Goal: Task Accomplishment & Management: Manage account settings

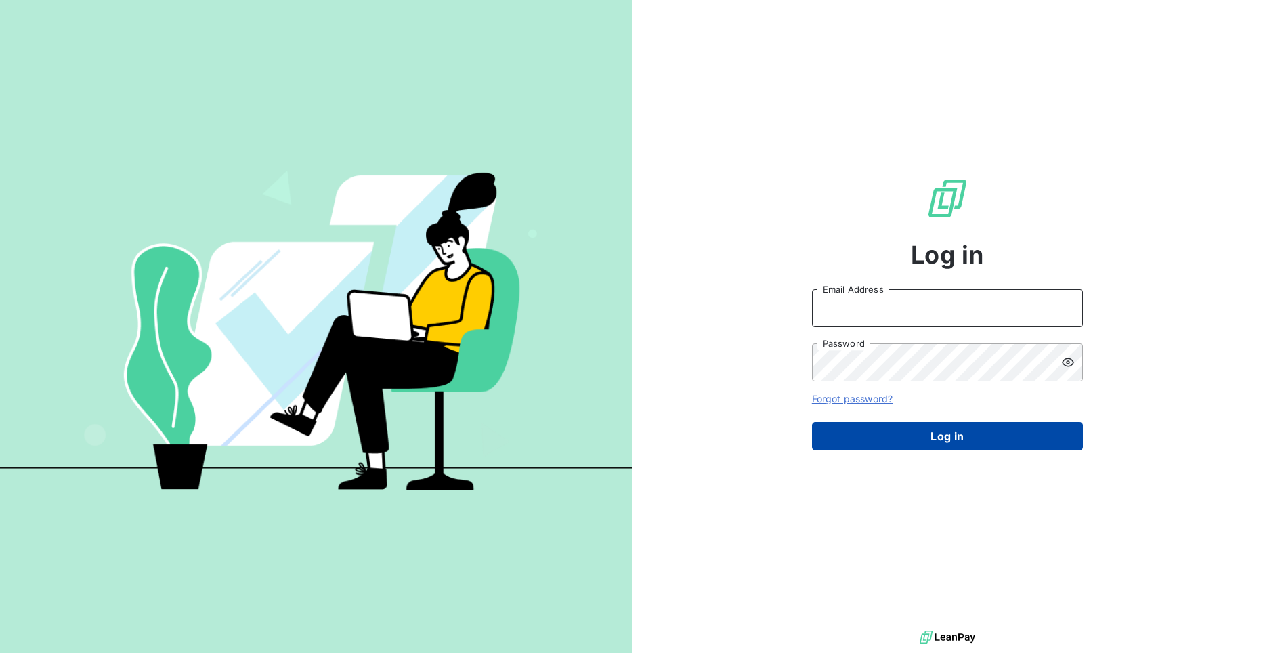
type input "[EMAIL_ADDRESS][DOMAIN_NAME]"
click at [995, 429] on button "Log in" at bounding box center [947, 436] width 271 height 28
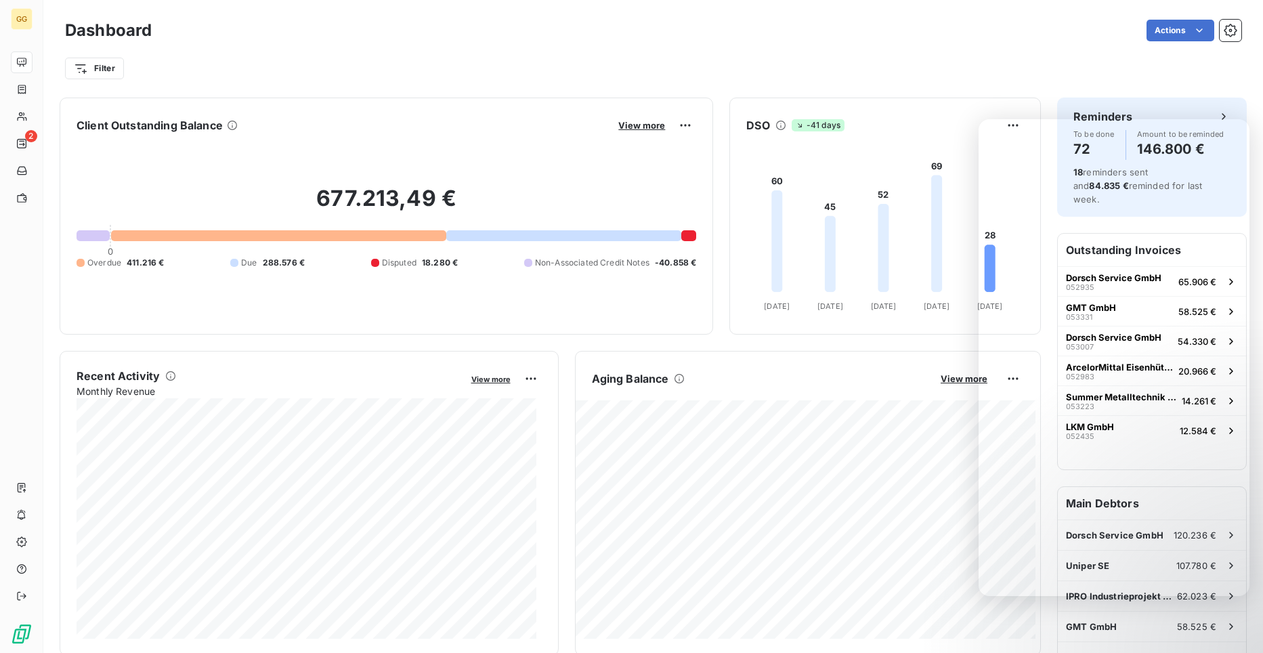
click at [916, 39] on div "Actions" at bounding box center [704, 31] width 1073 height 22
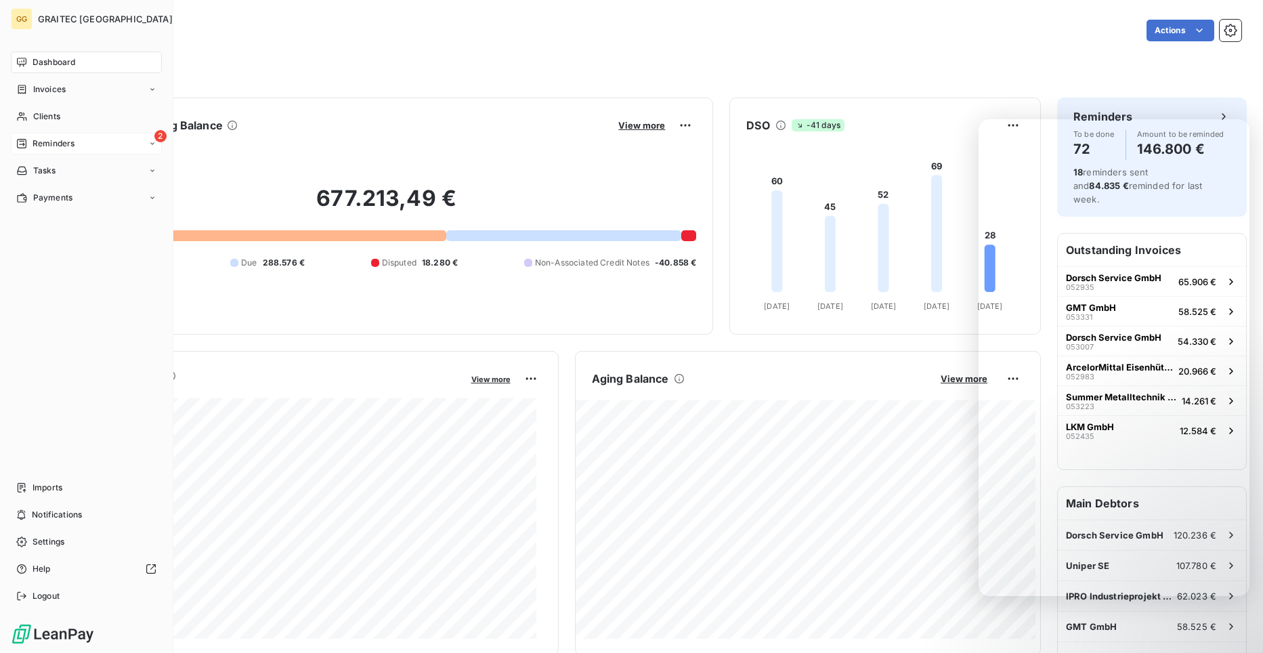
click at [51, 143] on span "Reminders" at bounding box center [53, 143] width 42 height 12
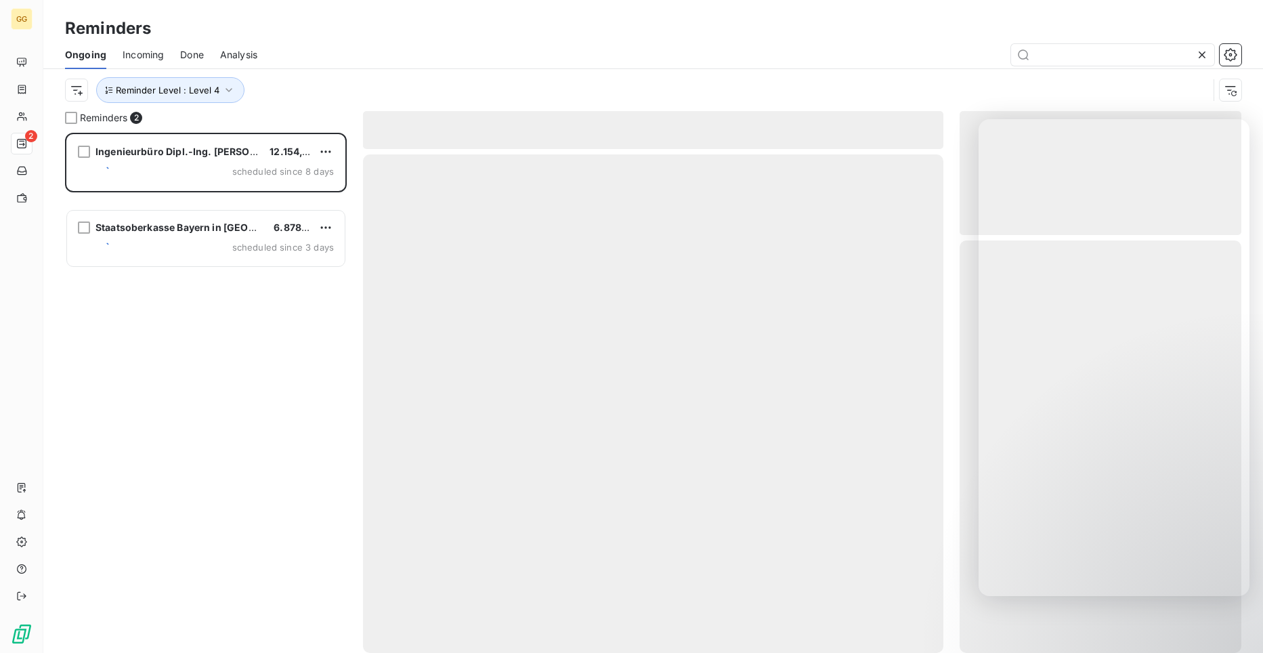
scroll to position [510, 272]
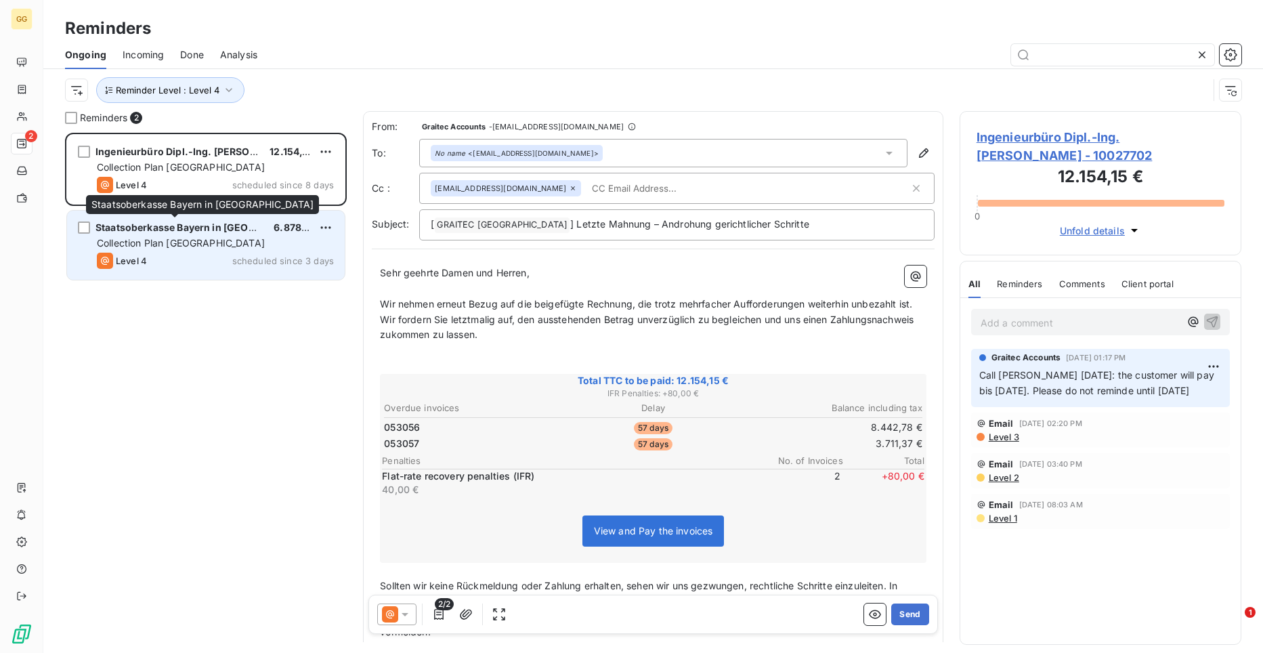
click at [196, 229] on span "Staatsoberkasse Bayern in [GEOGRAPHIC_DATA]" at bounding box center [209, 227] width 228 height 12
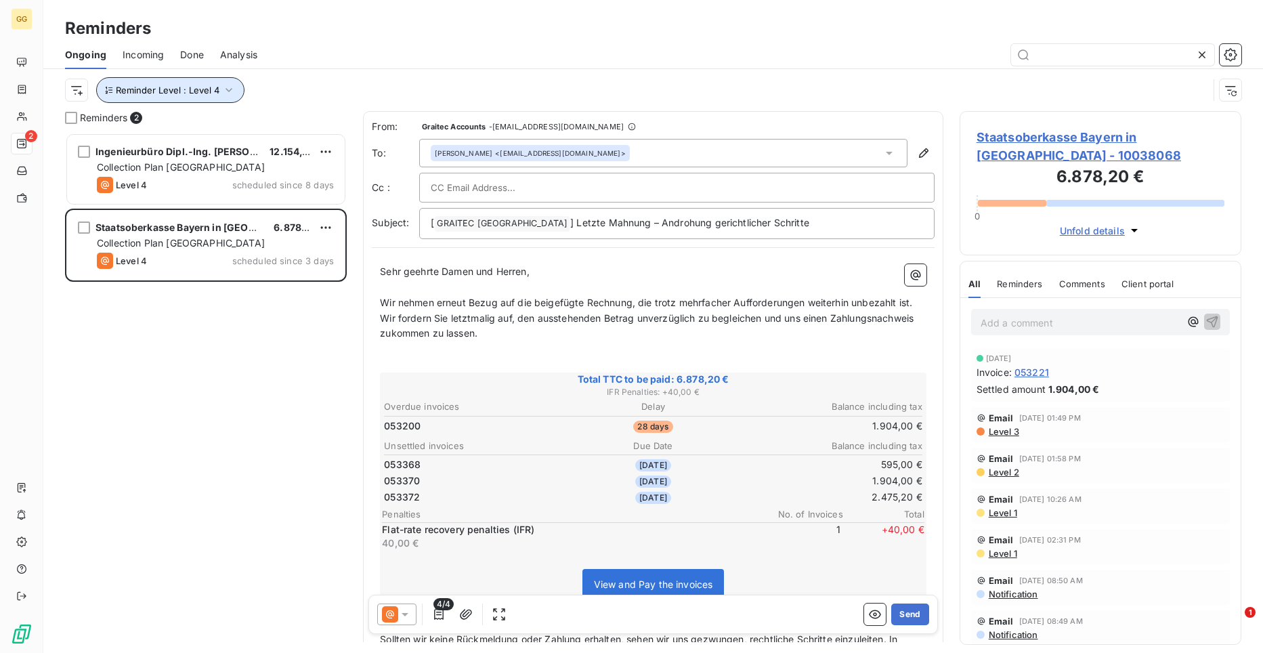
click at [232, 87] on icon "button" at bounding box center [229, 90] width 14 height 14
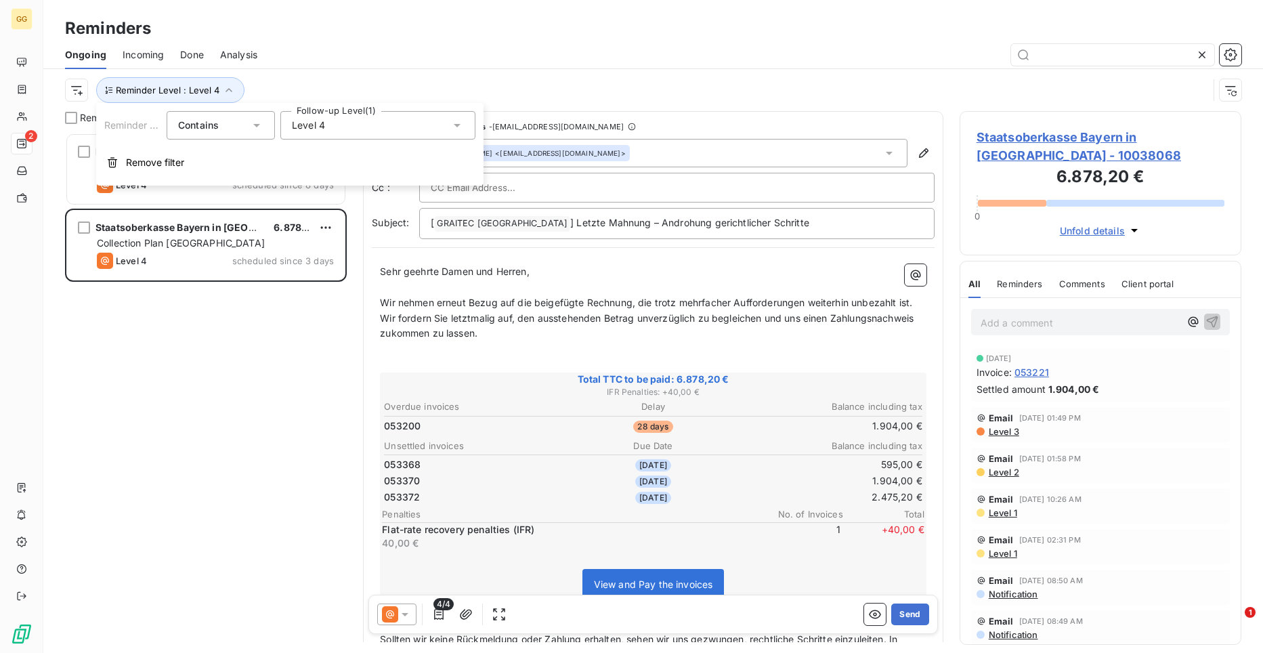
click at [457, 131] on icon at bounding box center [457, 125] width 14 height 14
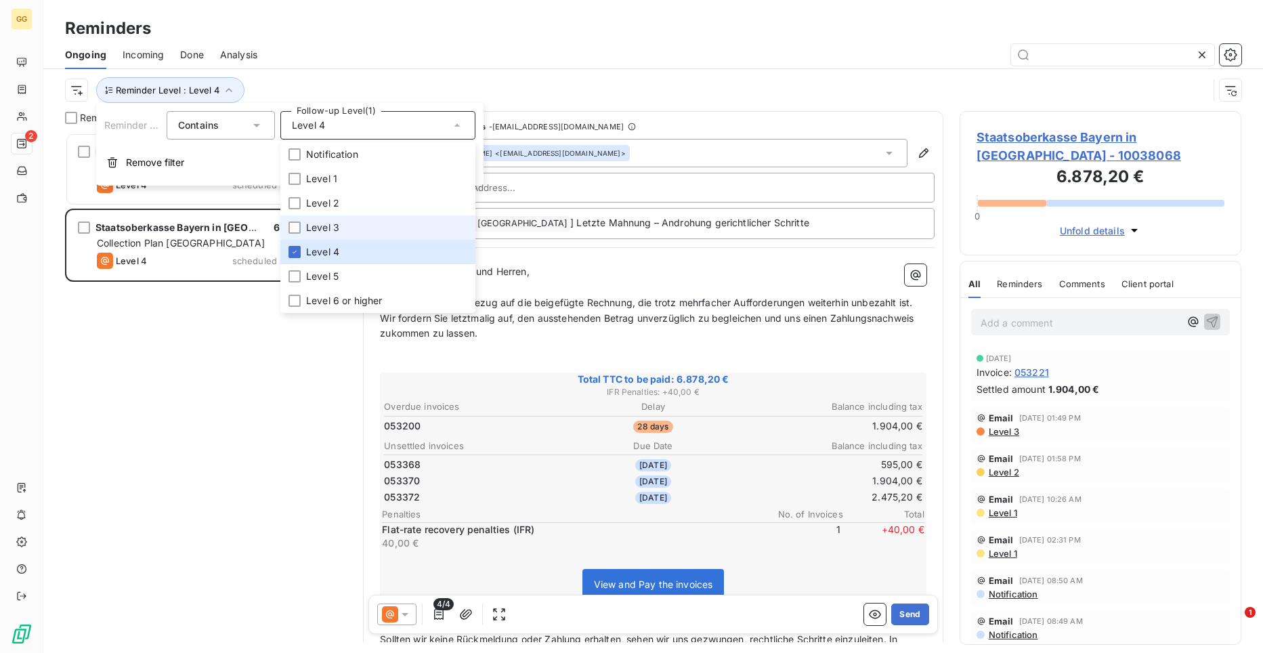
click at [297, 220] on li "Level 3" at bounding box center [377, 227] width 195 height 24
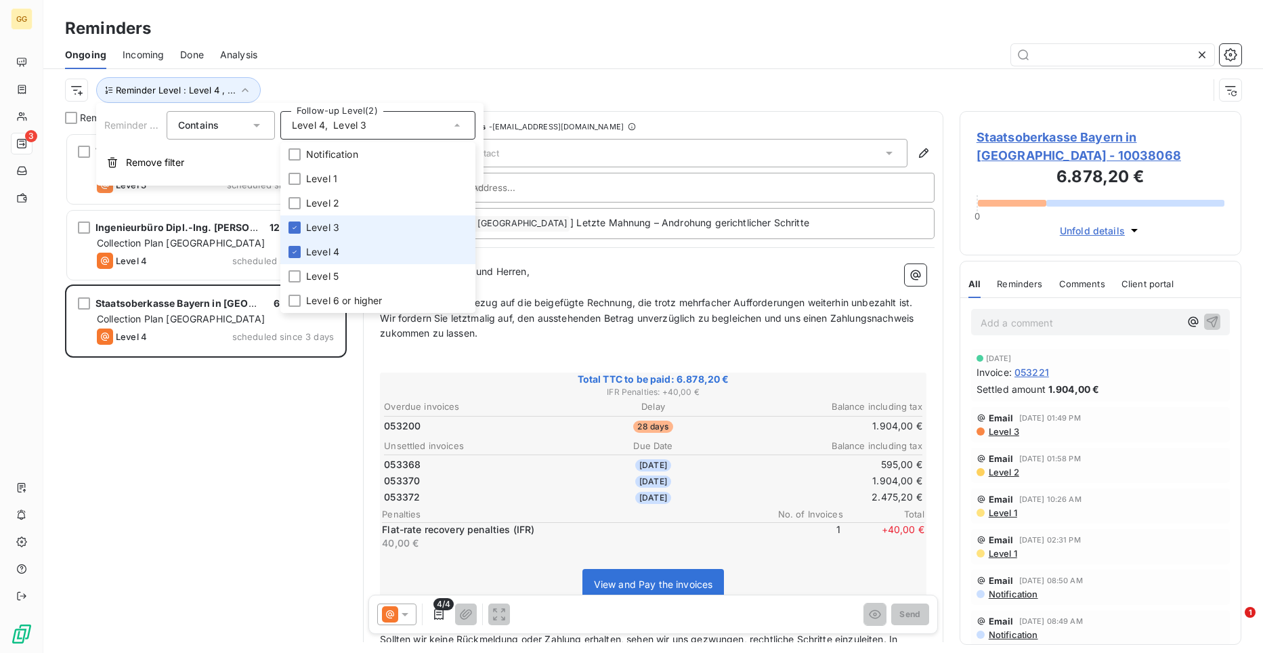
scroll to position [510, 272]
click at [296, 244] on li "Level 4" at bounding box center [377, 252] width 195 height 24
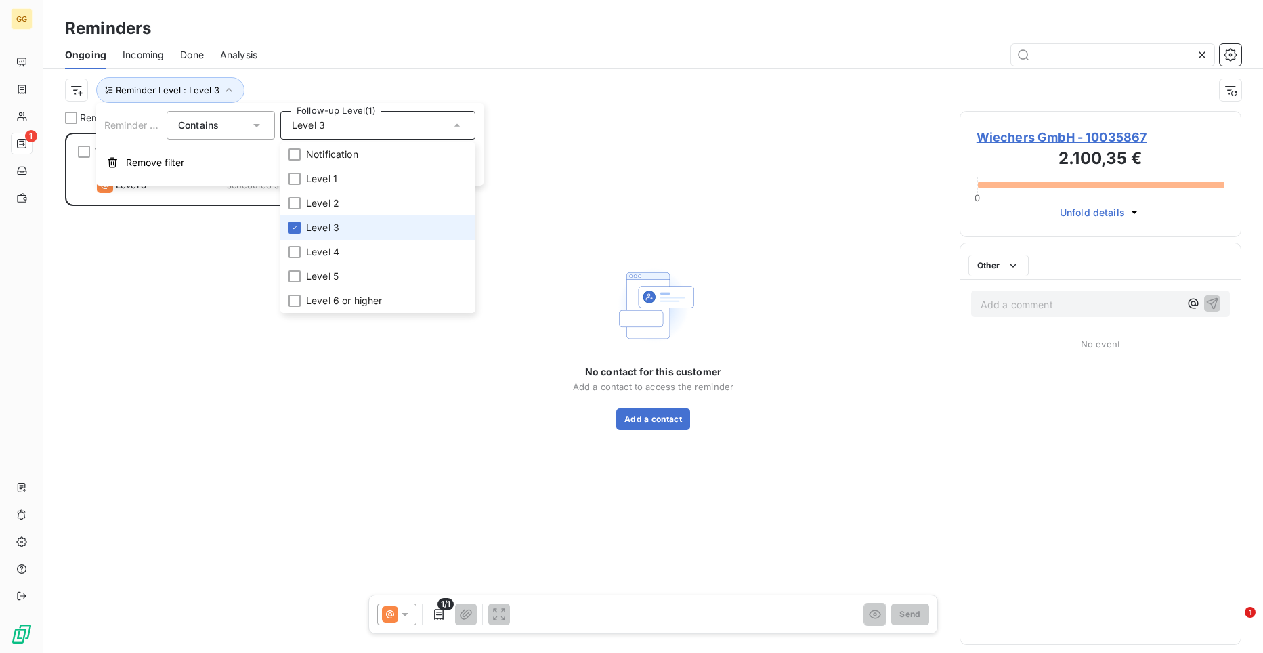
scroll to position [510, 272]
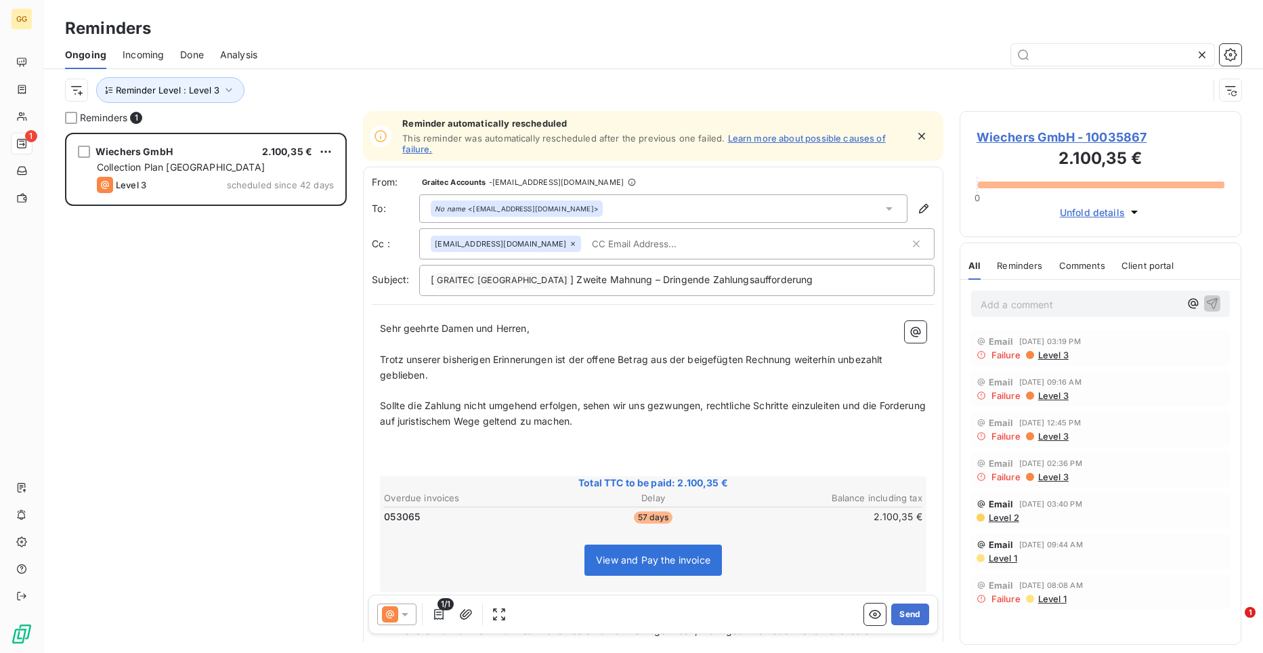
click at [579, 47] on div at bounding box center [756, 55] width 967 height 22
click at [998, 514] on span "Level 2" at bounding box center [1003, 517] width 32 height 11
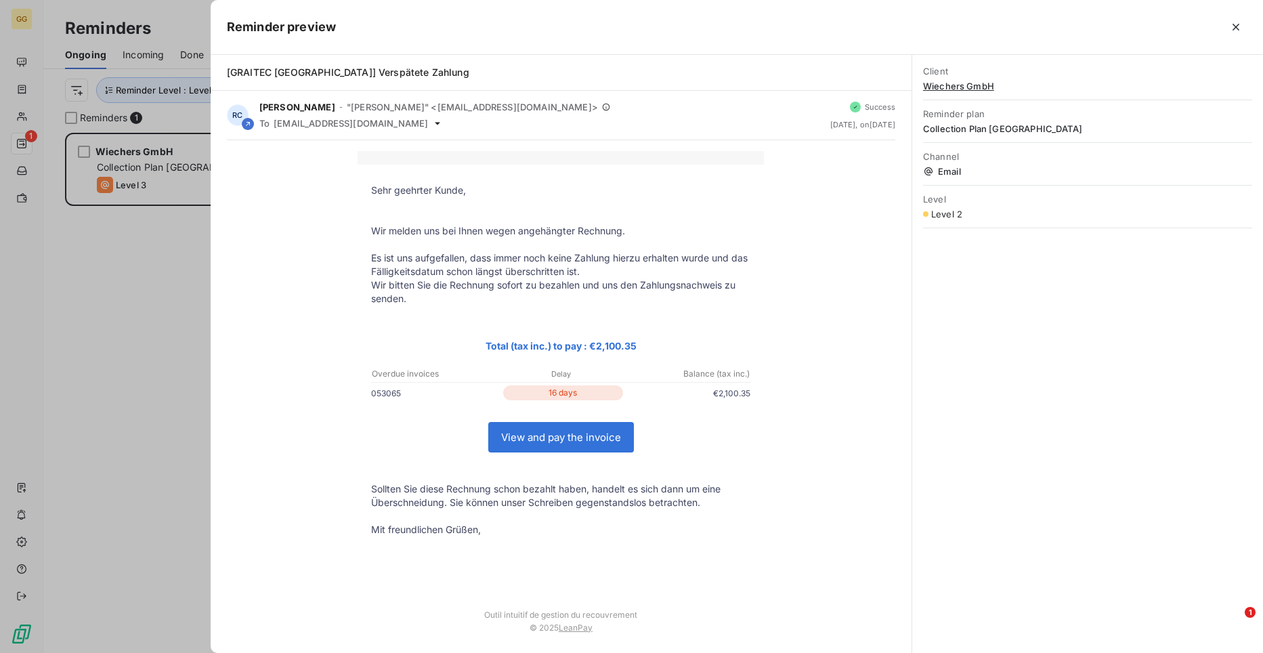
click at [946, 87] on span "Wiechers GmbH" at bounding box center [1087, 86] width 329 height 11
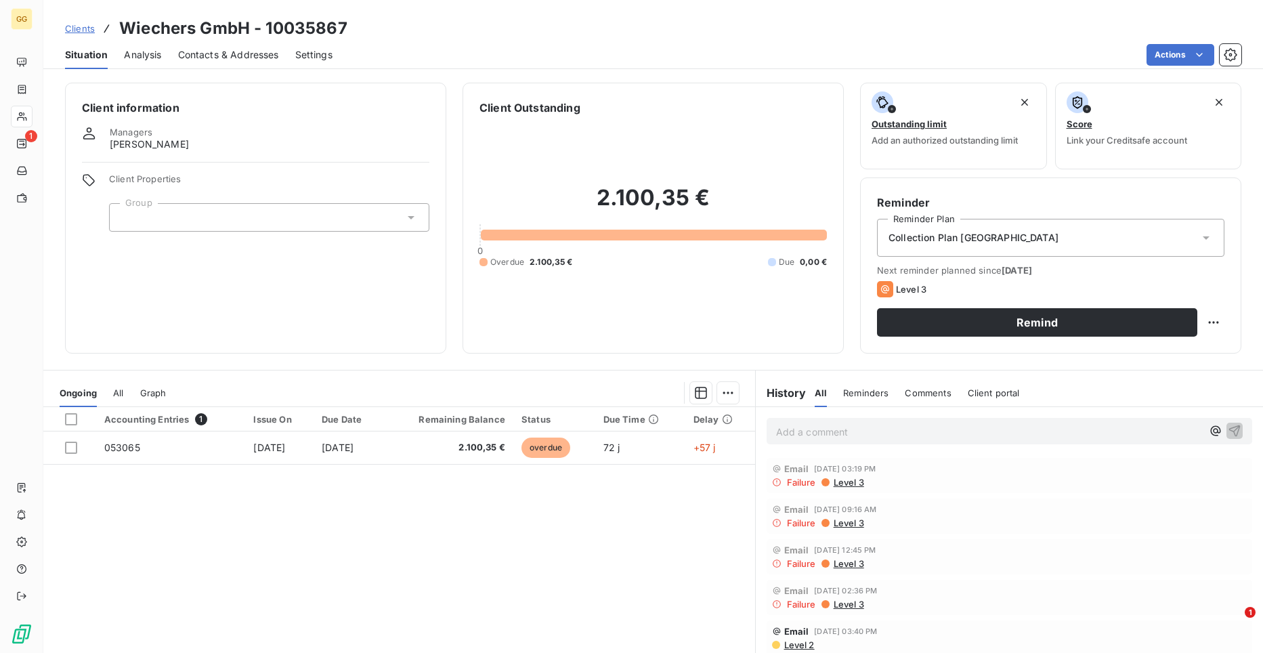
click at [795, 644] on span "Level 2" at bounding box center [799, 644] width 32 height 11
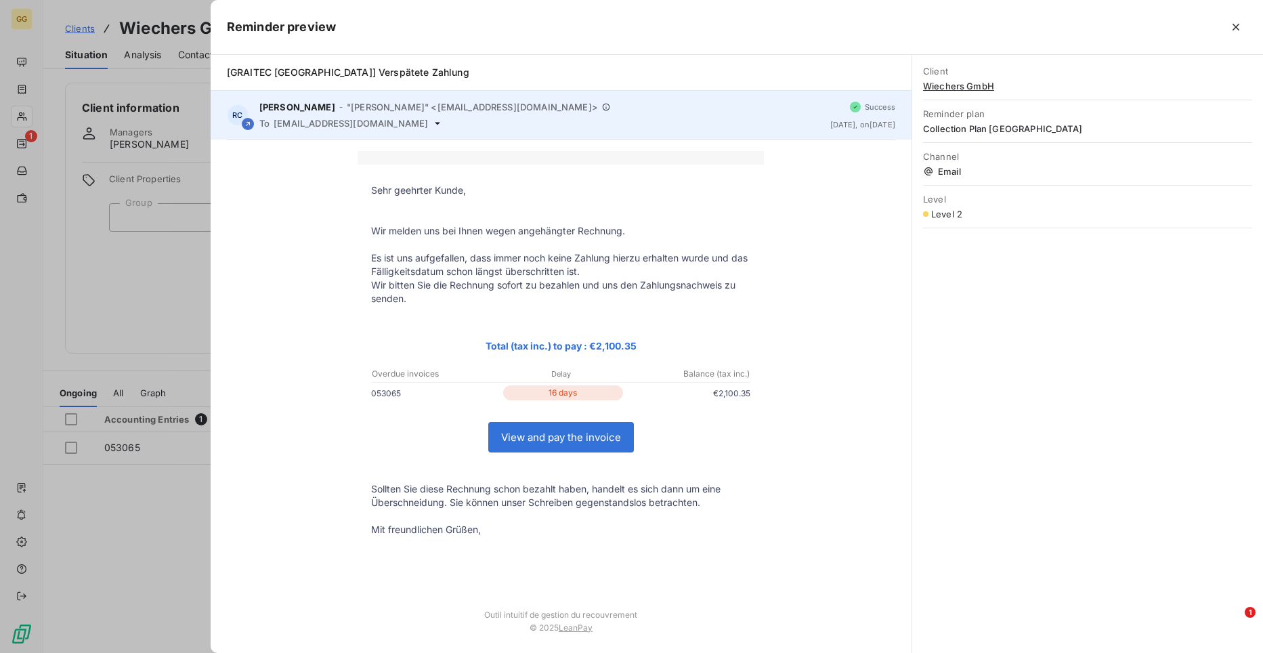
click at [432, 123] on icon at bounding box center [437, 123] width 11 height 11
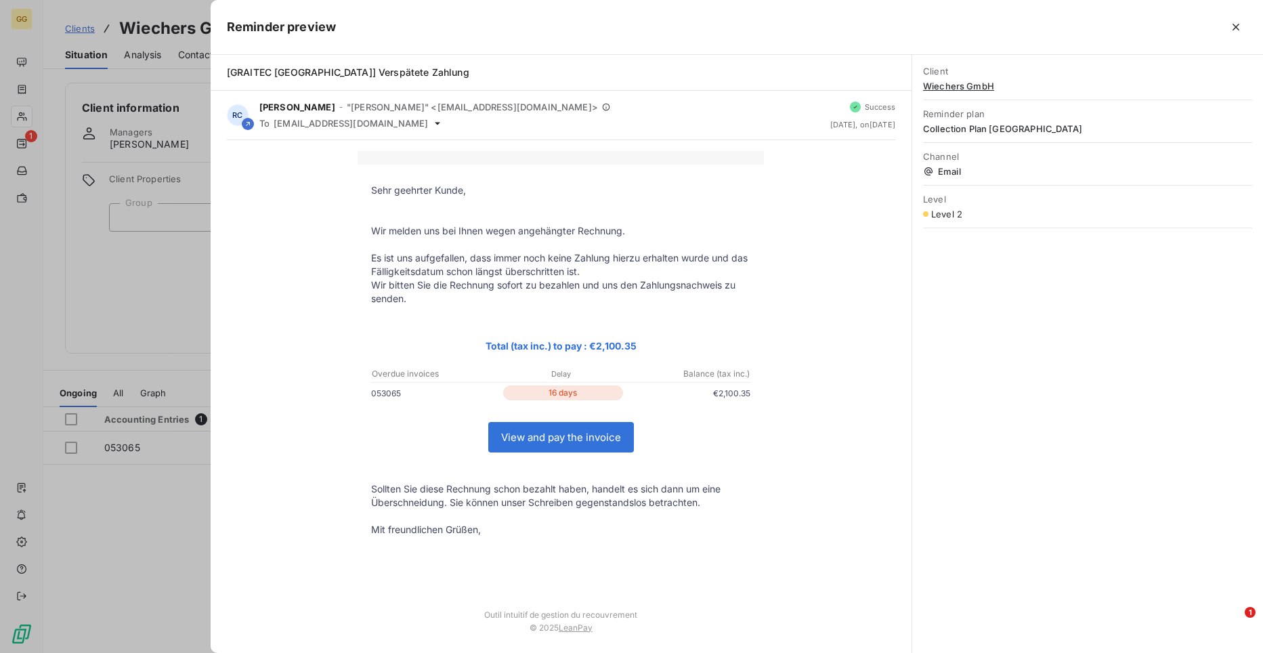
click at [170, 268] on div at bounding box center [631, 326] width 1263 height 653
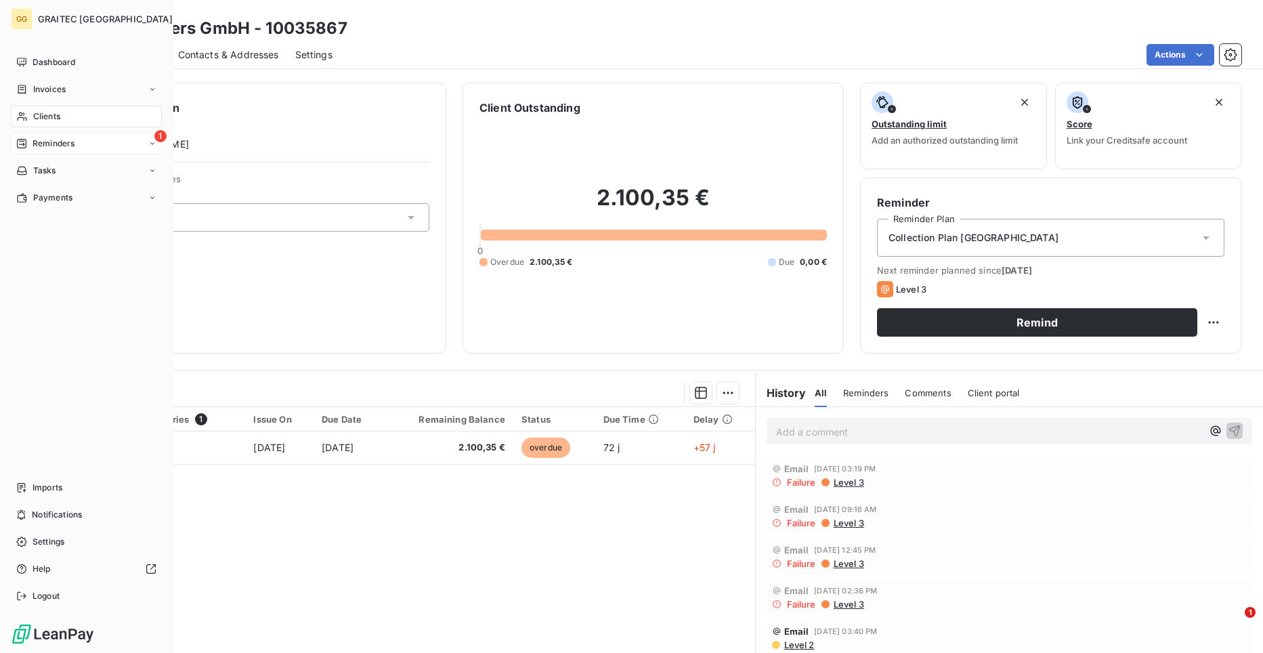
click at [22, 137] on div "Reminders" at bounding box center [45, 143] width 58 height 12
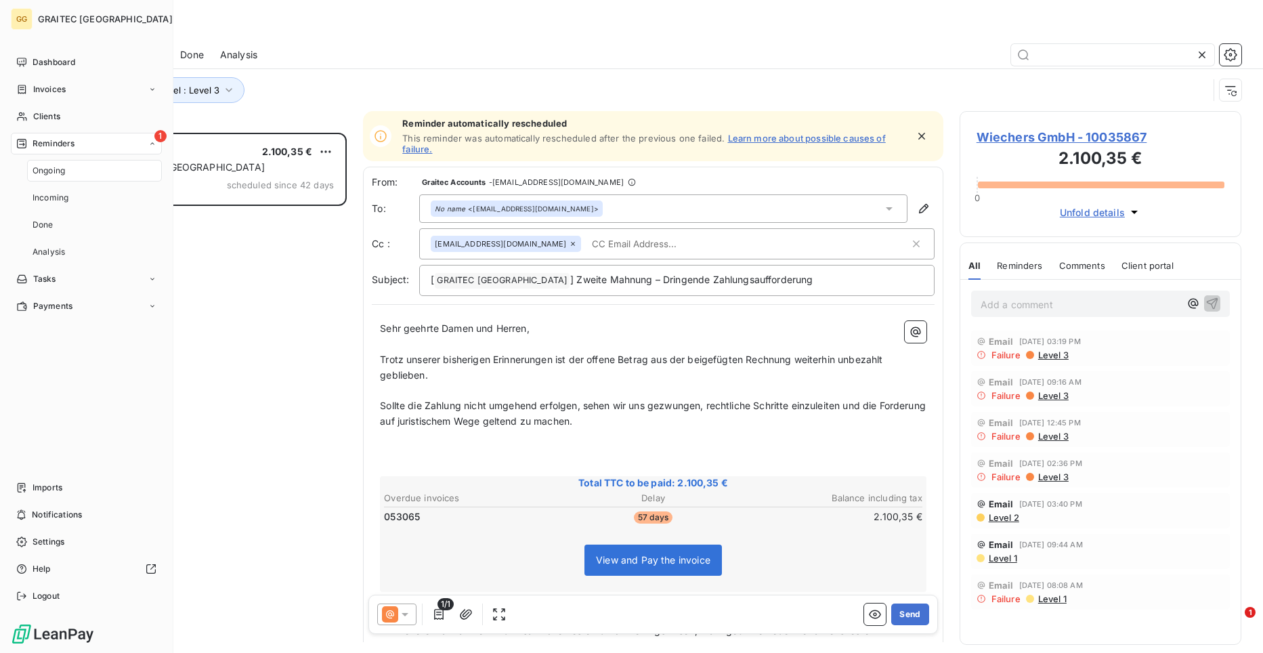
scroll to position [510, 272]
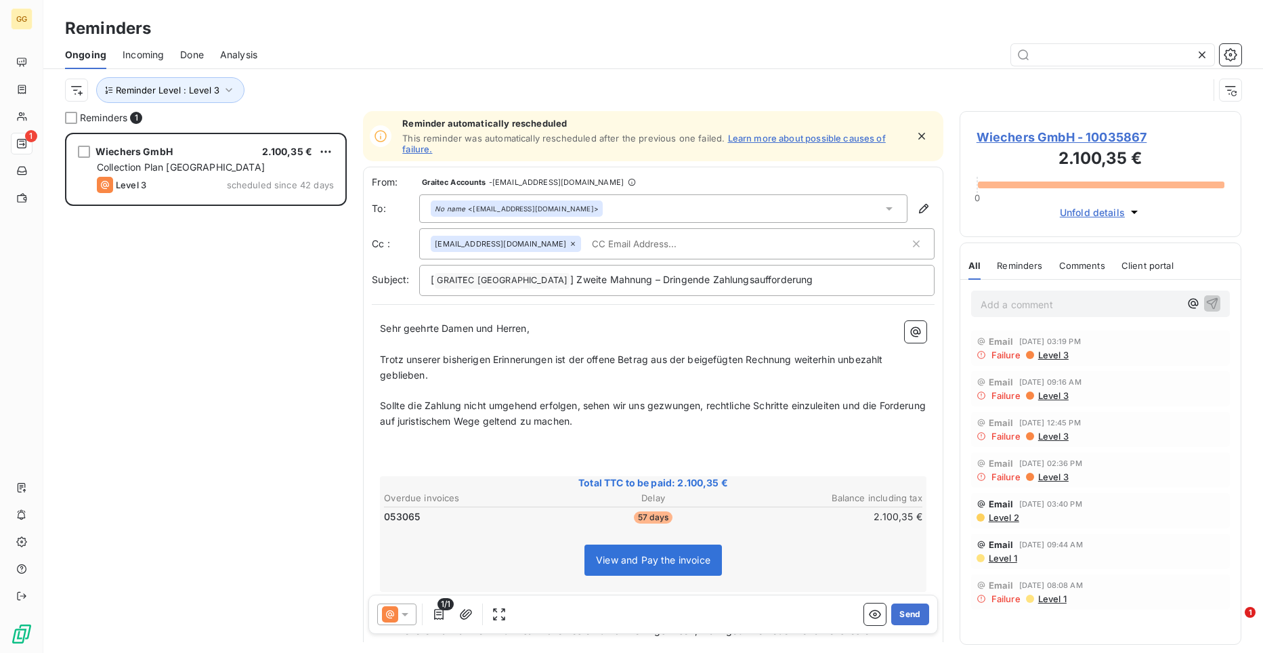
click at [883, 211] on icon at bounding box center [889, 209] width 14 height 14
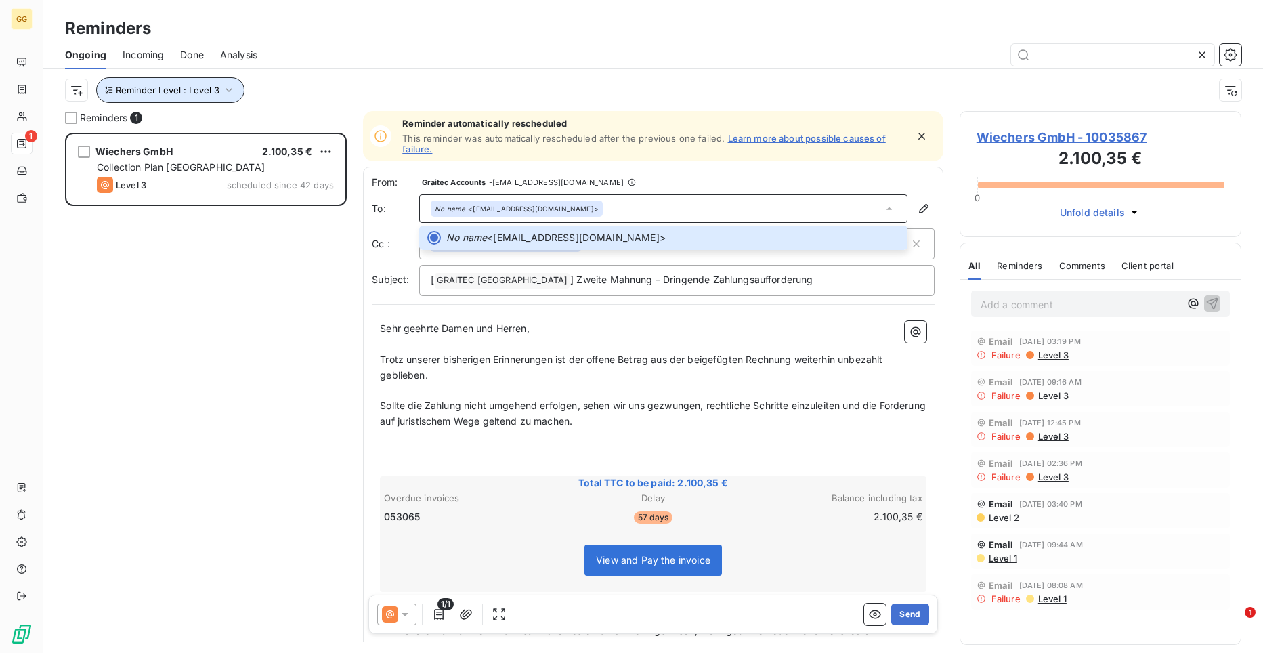
click at [222, 90] on icon "button" at bounding box center [229, 90] width 14 height 14
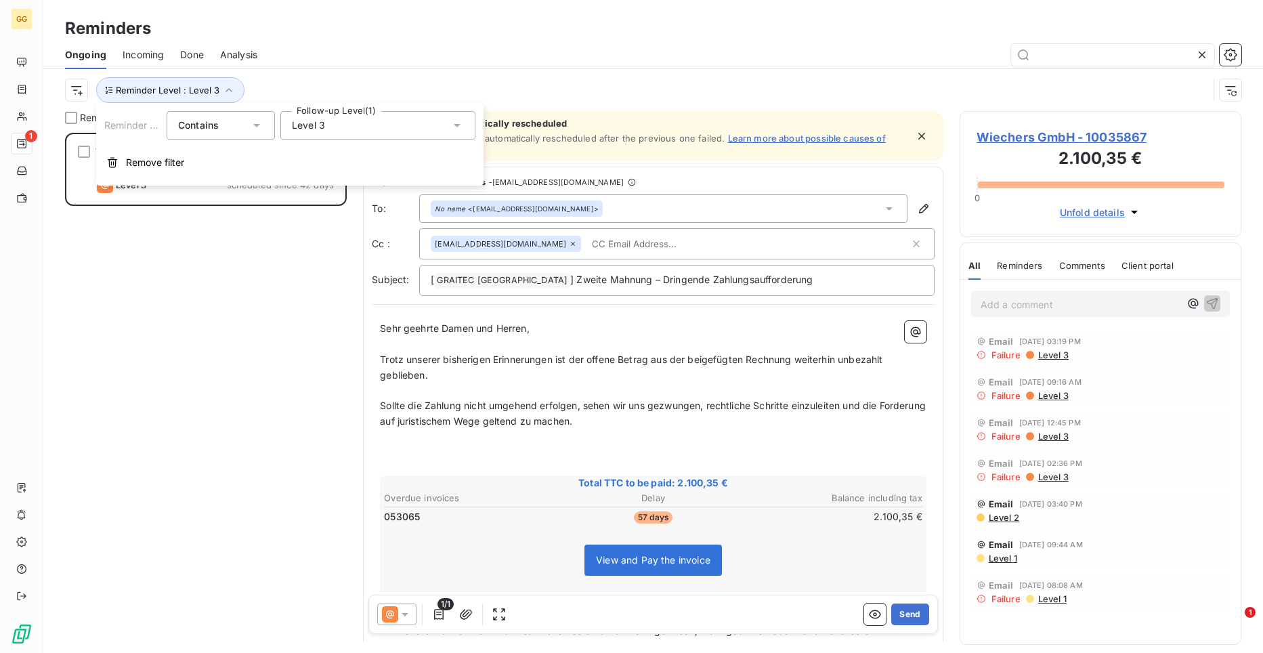
click at [459, 118] on icon at bounding box center [457, 125] width 14 height 14
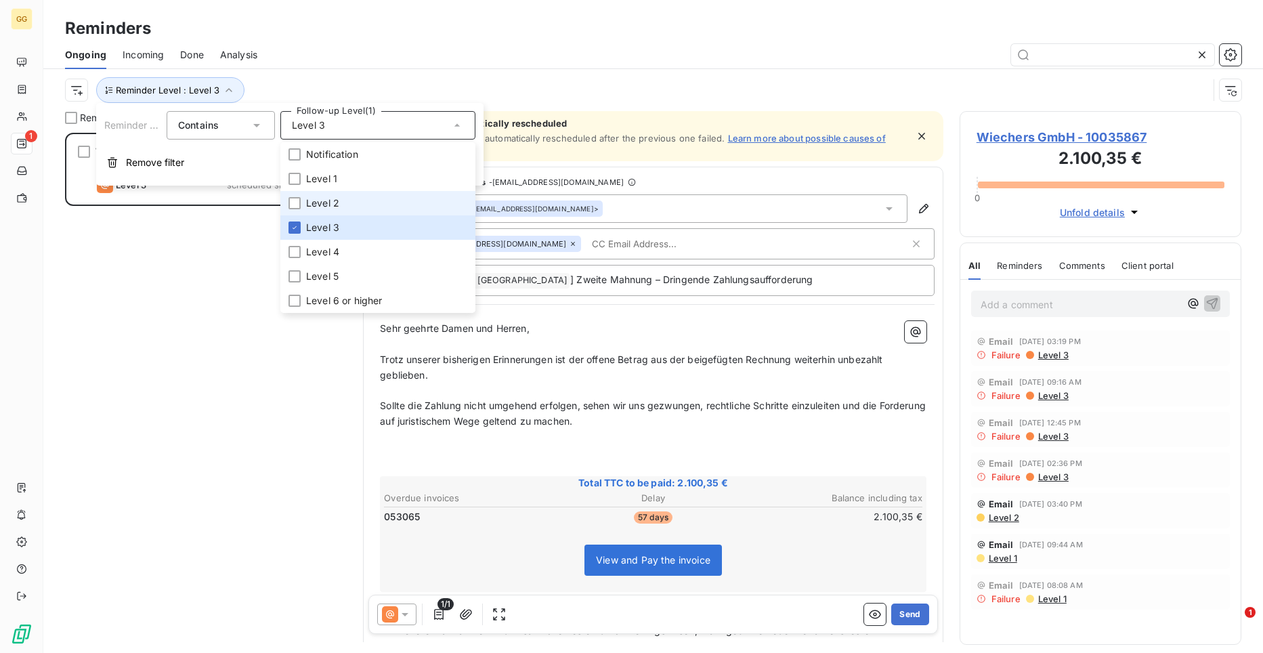
click at [334, 201] on span "Level 2" at bounding box center [322, 203] width 33 height 14
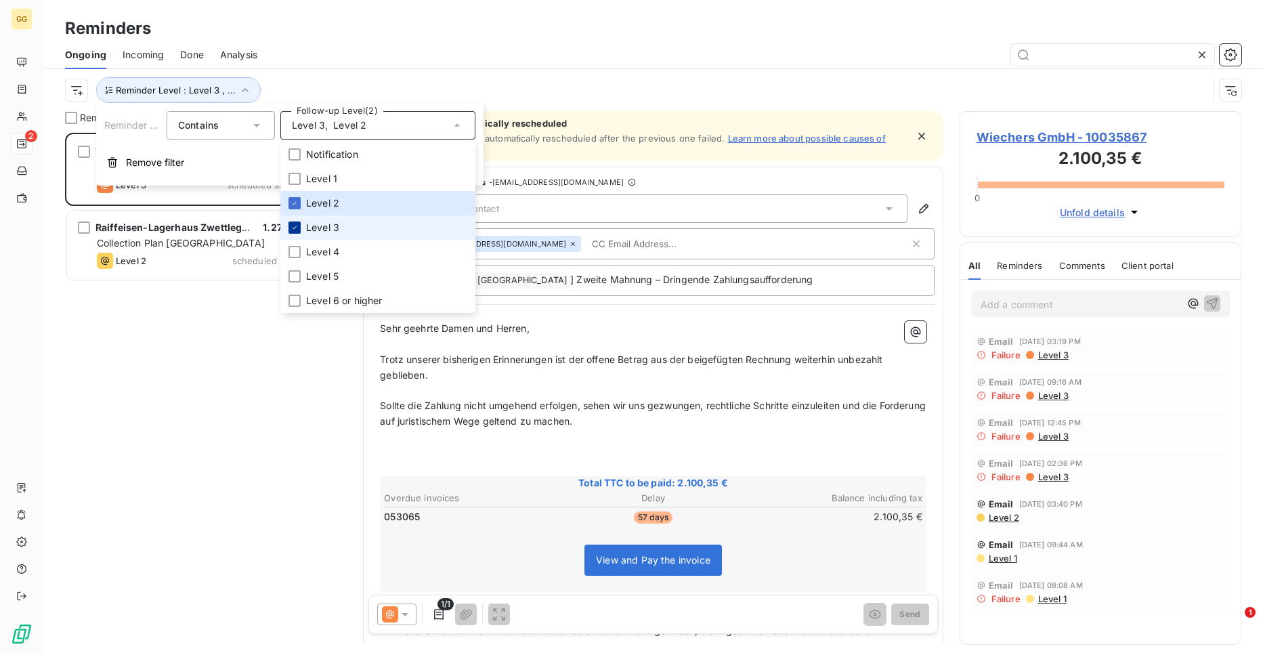
click at [294, 223] on div at bounding box center [294, 227] width 12 height 12
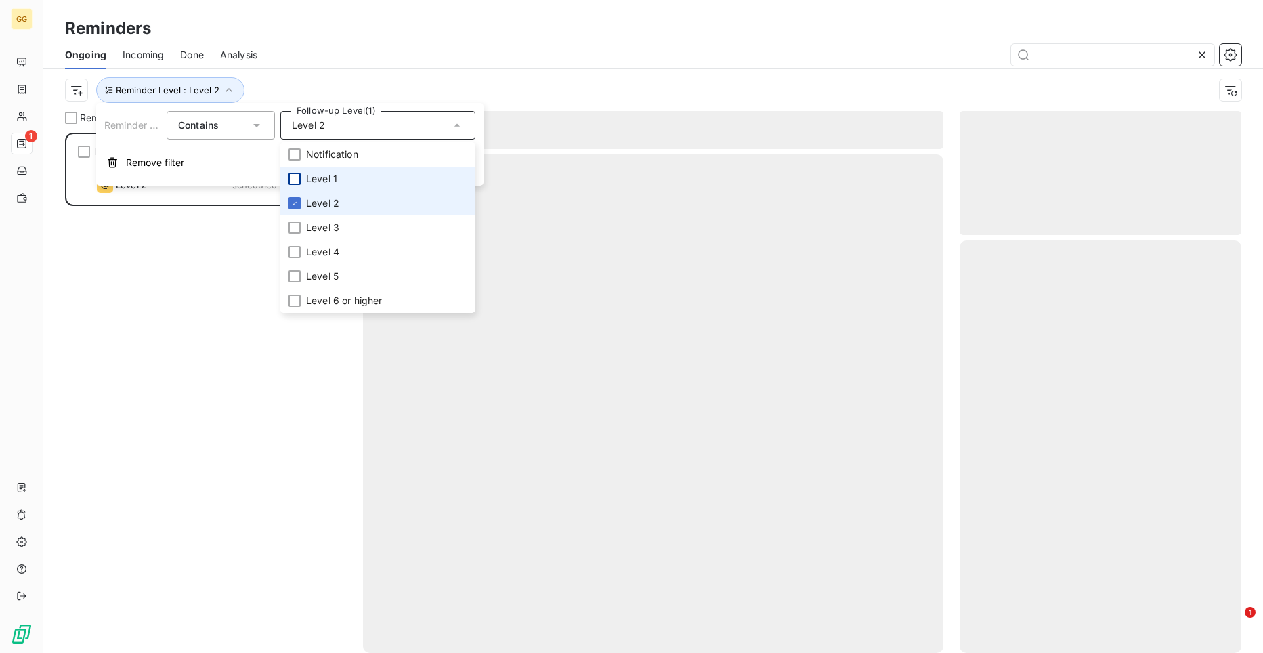
scroll to position [510, 272]
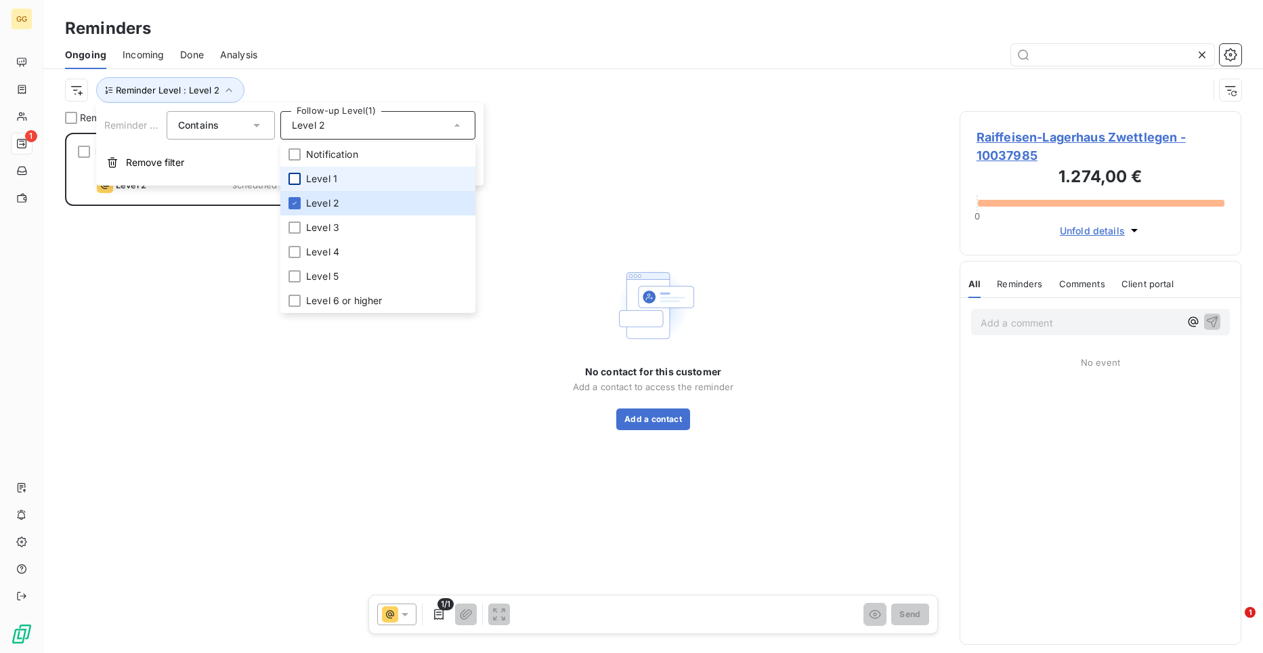
click at [294, 178] on div at bounding box center [294, 179] width 12 height 12
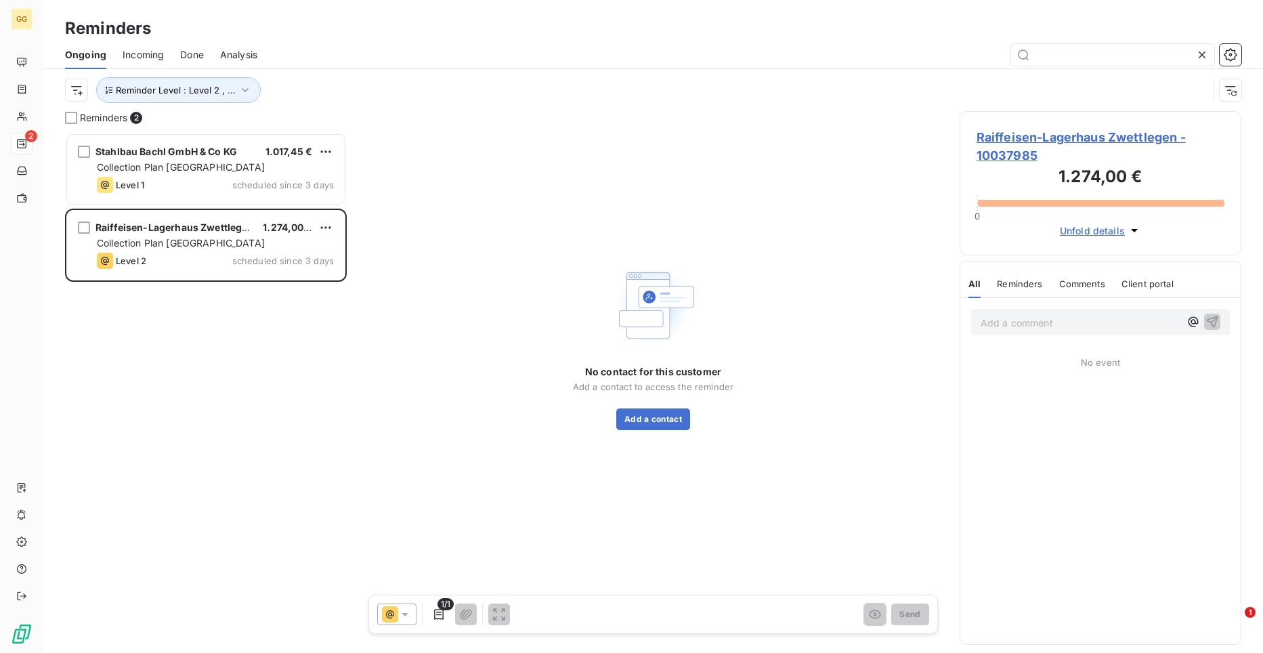
click at [150, 317] on div "Stahlbau Bachl GmbH & Co KG 1.017,45 € Collection Plan [GEOGRAPHIC_DATA] Level …" at bounding box center [206, 393] width 282 height 520
click at [243, 90] on icon "button" at bounding box center [245, 90] width 7 height 4
click at [458, 128] on icon at bounding box center [457, 125] width 14 height 14
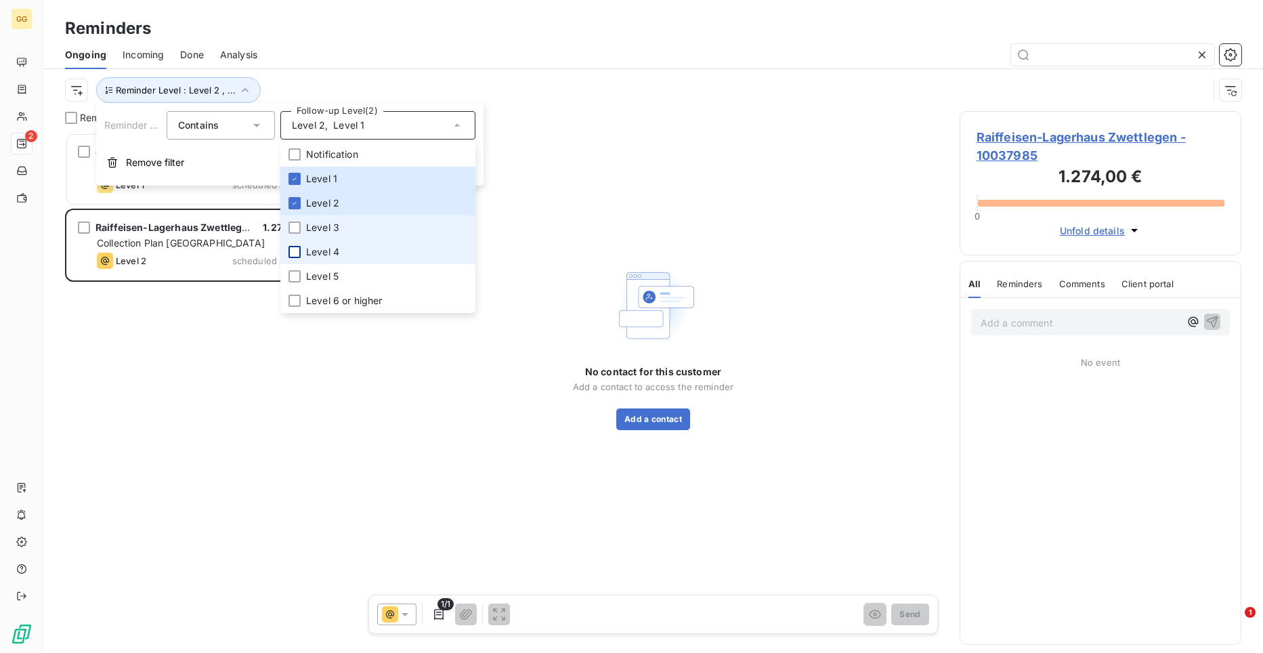
drag, startPoint x: 289, startPoint y: 229, endPoint x: 291, endPoint y: 248, distance: 19.1
click at [290, 230] on div at bounding box center [294, 227] width 12 height 12
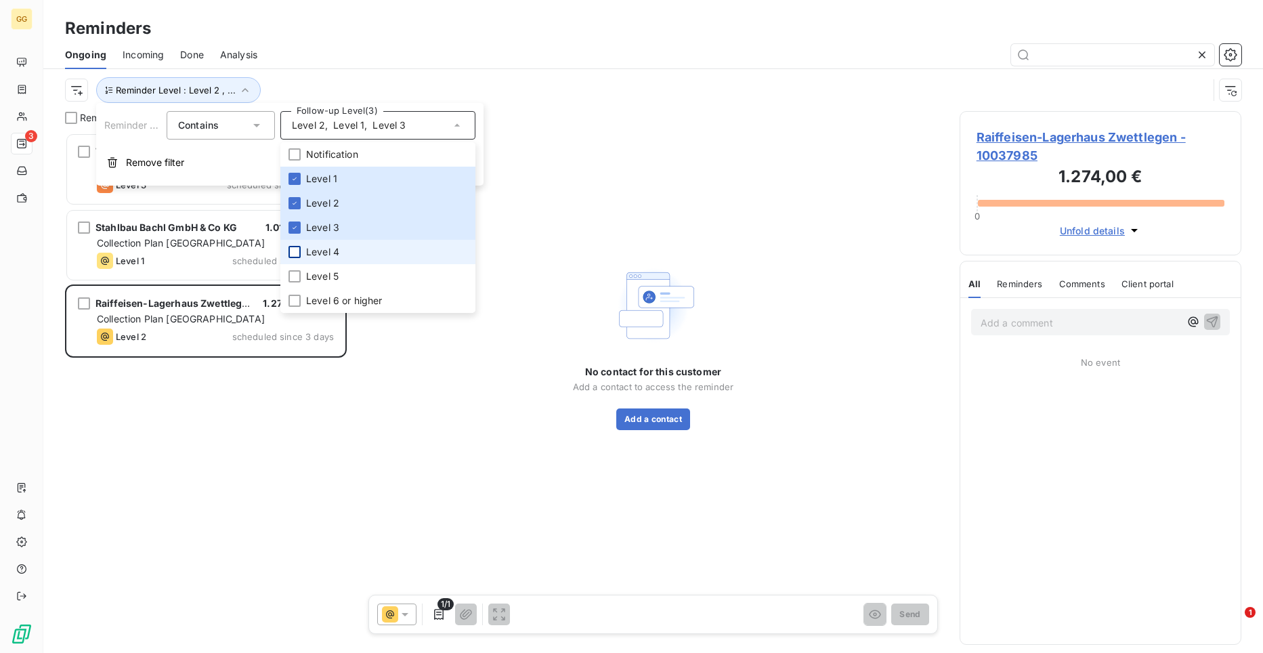
click at [292, 251] on div at bounding box center [294, 252] width 12 height 12
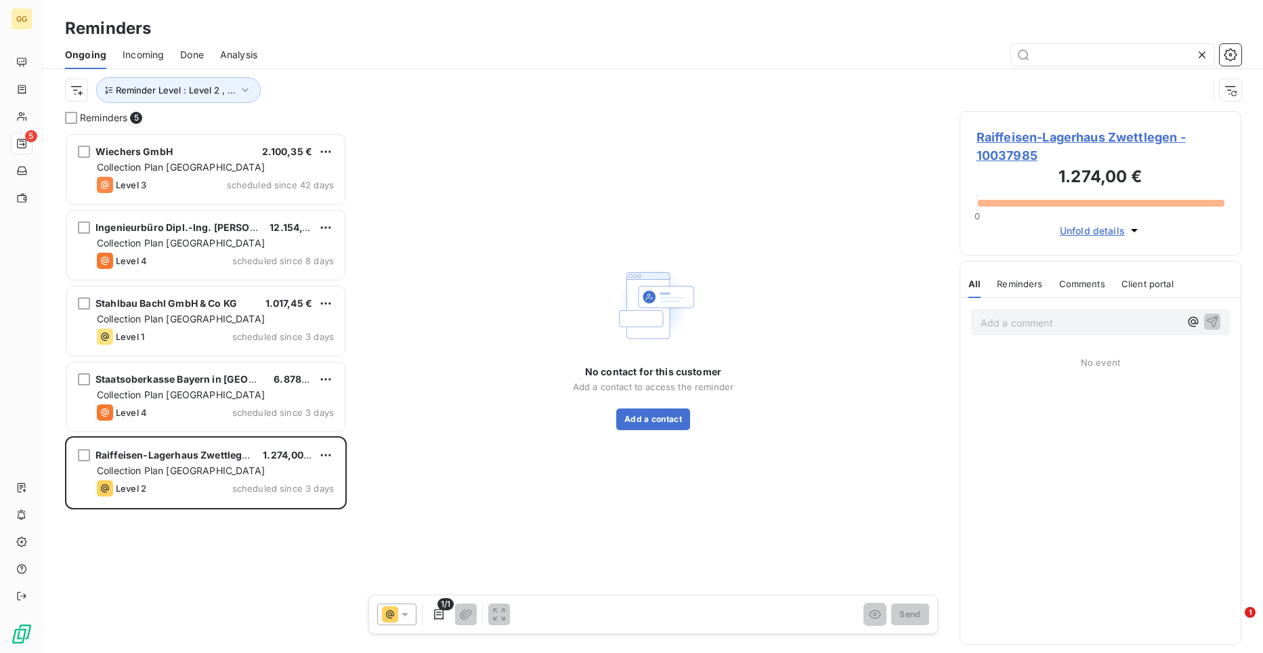
click at [522, 417] on div "No contact for this customer Add a contact to access the reminder Add a contact" at bounding box center [653, 346] width 580 height 470
click at [242, 91] on icon "button" at bounding box center [245, 90] width 7 height 4
click at [458, 127] on icon at bounding box center [457, 125] width 14 height 14
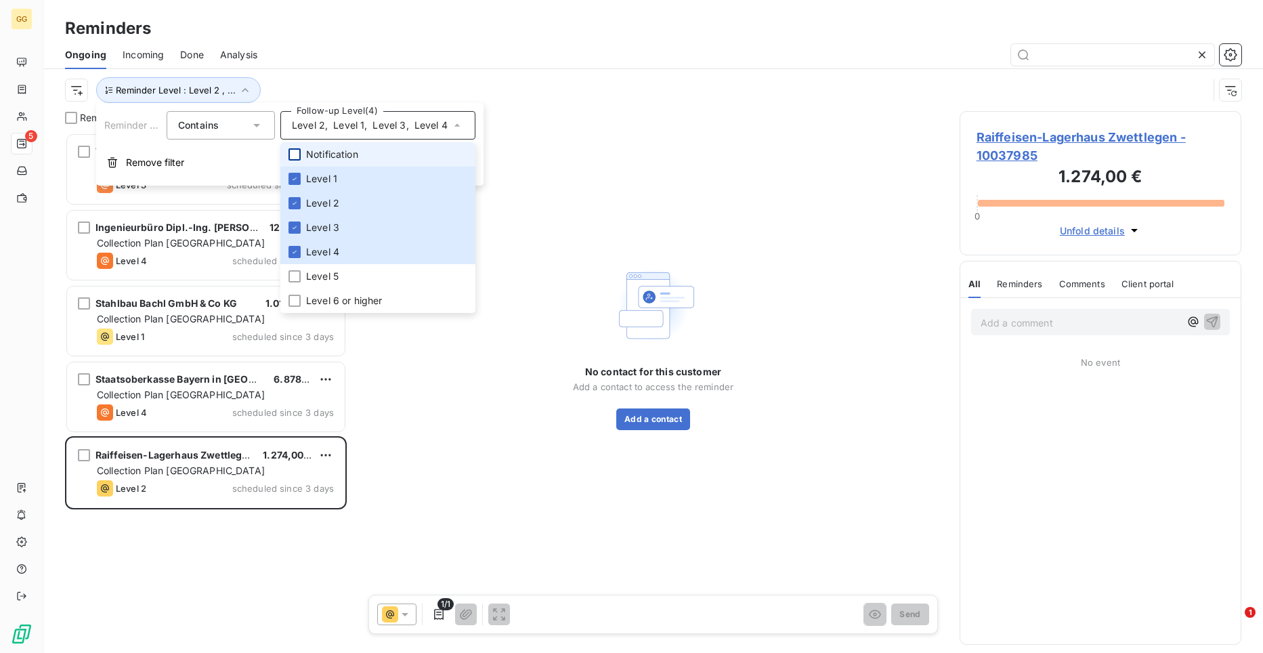
click at [293, 152] on div at bounding box center [294, 154] width 12 height 12
click at [293, 152] on icon at bounding box center [294, 154] width 8 height 8
click at [293, 181] on icon at bounding box center [294, 179] width 8 height 8
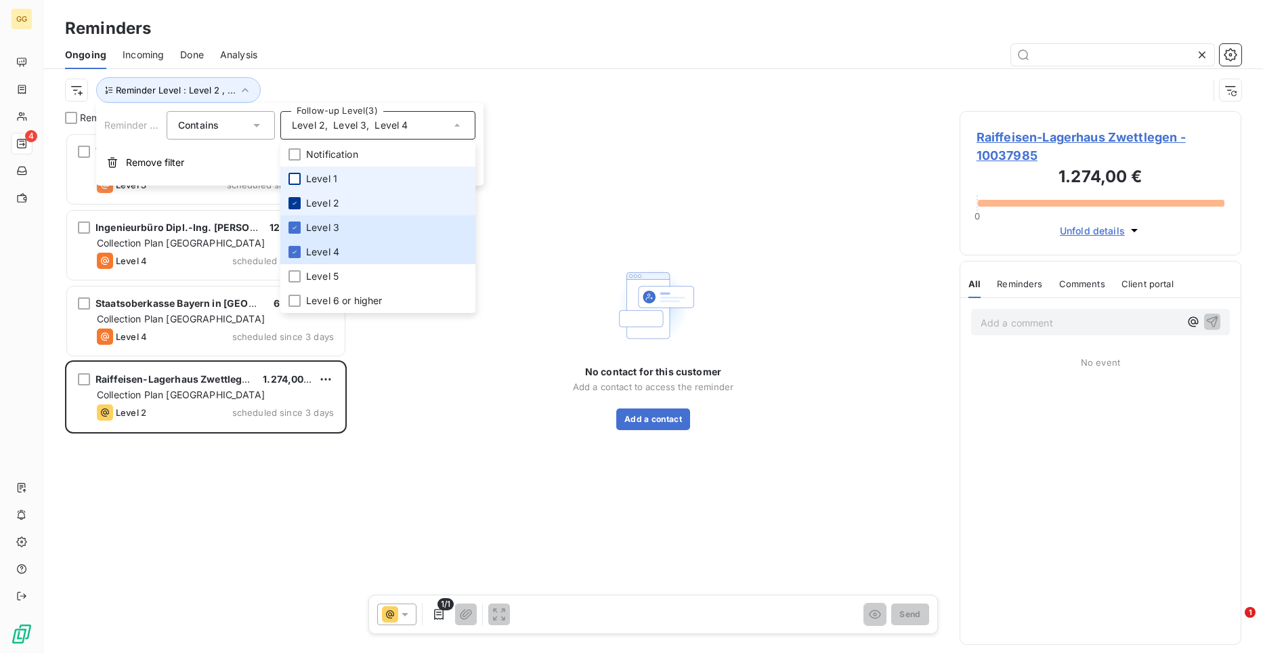
click at [295, 202] on icon at bounding box center [294, 203] width 4 height 3
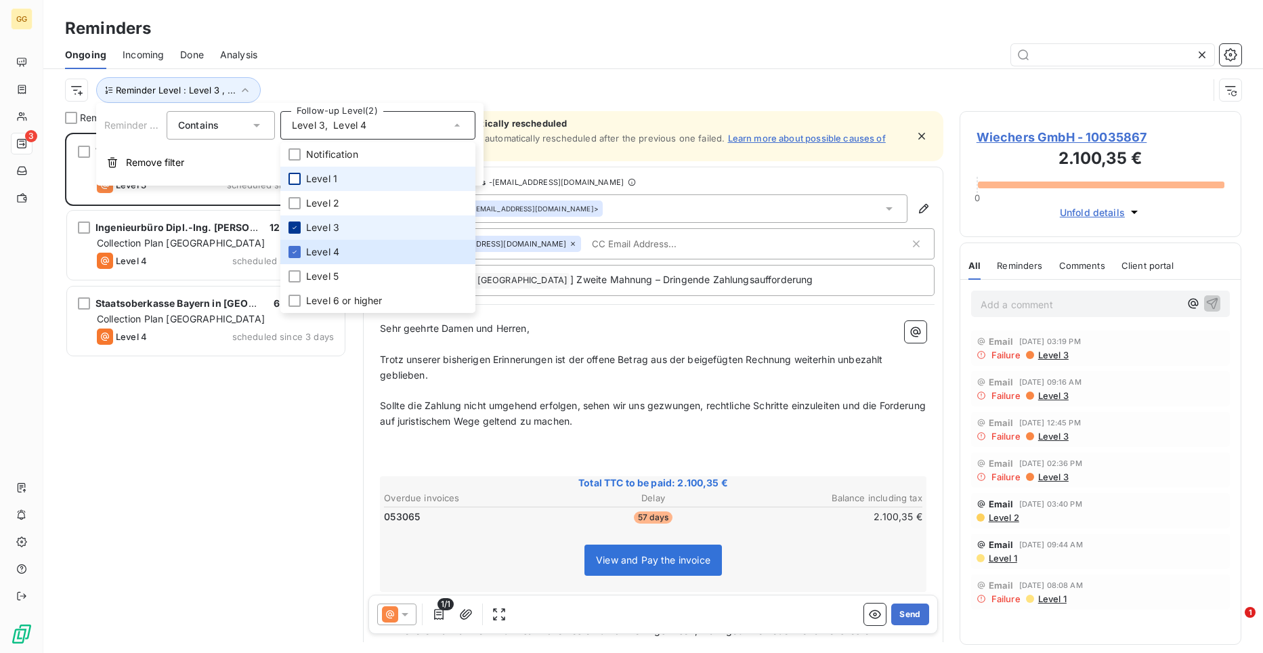
scroll to position [510, 272]
click at [292, 223] on div at bounding box center [294, 227] width 12 height 12
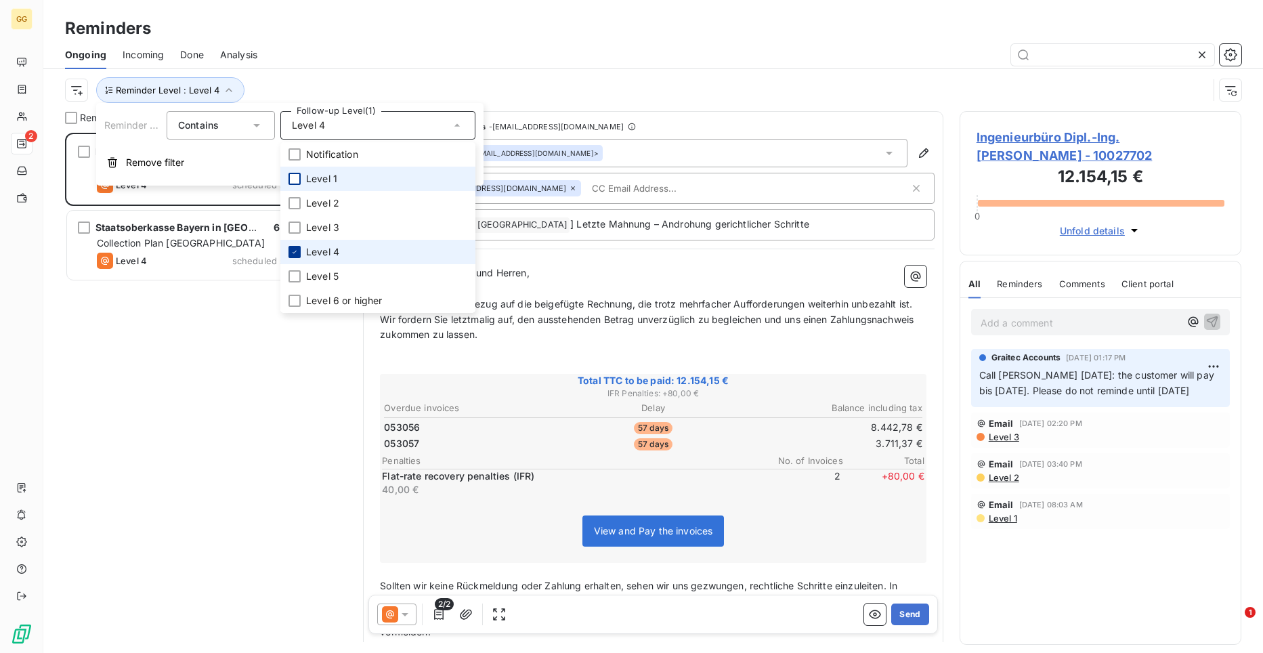
click at [292, 246] on div at bounding box center [294, 252] width 12 height 12
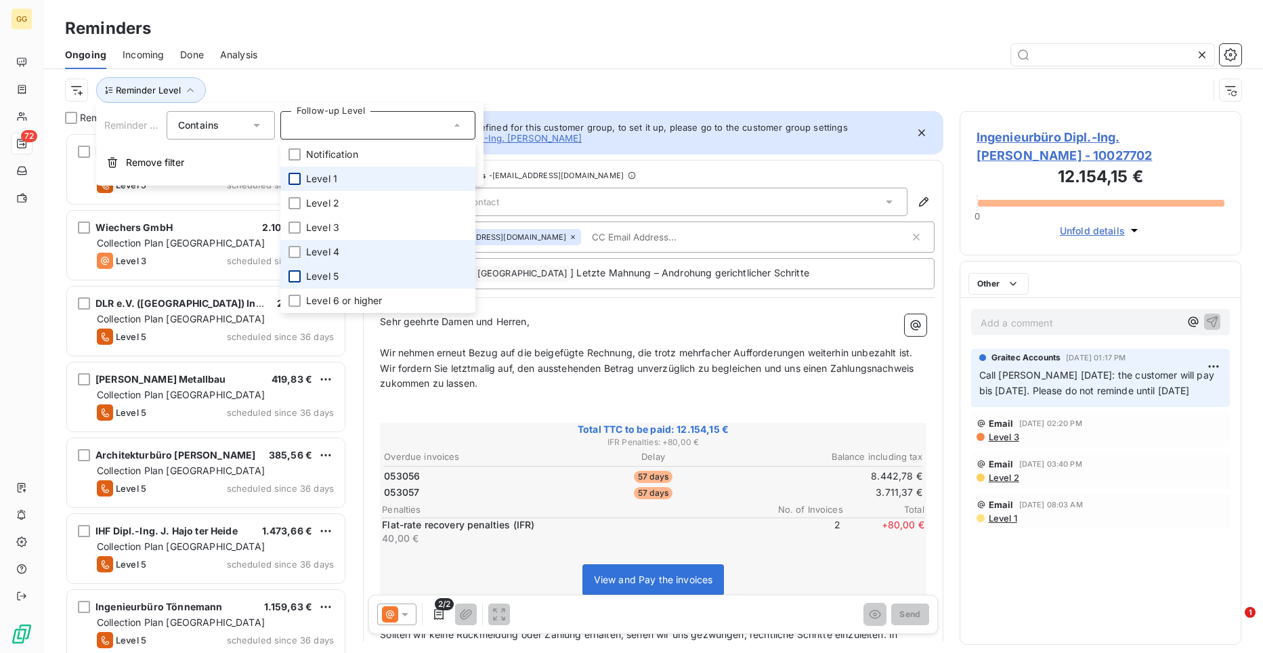
scroll to position [510, 272]
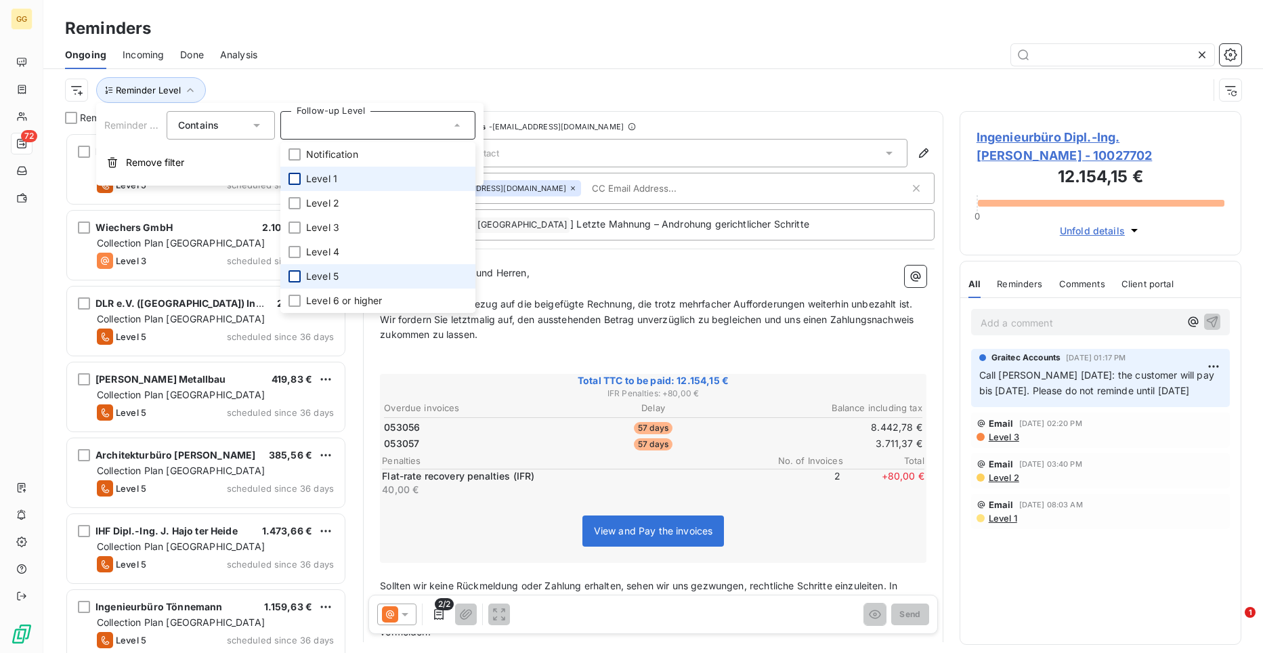
click at [298, 275] on div at bounding box center [294, 276] width 12 height 12
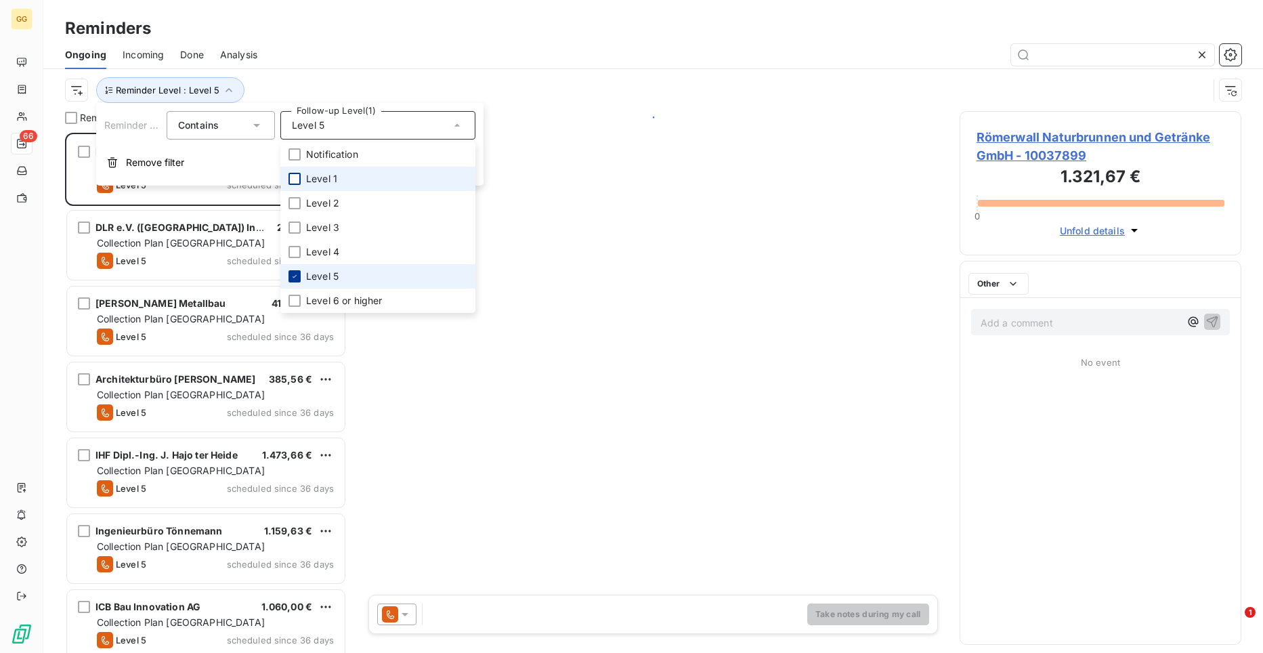
scroll to position [510, 272]
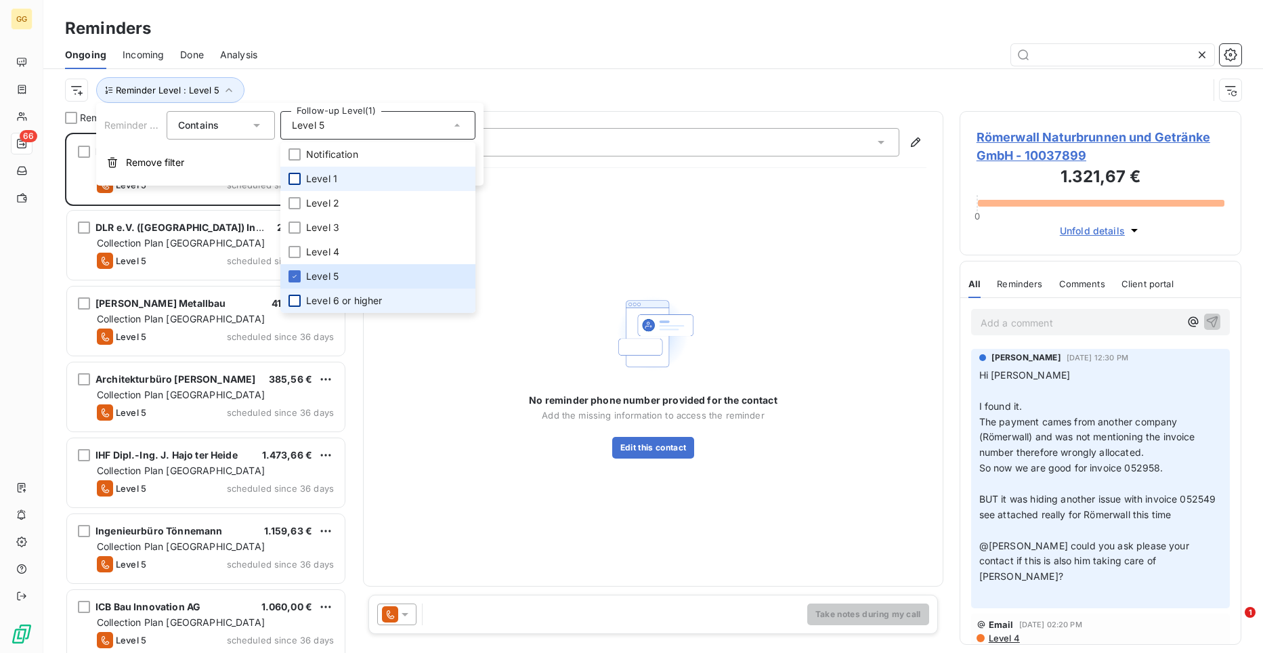
click at [296, 298] on div at bounding box center [294, 300] width 12 height 12
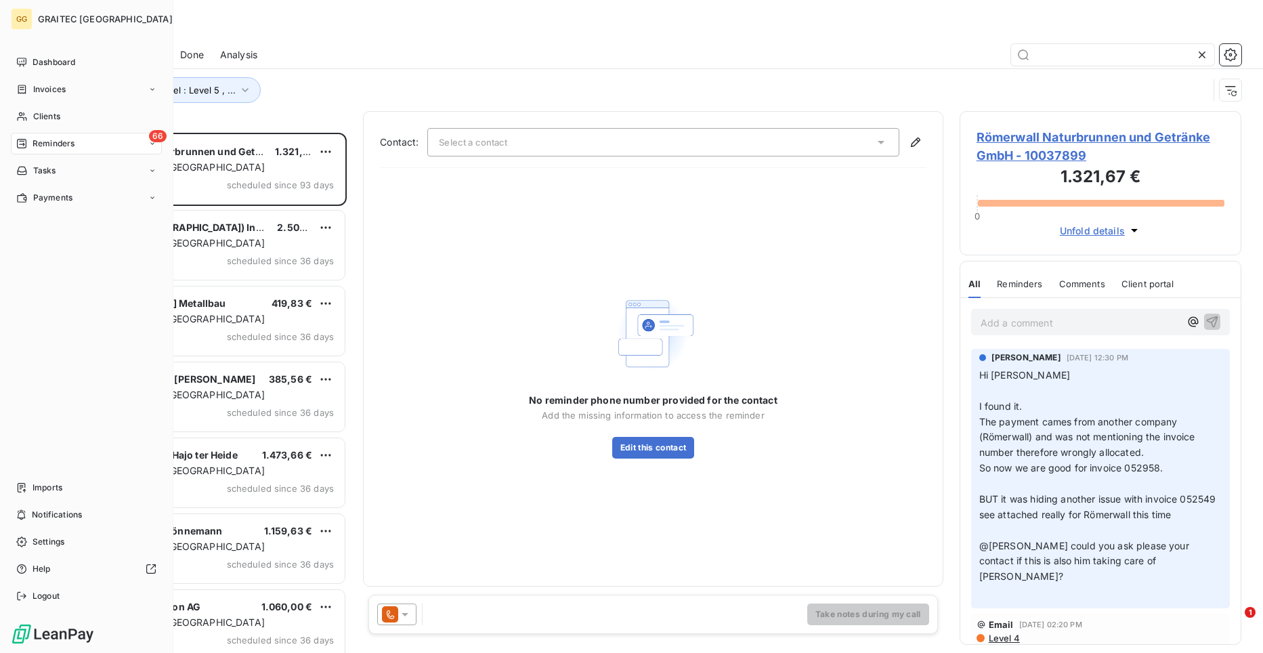
click at [30, 232] on div "Dashboard Invoices Clients 66 Reminders Tasks Payments Imports Notifications Se…" at bounding box center [86, 328] width 151 height 555
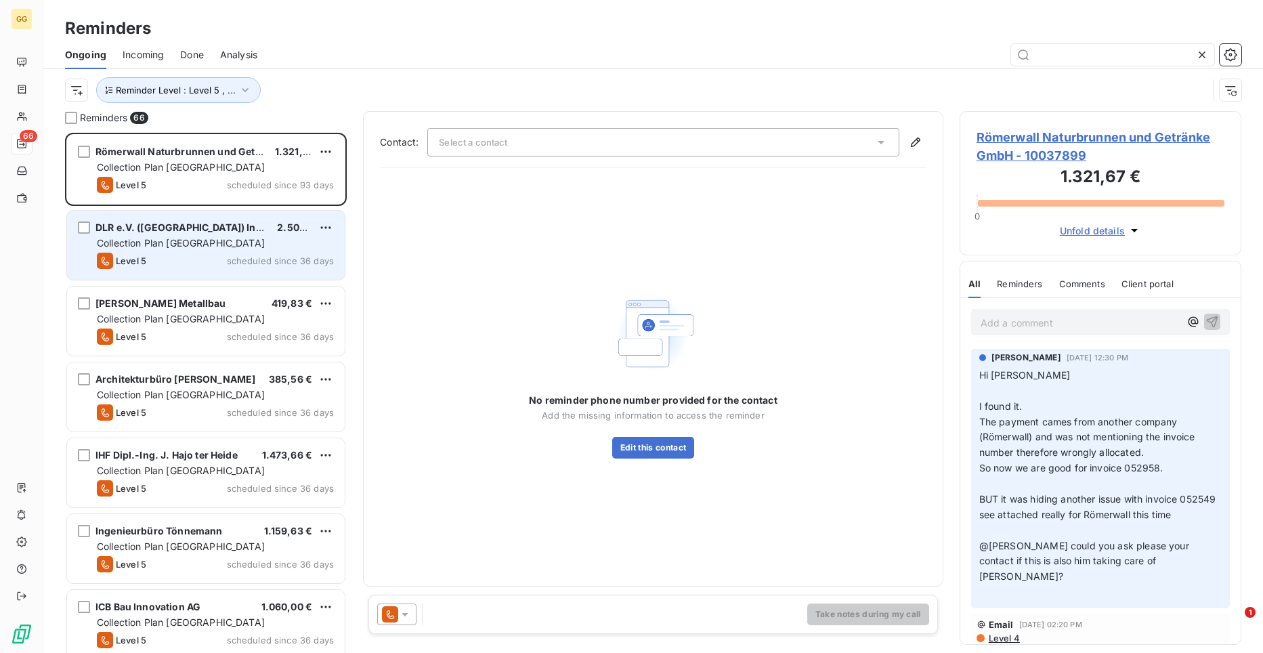
click at [177, 271] on div "DLR e.V. ([GEOGRAPHIC_DATA]) Institut für Techni 2.500,11 € Collection Plan Ger…" at bounding box center [206, 245] width 278 height 69
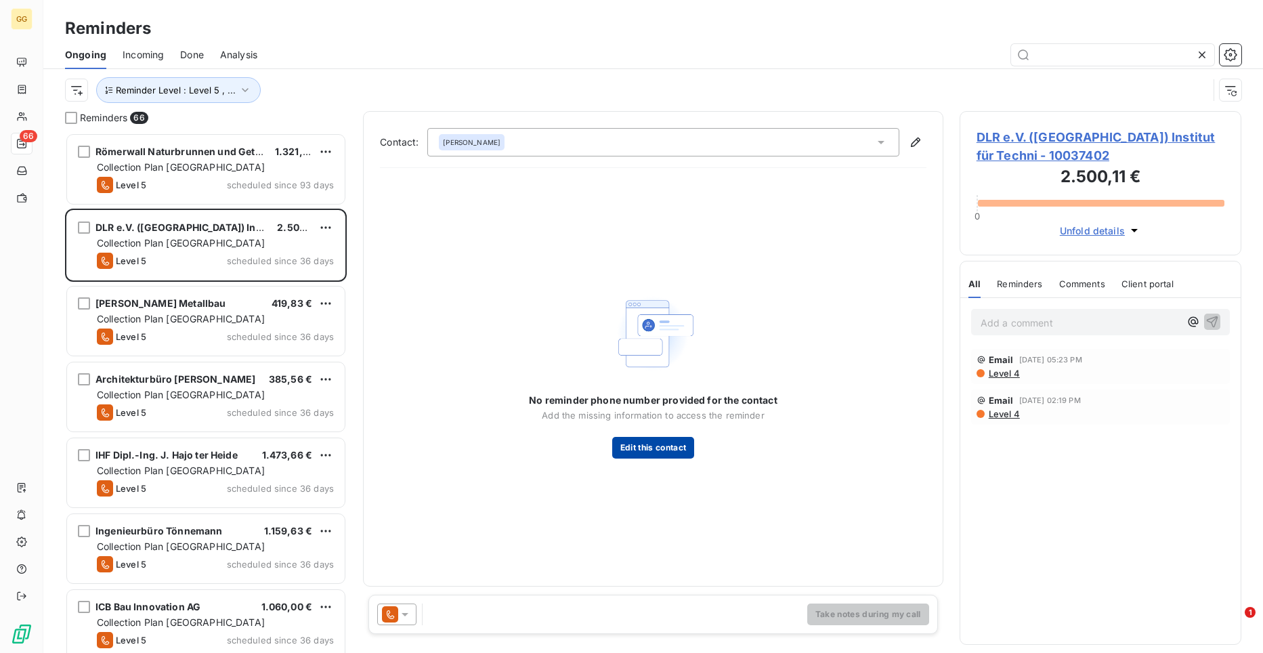
click at [665, 447] on button "Edit this contact" at bounding box center [653, 448] width 82 height 22
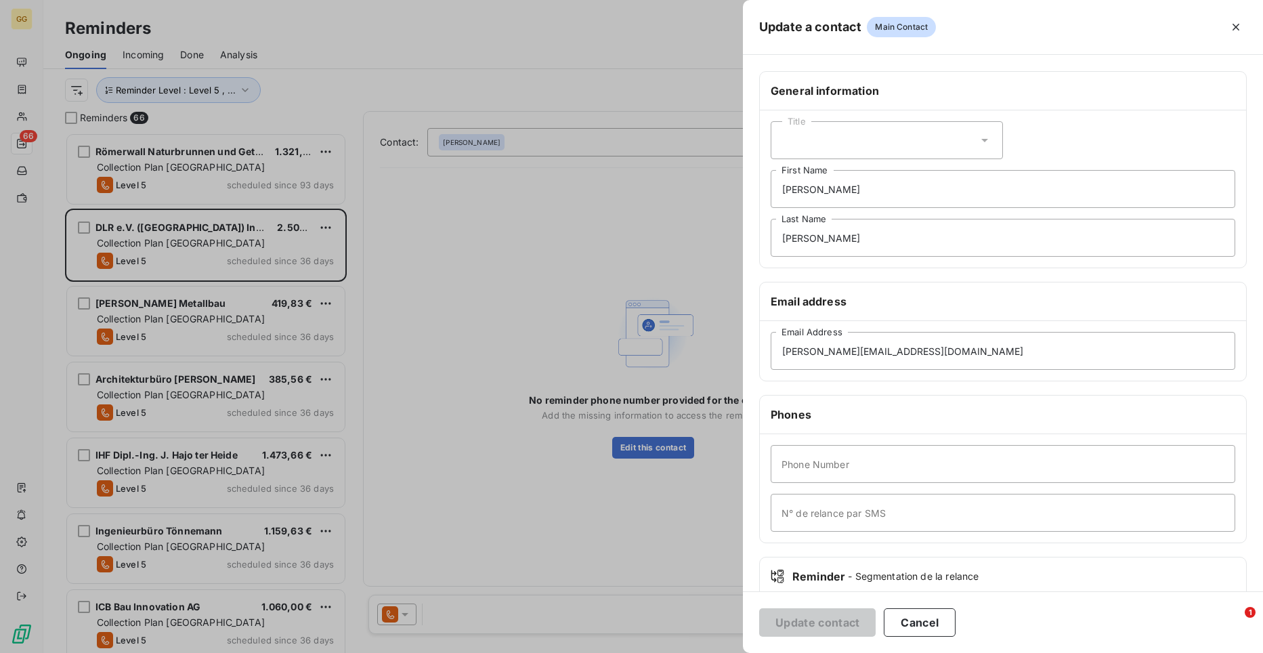
click at [179, 323] on div at bounding box center [631, 326] width 1263 height 653
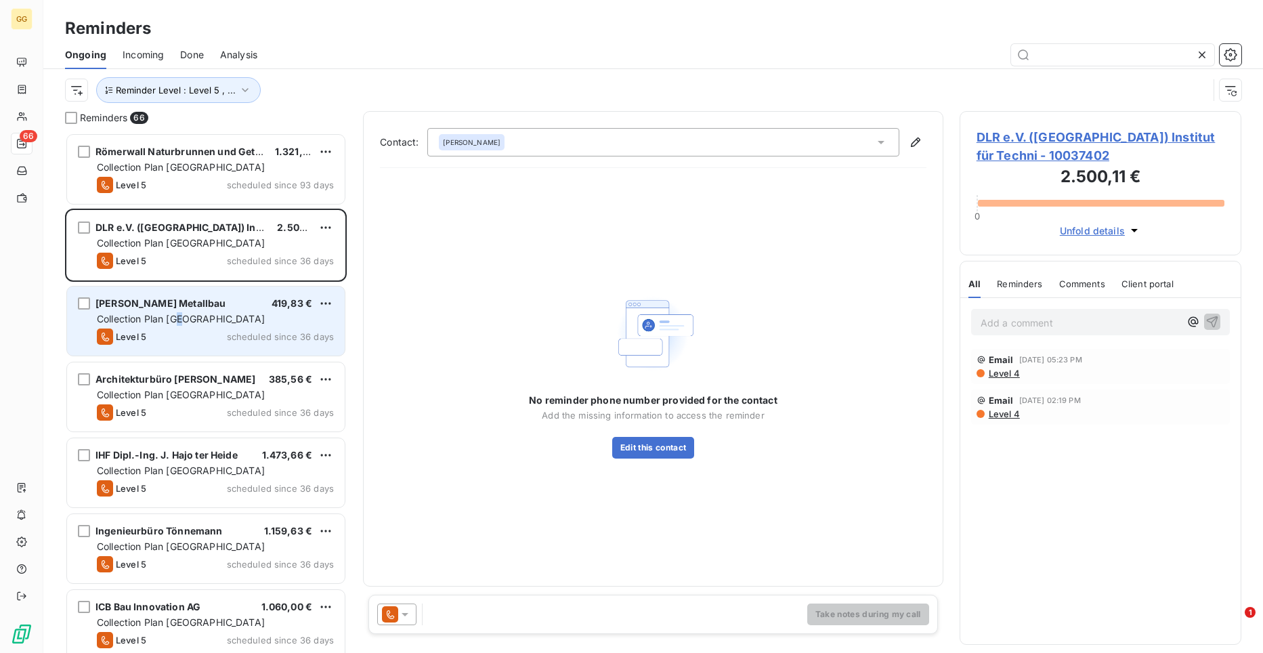
click at [183, 324] on span "Collection Plan [GEOGRAPHIC_DATA]" at bounding box center [181, 319] width 168 height 12
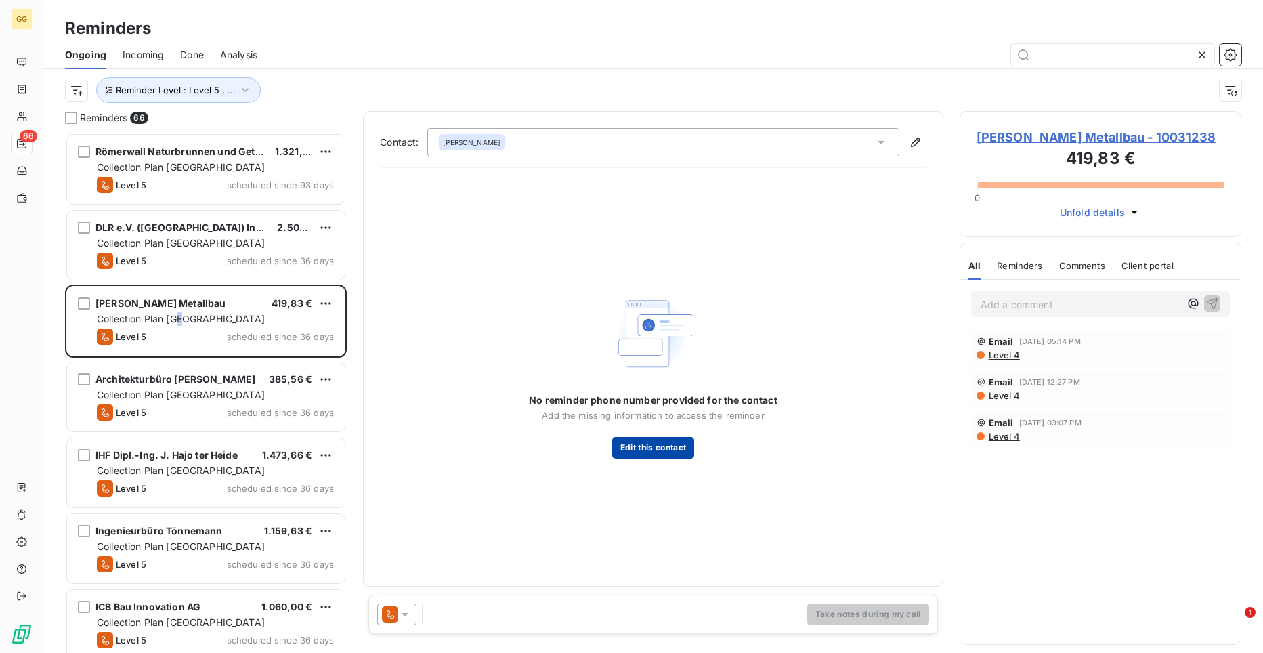
click at [677, 454] on button "Edit this contact" at bounding box center [653, 448] width 82 height 22
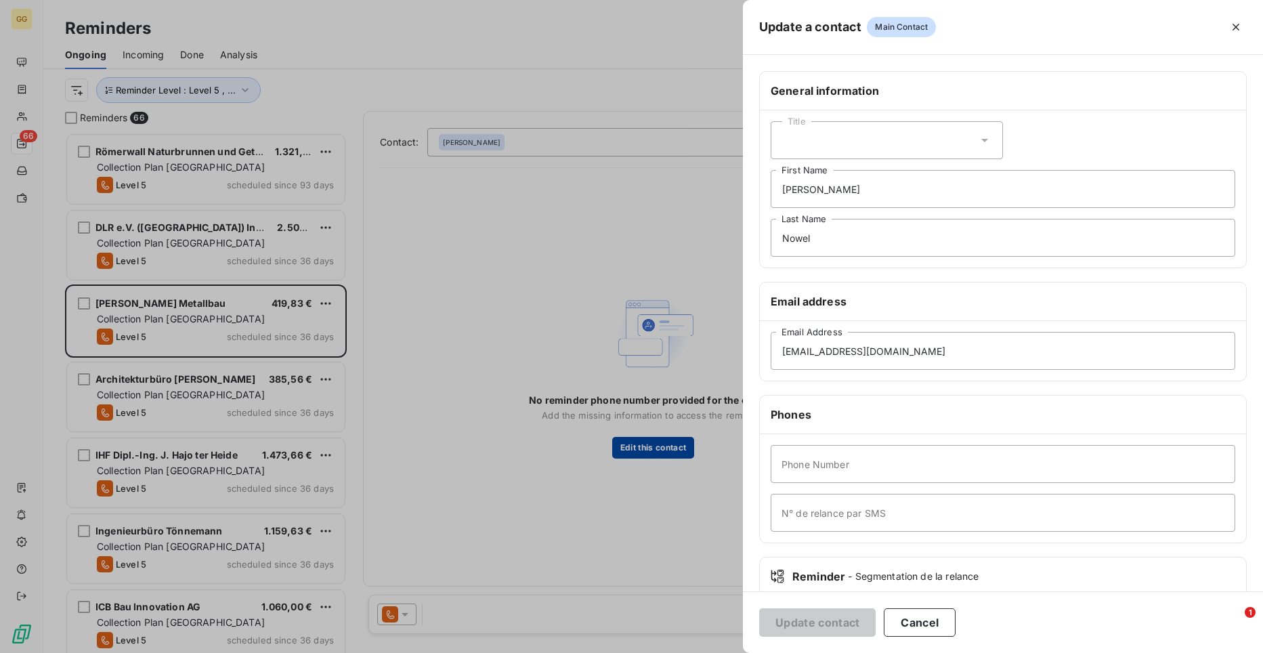
click at [677, 454] on div at bounding box center [631, 326] width 1263 height 653
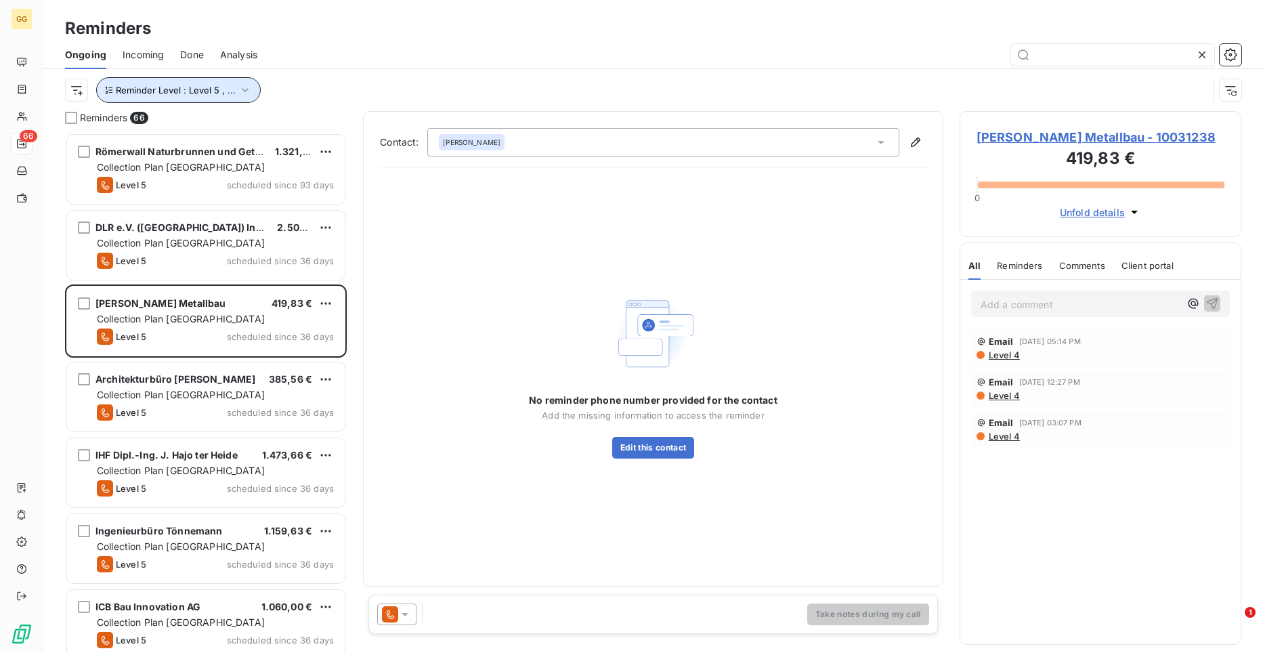
click at [248, 87] on icon "button" at bounding box center [245, 90] width 14 height 14
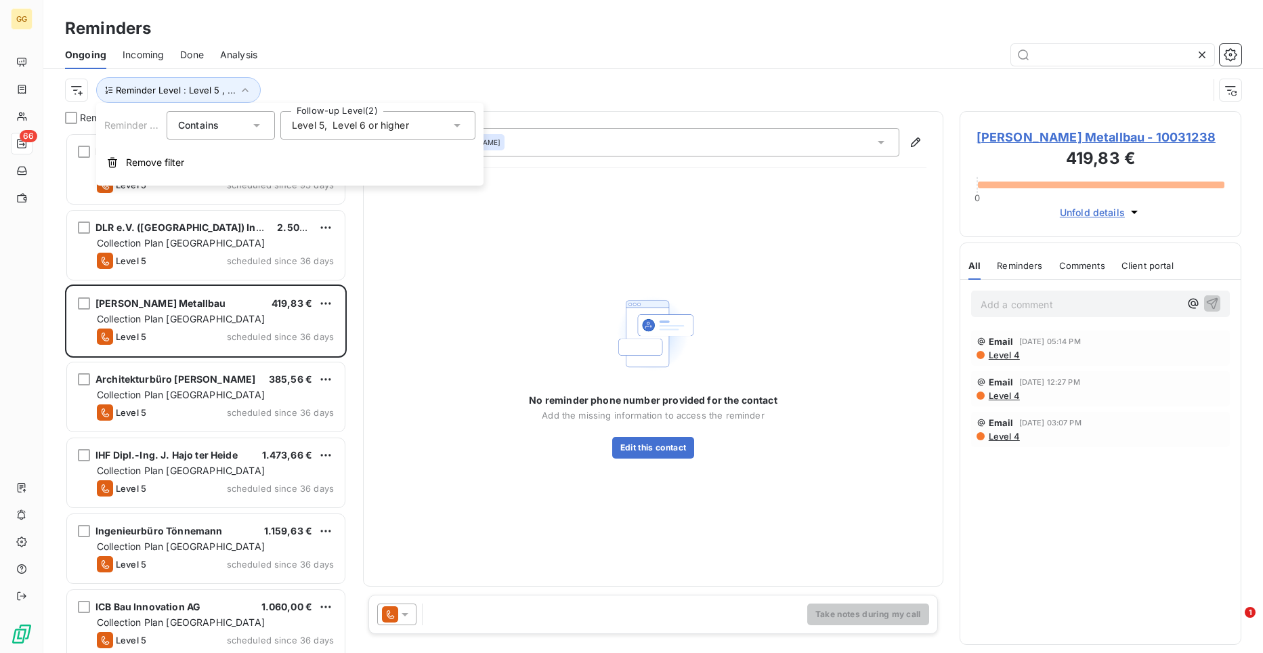
click at [464, 129] on div "Level 5 , Level 6 or higher" at bounding box center [377, 125] width 195 height 28
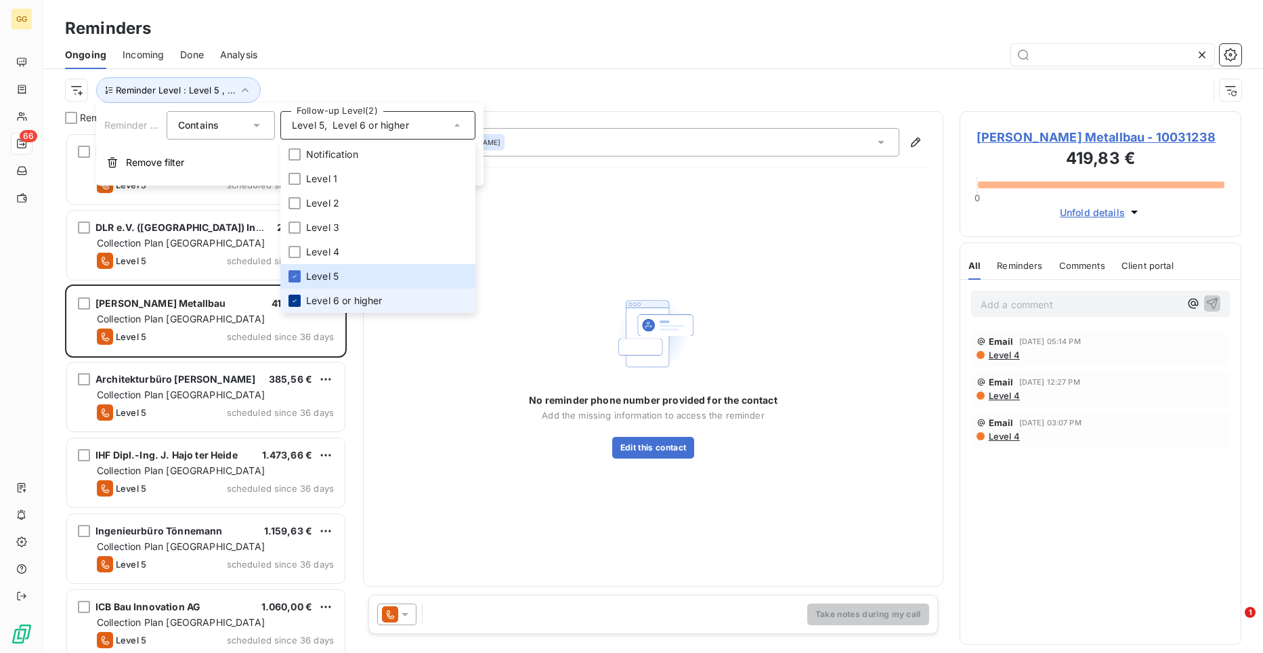
click at [291, 299] on icon at bounding box center [294, 301] width 8 height 8
click at [441, 369] on div "No reminder phone number provided for the contact Add the missing information t…" at bounding box center [653, 374] width 546 height 169
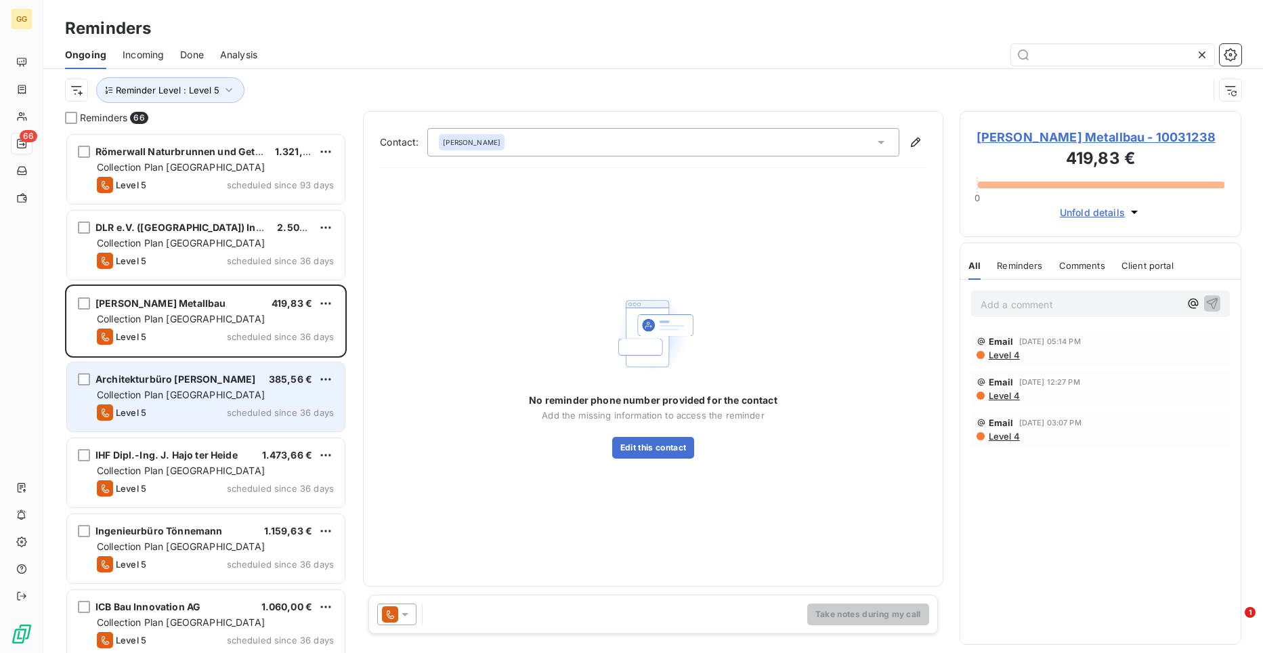
click at [232, 408] on span "scheduled since 36 days" at bounding box center [280, 412] width 107 height 11
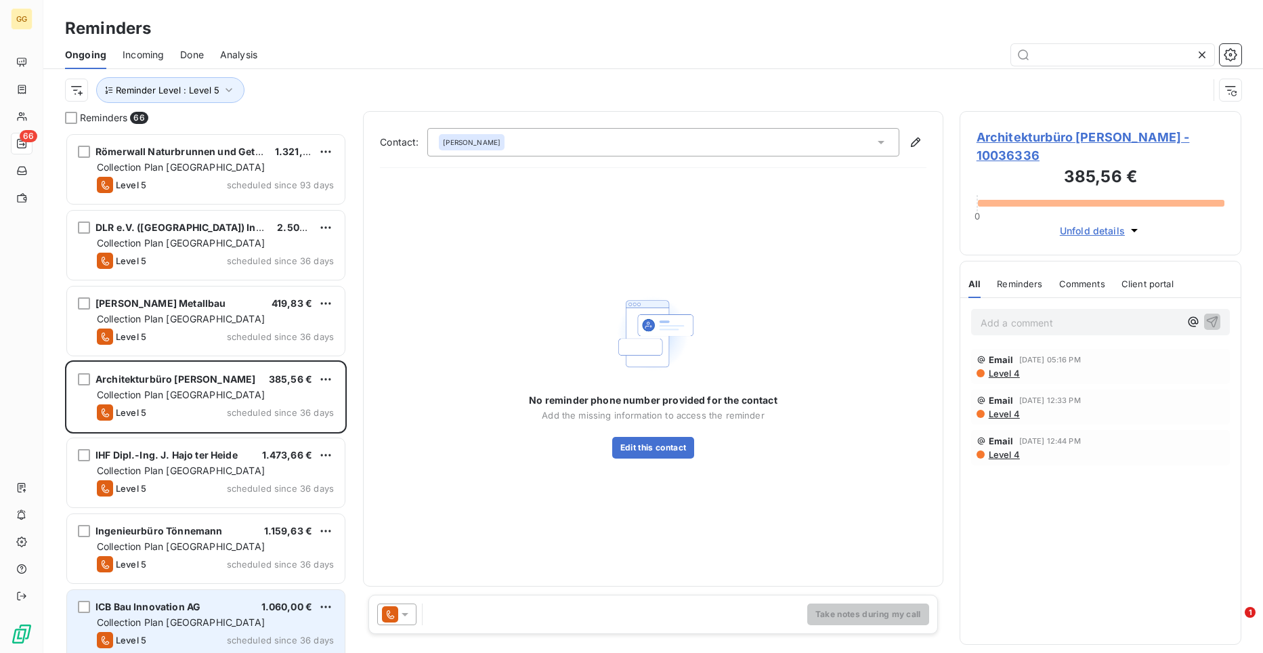
click at [170, 636] on div "Level 5 scheduled since 36 days" at bounding box center [215, 640] width 237 height 16
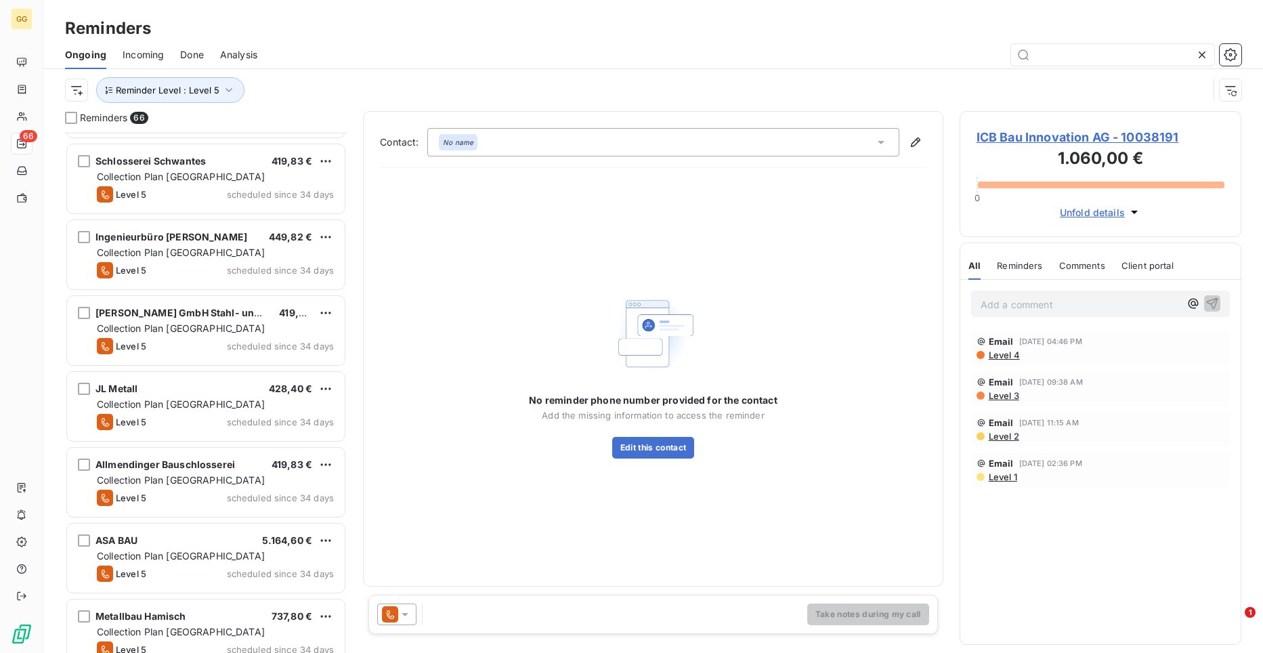
scroll to position [1111, 0]
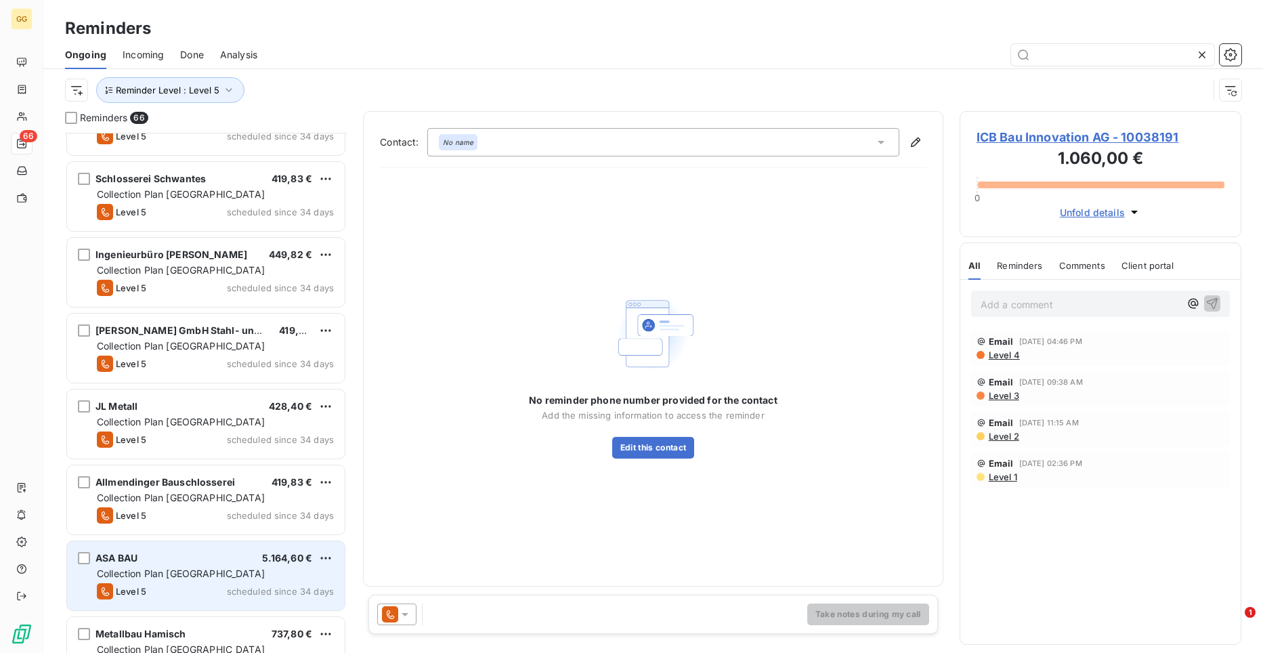
click at [137, 565] on div "ASA BAU 5.164,60 € Collection Plan [GEOGRAPHIC_DATA] Level 5 scheduled since 34…" at bounding box center [206, 575] width 278 height 69
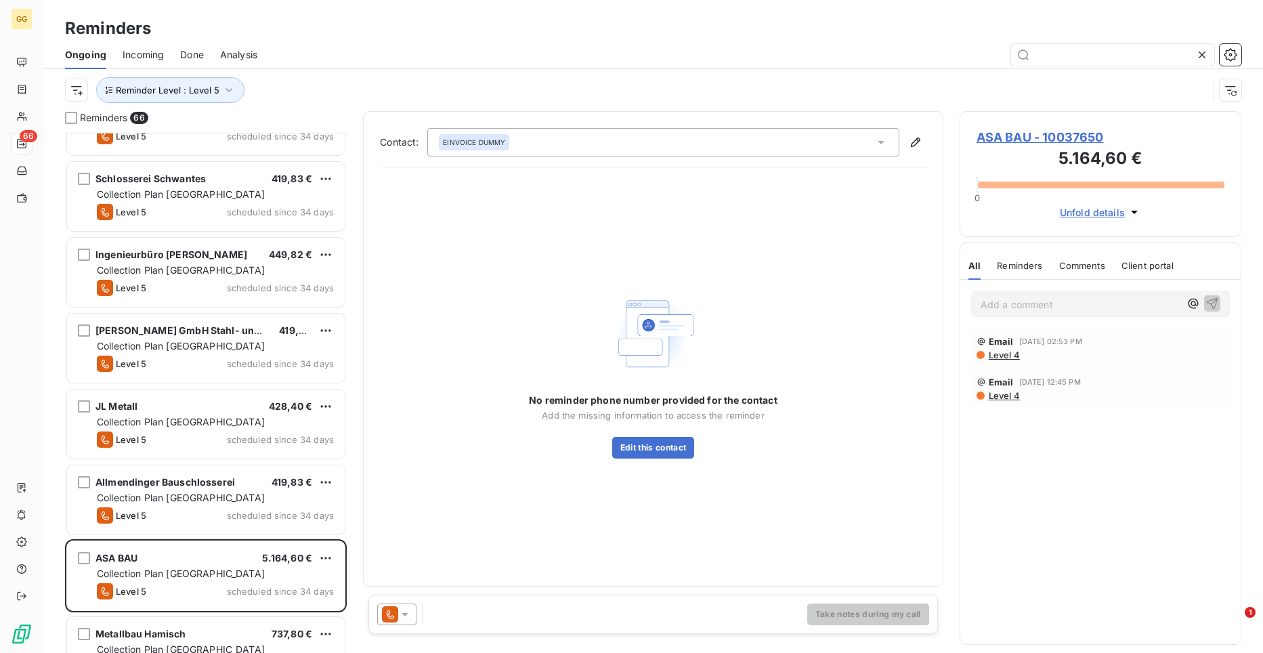
click at [1022, 134] on span "ASA BAU - 10037650" at bounding box center [1100, 137] width 248 height 18
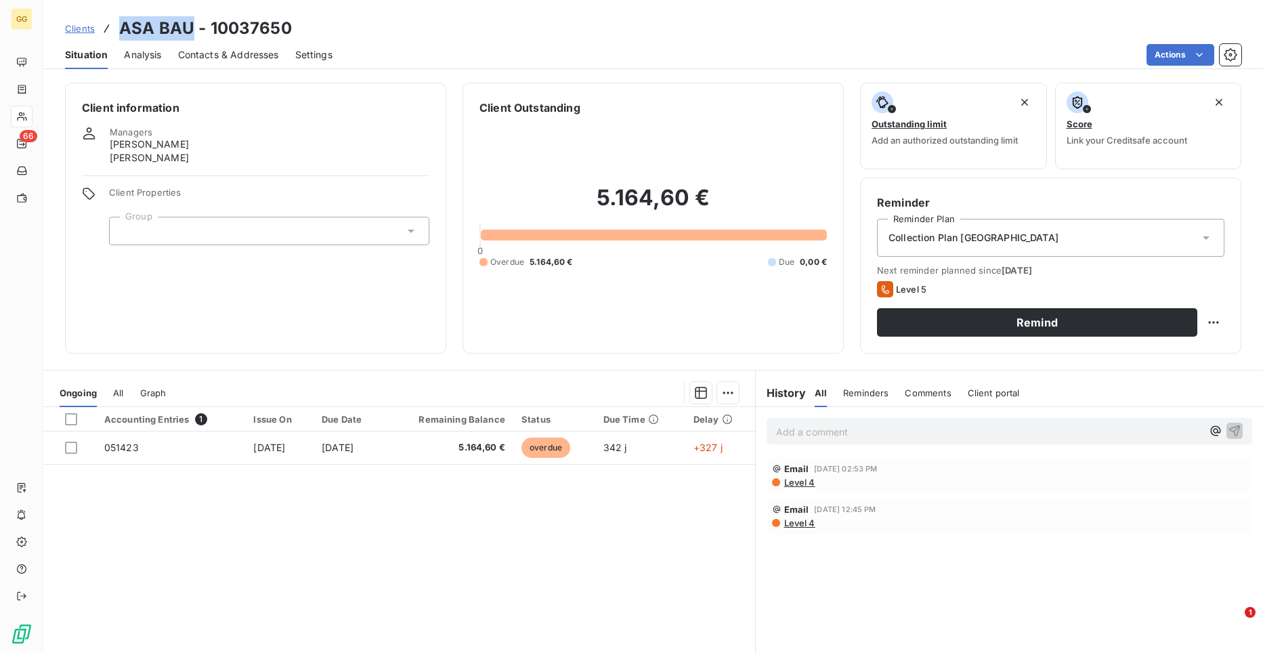
drag, startPoint x: 191, startPoint y: 24, endPoint x: 123, endPoint y: 26, distance: 68.4
click at [123, 26] on h3 "ASA BAU - 10037650" at bounding box center [205, 28] width 173 height 24
copy h3 "ASA BAU"
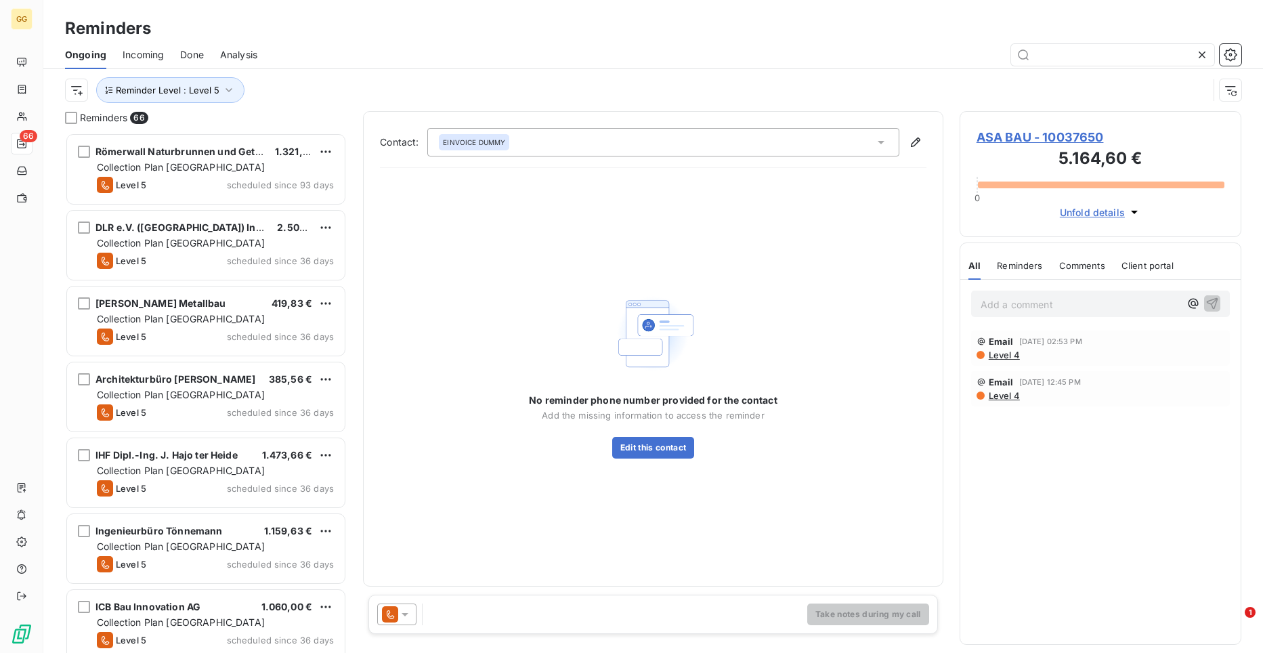
scroll to position [510, 272]
click at [642, 449] on button "Edit this contact" at bounding box center [653, 448] width 82 height 22
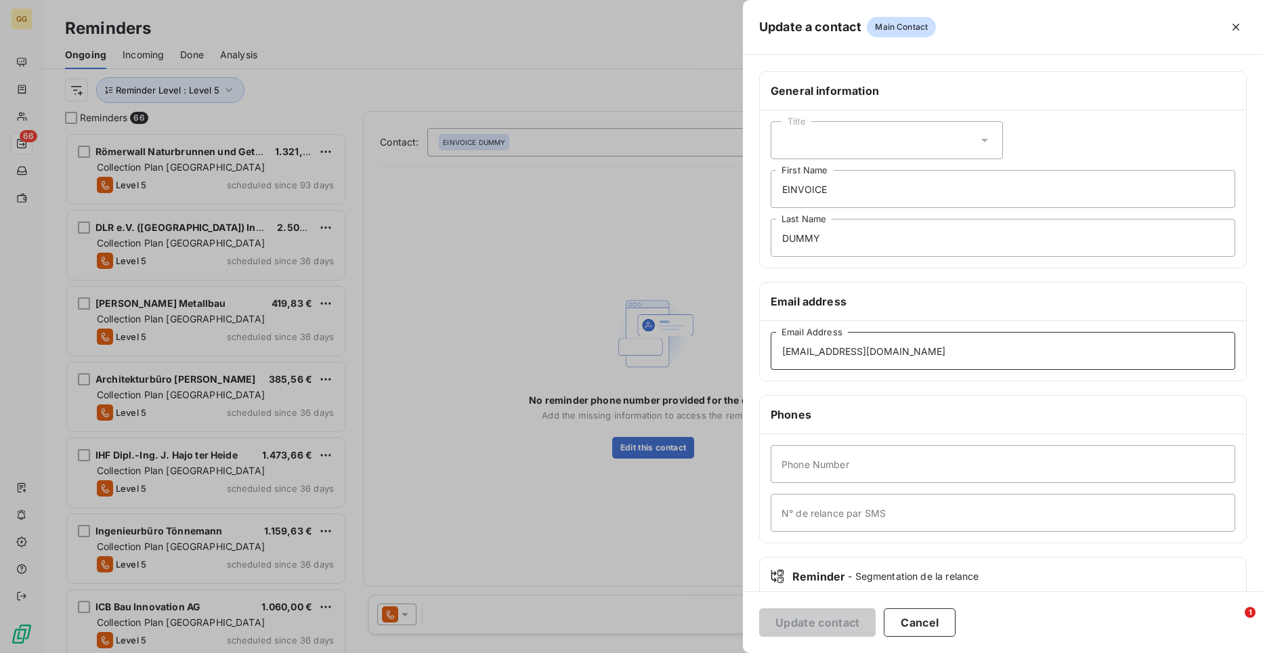
click at [858, 357] on input "[EMAIL_ADDRESS][DOMAIN_NAME]" at bounding box center [1002, 351] width 464 height 38
click at [460, 422] on div at bounding box center [631, 326] width 1263 height 653
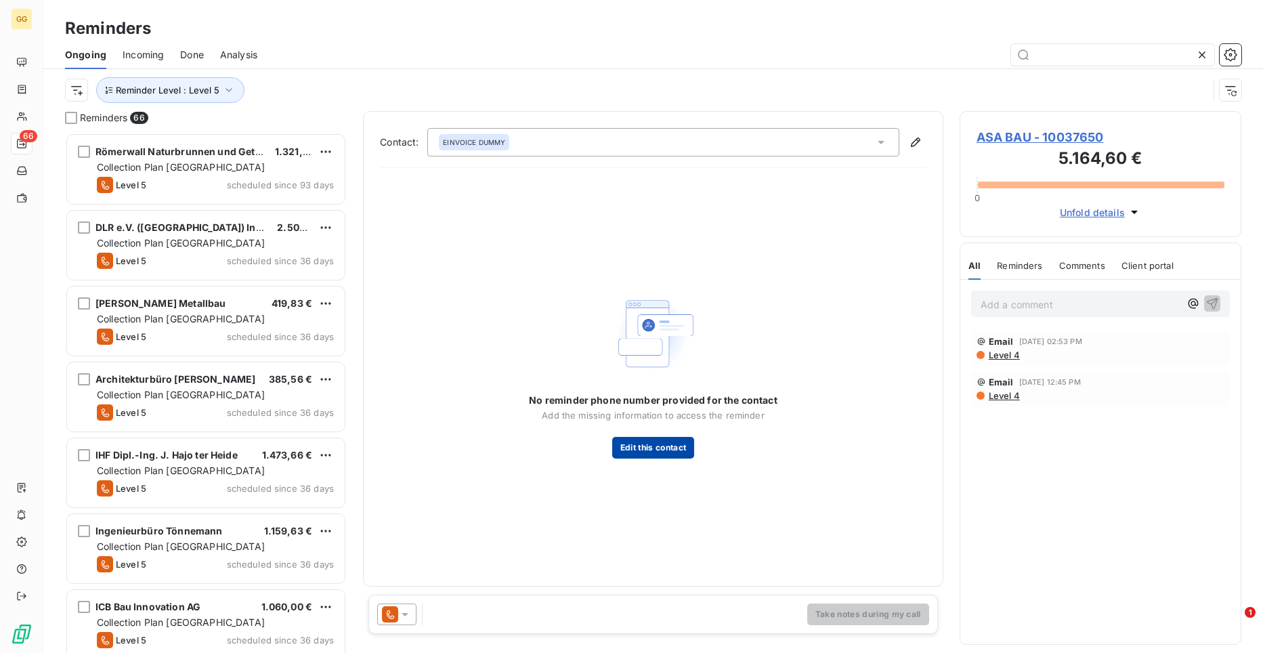
click at [674, 444] on button "Edit this contact" at bounding box center [653, 448] width 82 height 22
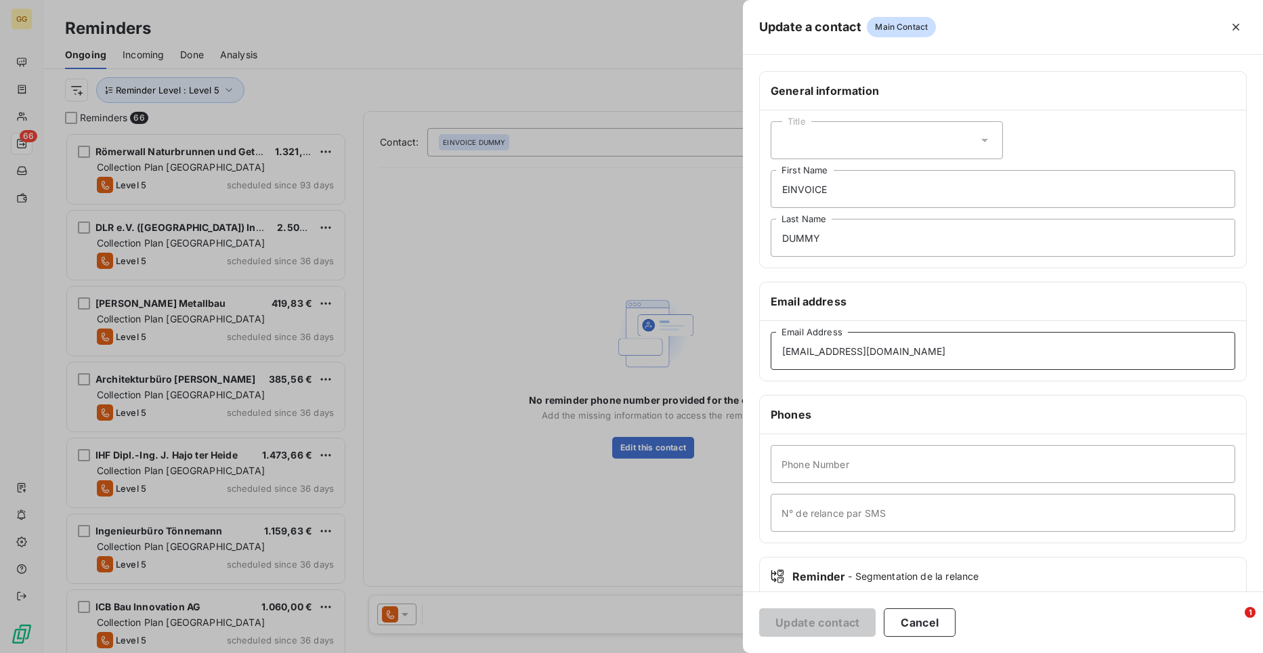
drag, startPoint x: 921, startPoint y: 353, endPoint x: 734, endPoint y: 351, distance: 186.8
click at [734, 652] on div "Update a contact Main Contact General information Title EINVOICE First Name DUM…" at bounding box center [631, 653] width 1263 height 0
click at [928, 355] on input "[EMAIL_ADDRESS][DOMAIN_NAME]" at bounding box center [1002, 351] width 464 height 38
drag, startPoint x: 928, startPoint y: 355, endPoint x: 772, endPoint y: 357, distance: 155.7
click at [772, 357] on input "[EMAIL_ADDRESS][DOMAIN_NAME]" at bounding box center [1002, 351] width 464 height 38
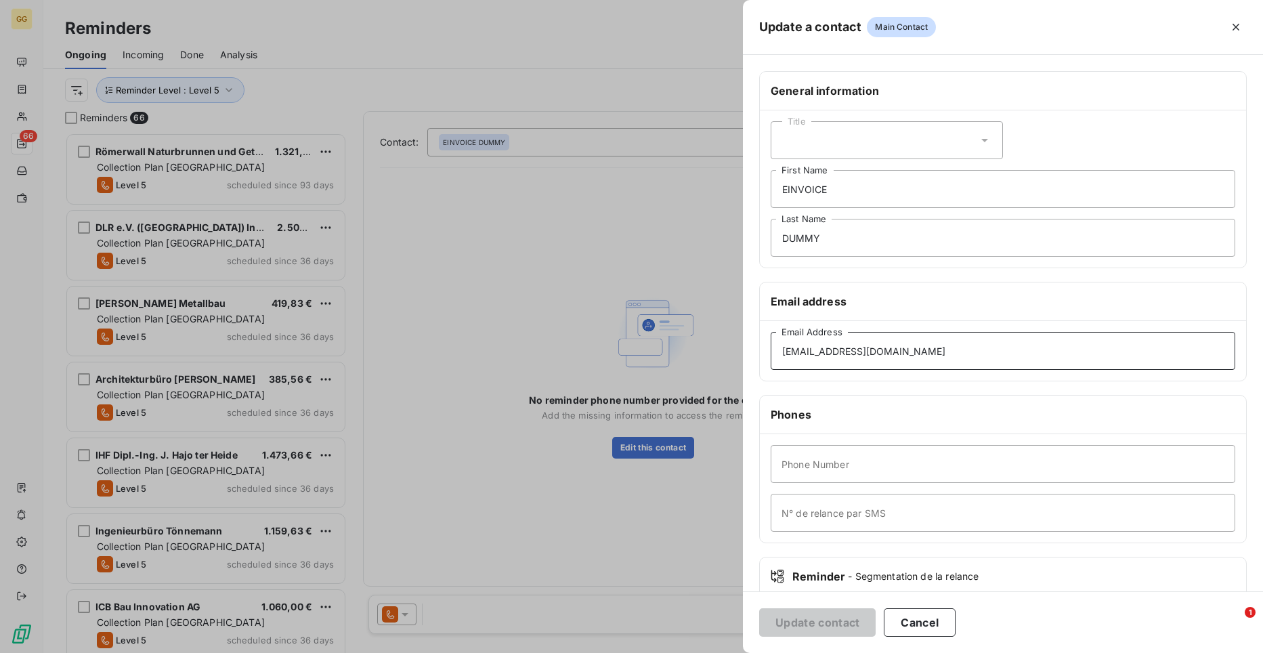
click at [772, 359] on input "[EMAIL_ADDRESS][DOMAIN_NAME]" at bounding box center [1002, 351] width 464 height 38
paste input "info@asa-bau"
click at [772, 359] on input "[EMAIL_ADDRESS][DOMAIN_NAME]" at bounding box center [1002, 351] width 464 height 38
type input "[EMAIL_ADDRESS][DOMAIN_NAME]"
click at [817, 624] on button "Update contact" at bounding box center [817, 622] width 116 height 28
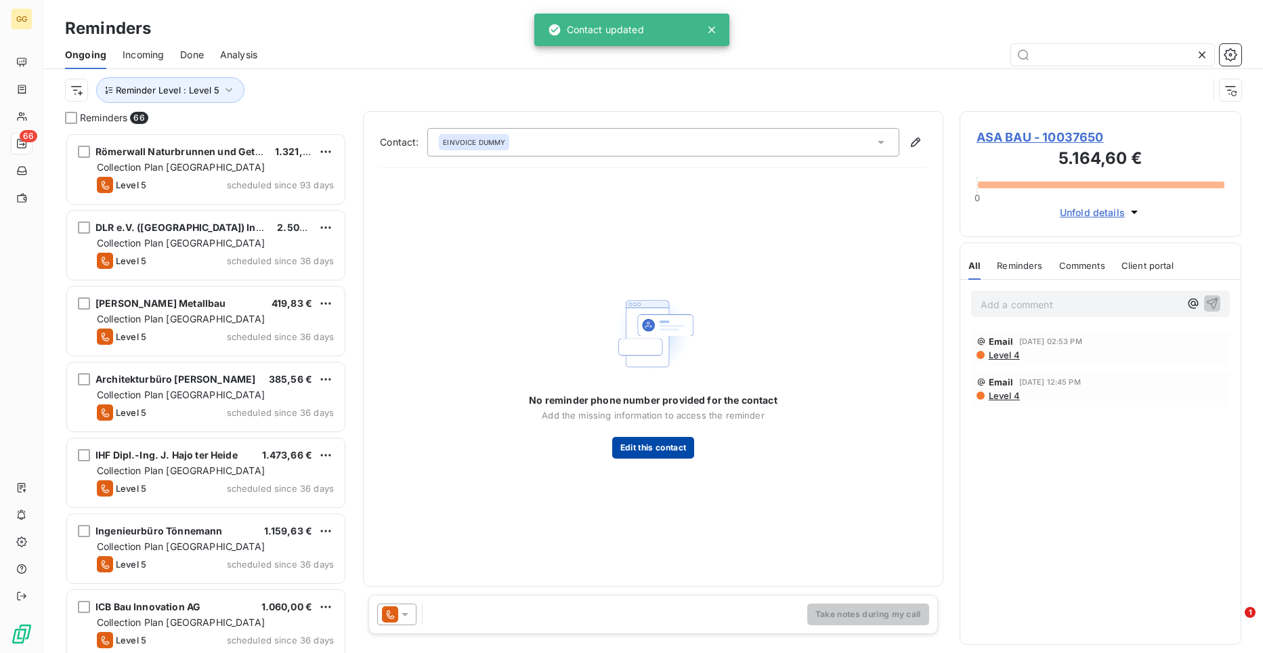
click at [652, 449] on button "Edit this contact" at bounding box center [653, 448] width 82 height 22
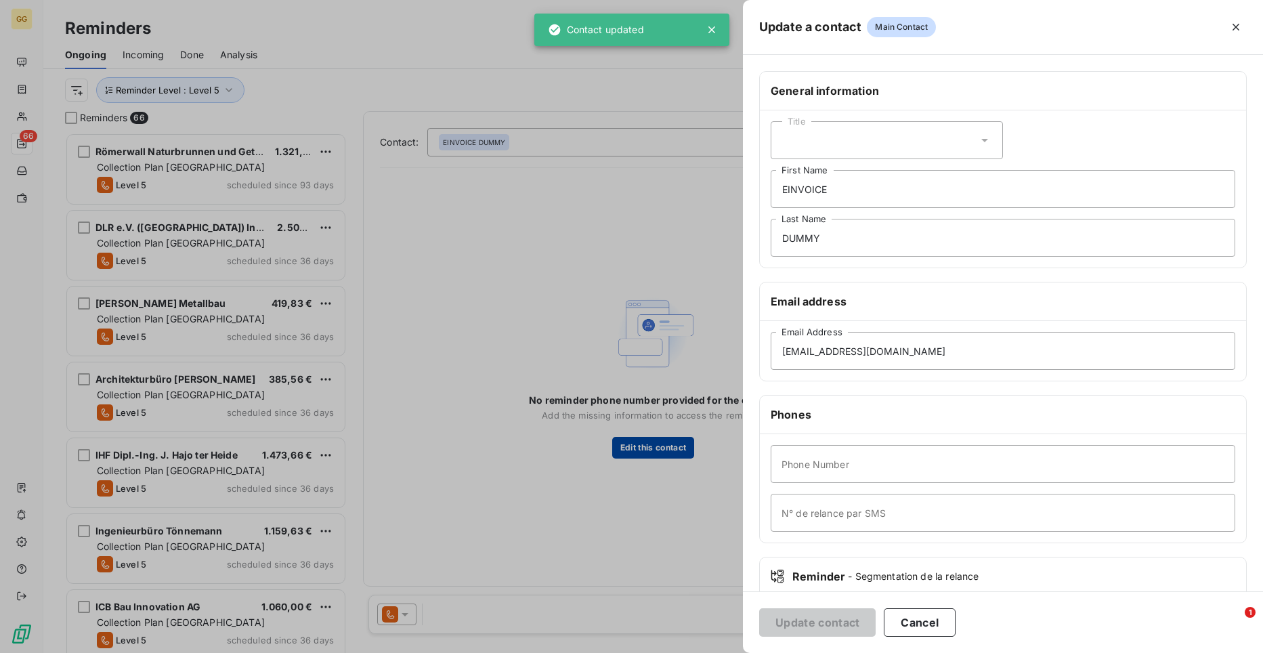
click at [652, 449] on div at bounding box center [631, 326] width 1263 height 653
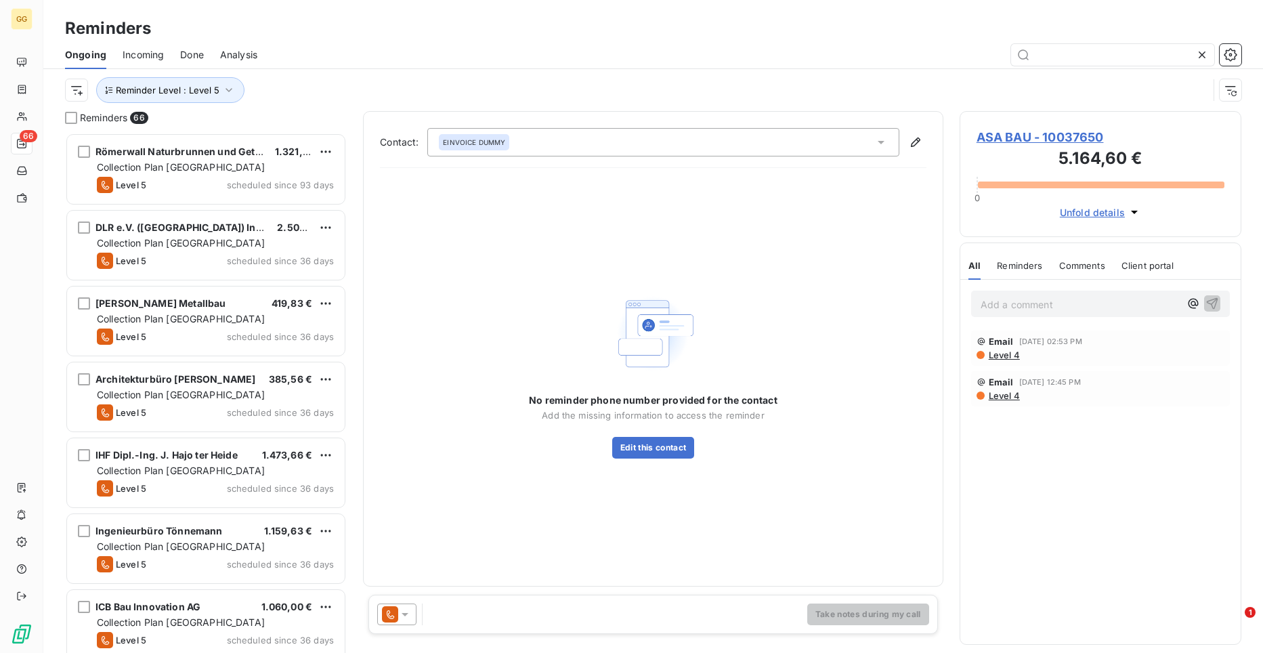
click at [1128, 213] on icon "button" at bounding box center [1134, 212] width 14 height 14
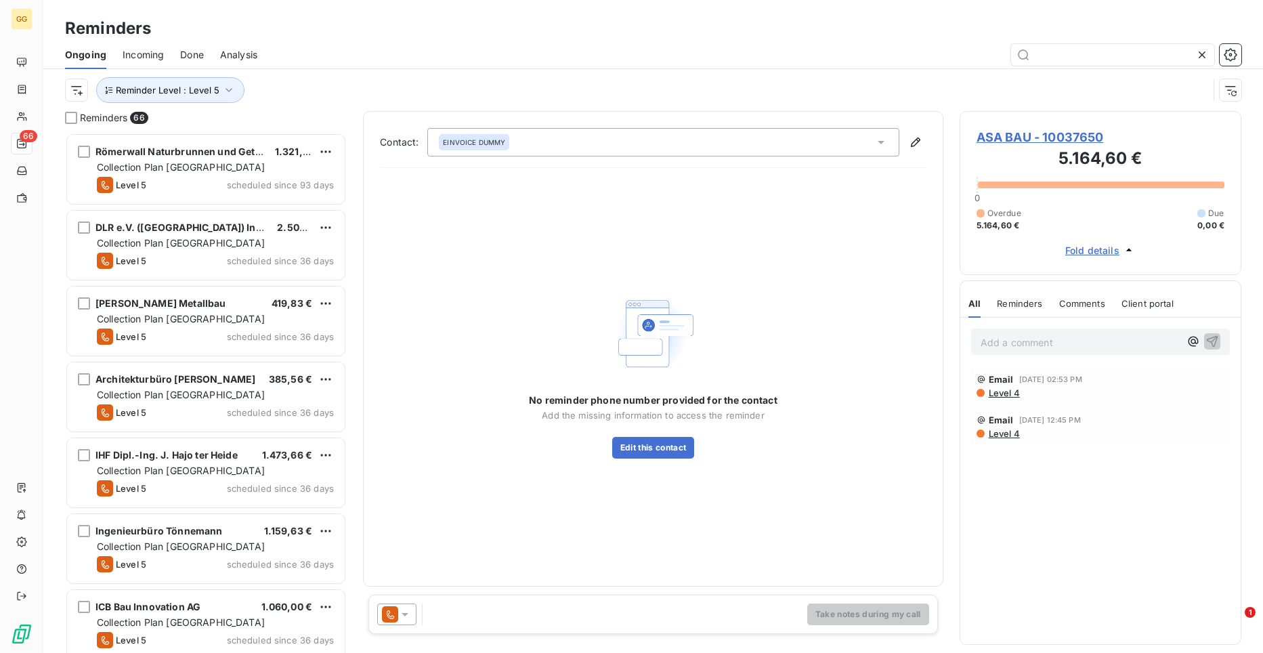
click at [1025, 136] on span "ASA BAU - 10037650" at bounding box center [1100, 137] width 248 height 18
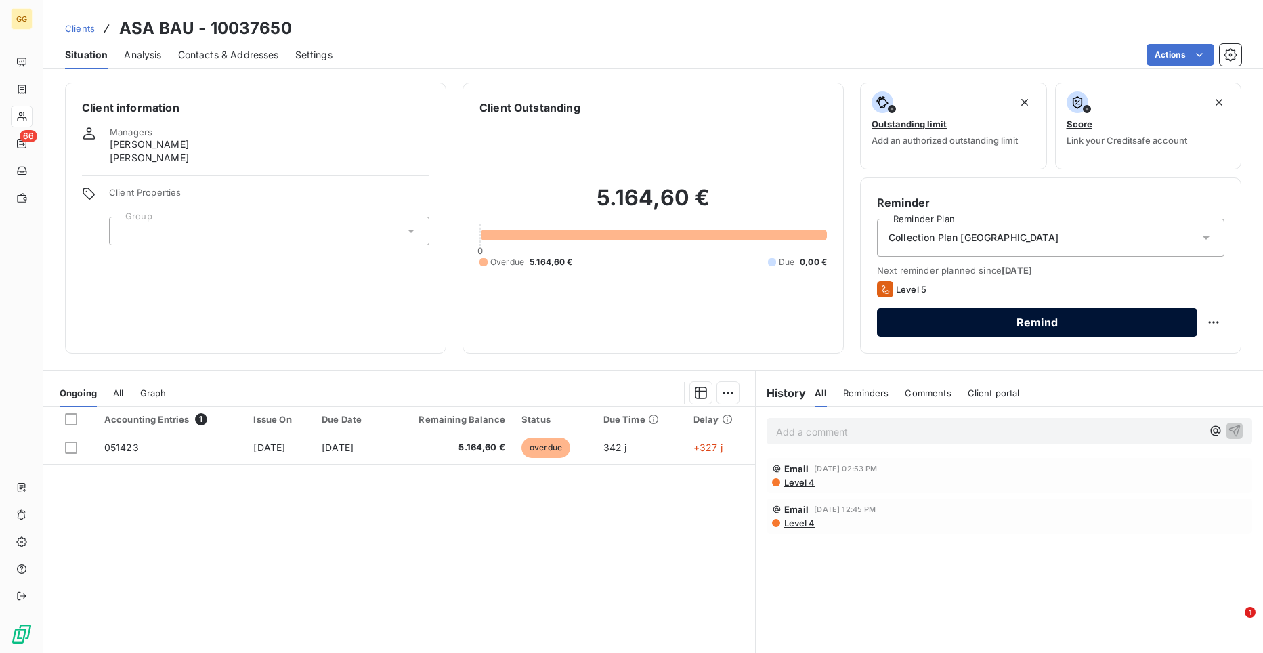
click at [1103, 322] on button "Remind" at bounding box center [1037, 322] width 320 height 28
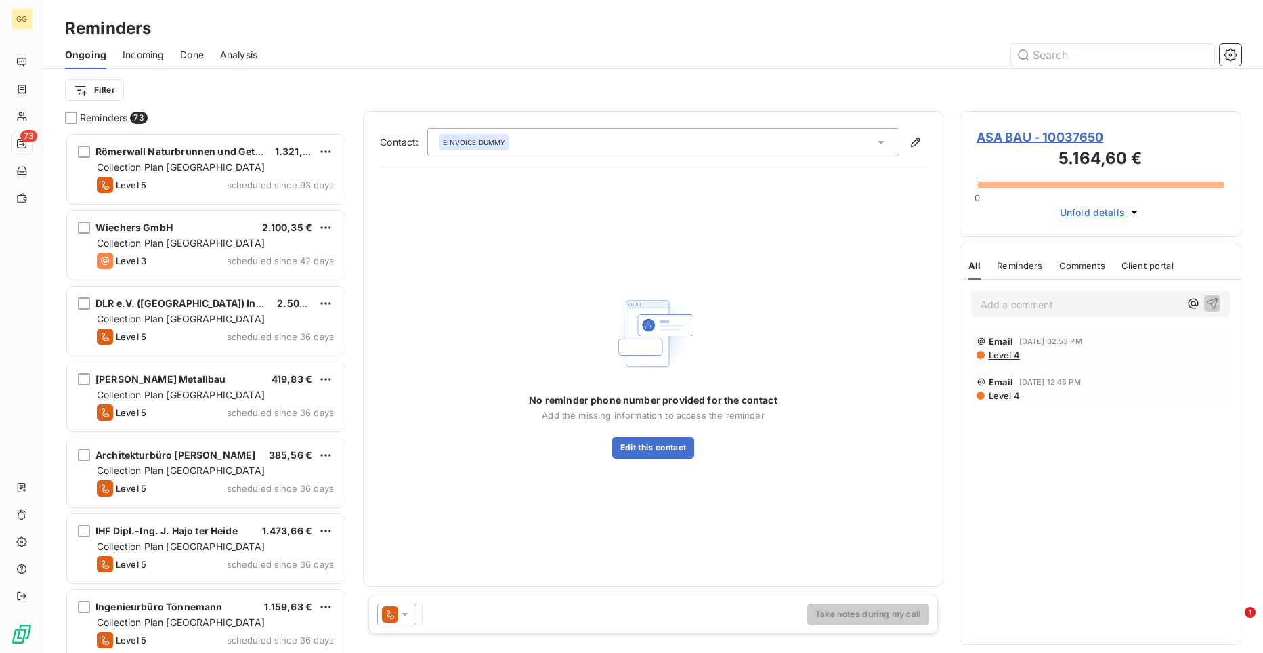
scroll to position [510, 272]
click at [587, 510] on div "No reminder phone number provided for the contact Add the missing information t…" at bounding box center [653, 374] width 546 height 391
click at [665, 449] on button "Edit this contact" at bounding box center [653, 448] width 82 height 22
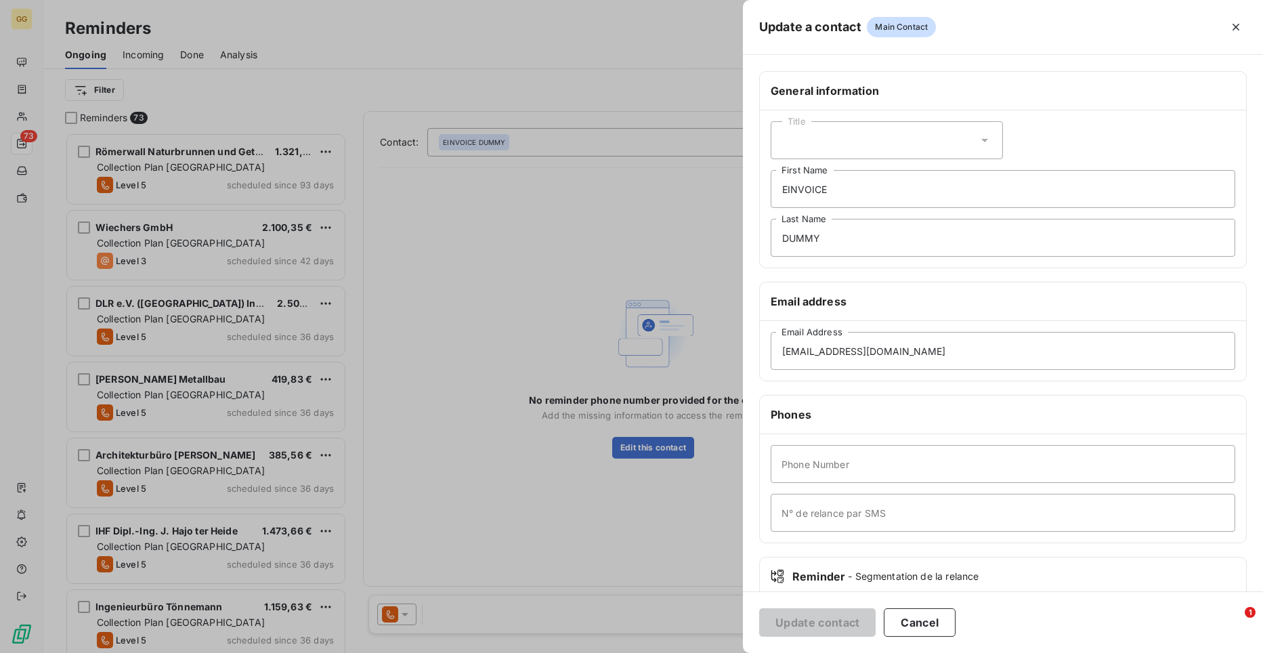
click at [608, 217] on div at bounding box center [631, 326] width 1263 height 653
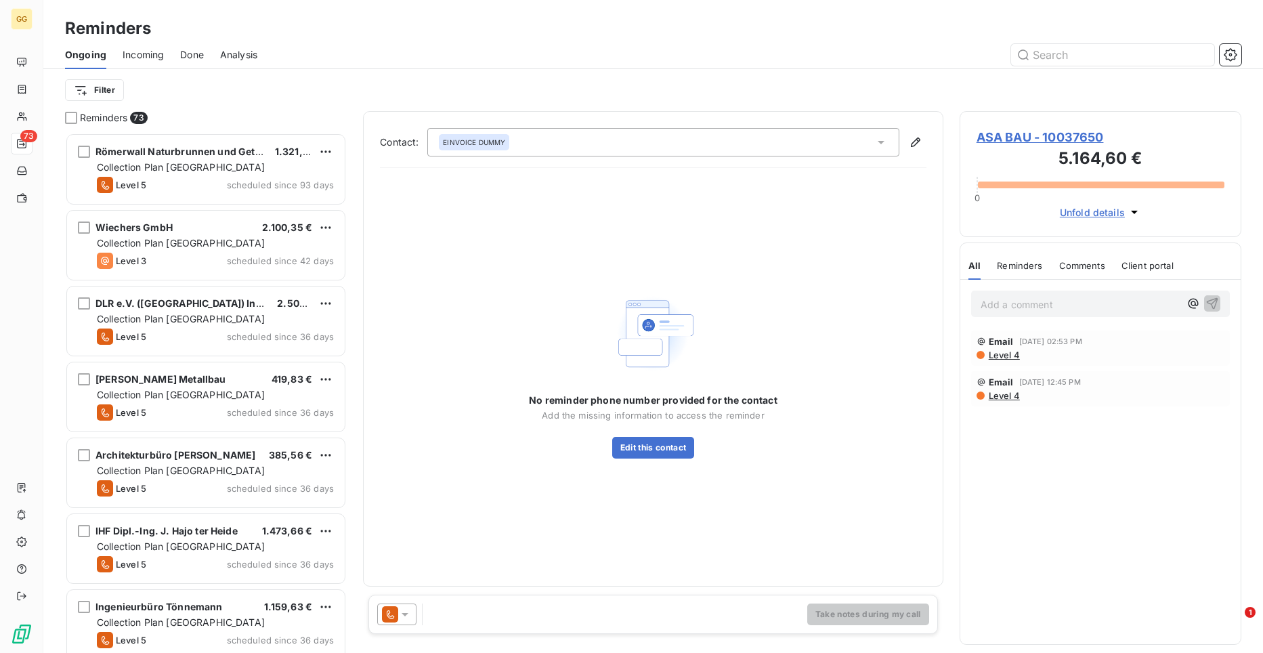
click at [1064, 139] on span "ASA BAU - 10037650" at bounding box center [1100, 137] width 248 height 18
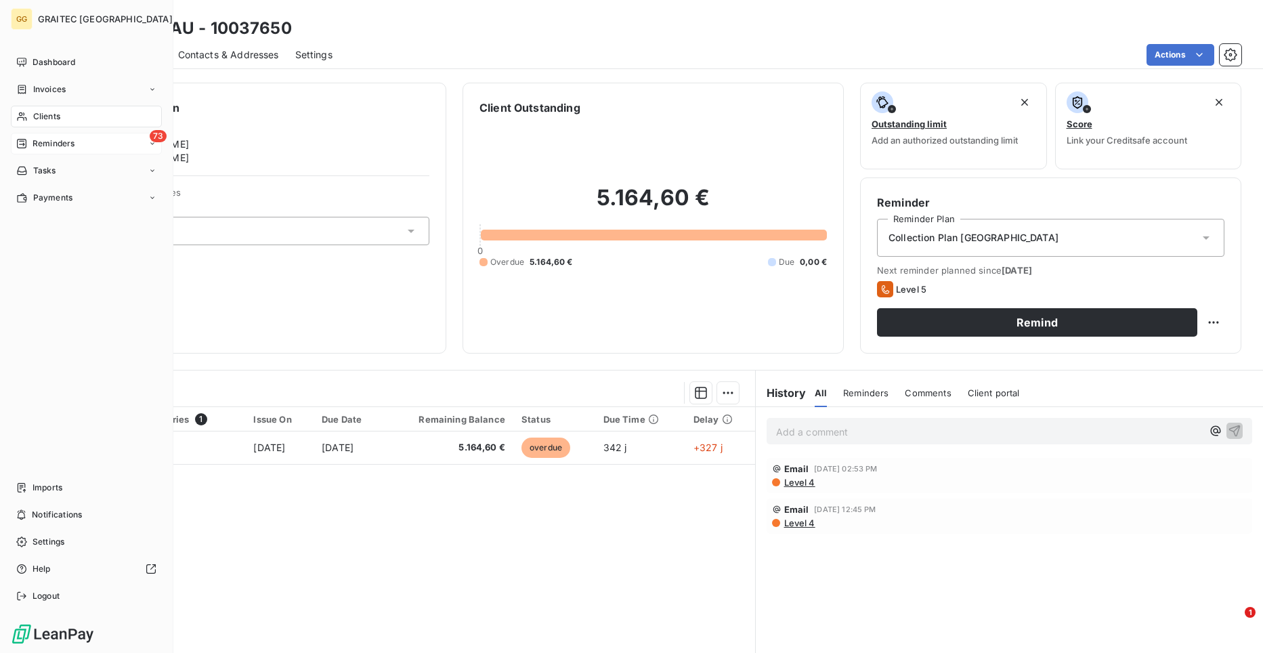
click at [35, 141] on span "Reminders" at bounding box center [53, 143] width 42 height 12
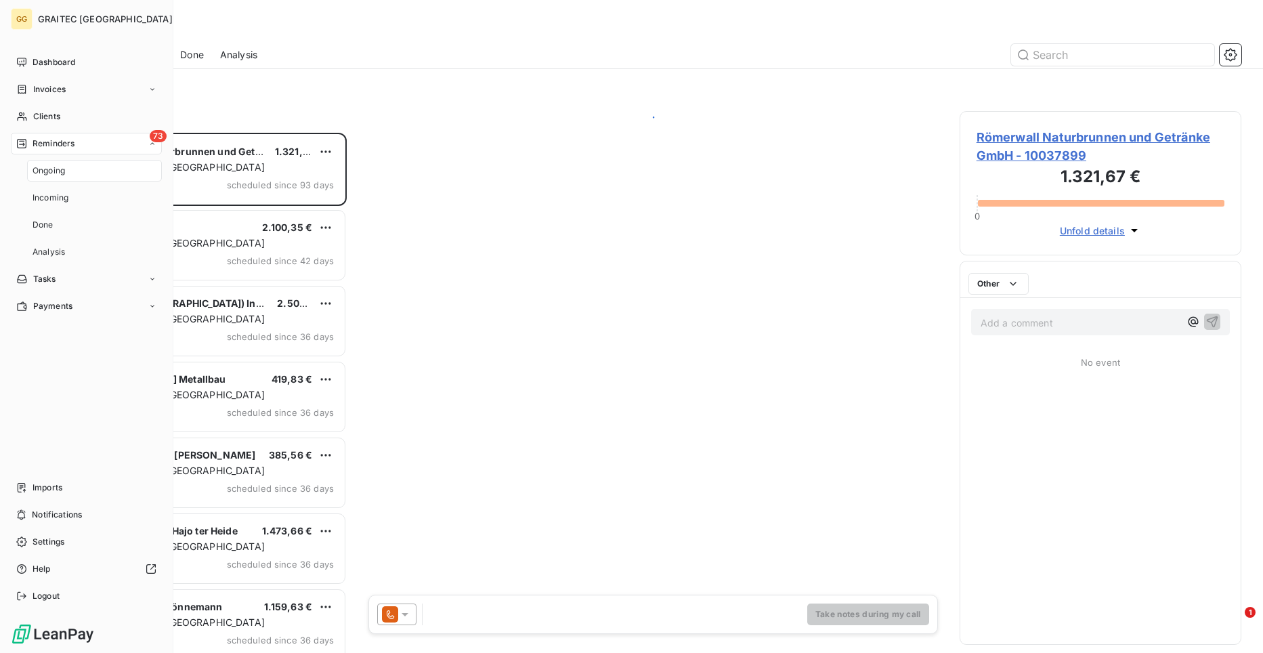
scroll to position [510, 272]
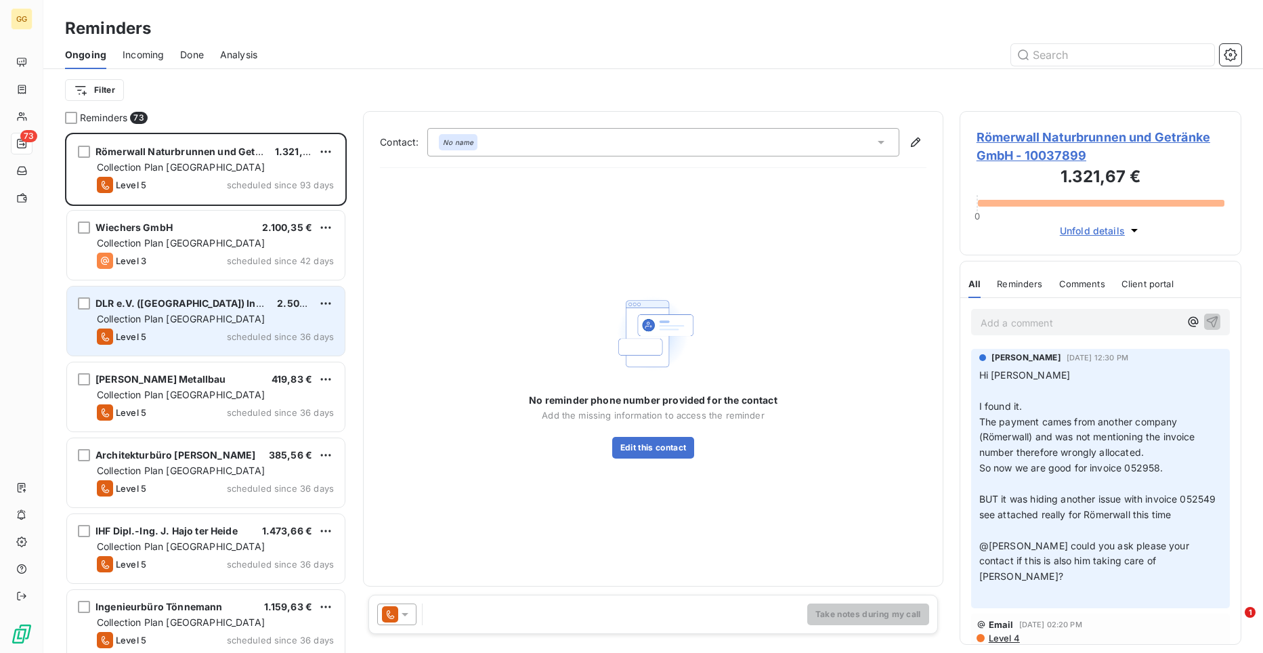
click at [245, 328] on div "Level 5 scheduled since 36 days" at bounding box center [215, 336] width 237 height 16
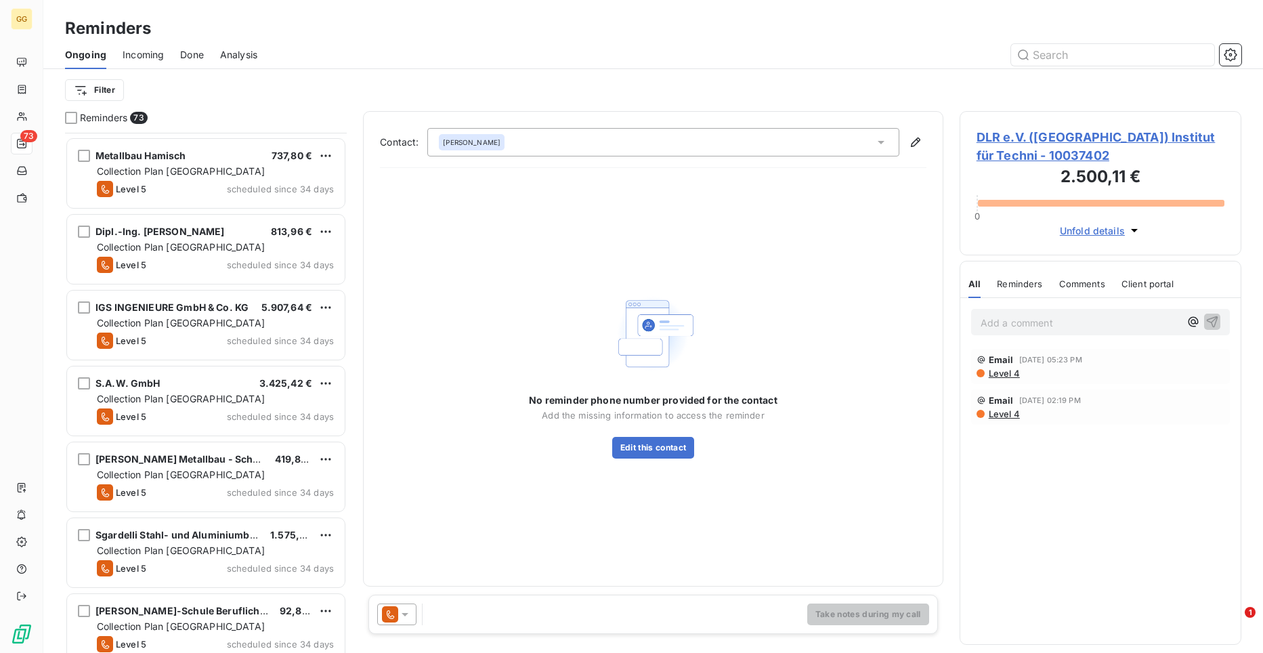
scroll to position [1788, 0]
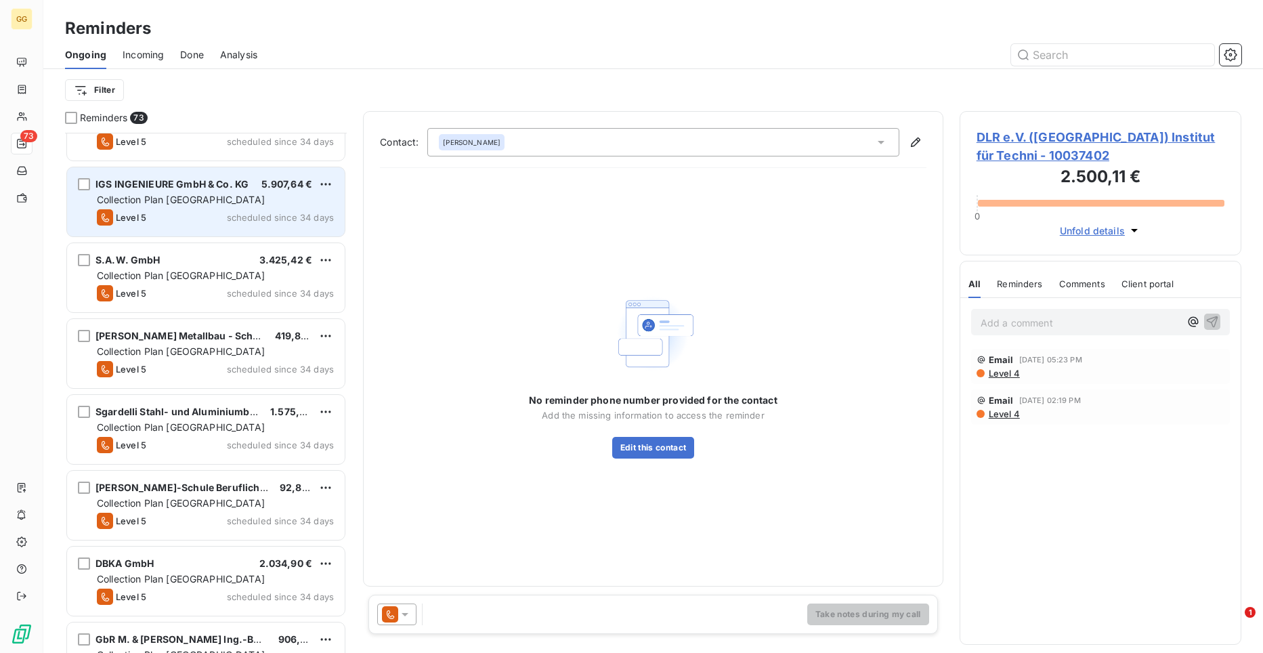
click at [208, 220] on div "Level 5 scheduled since 34 days" at bounding box center [215, 217] width 237 height 16
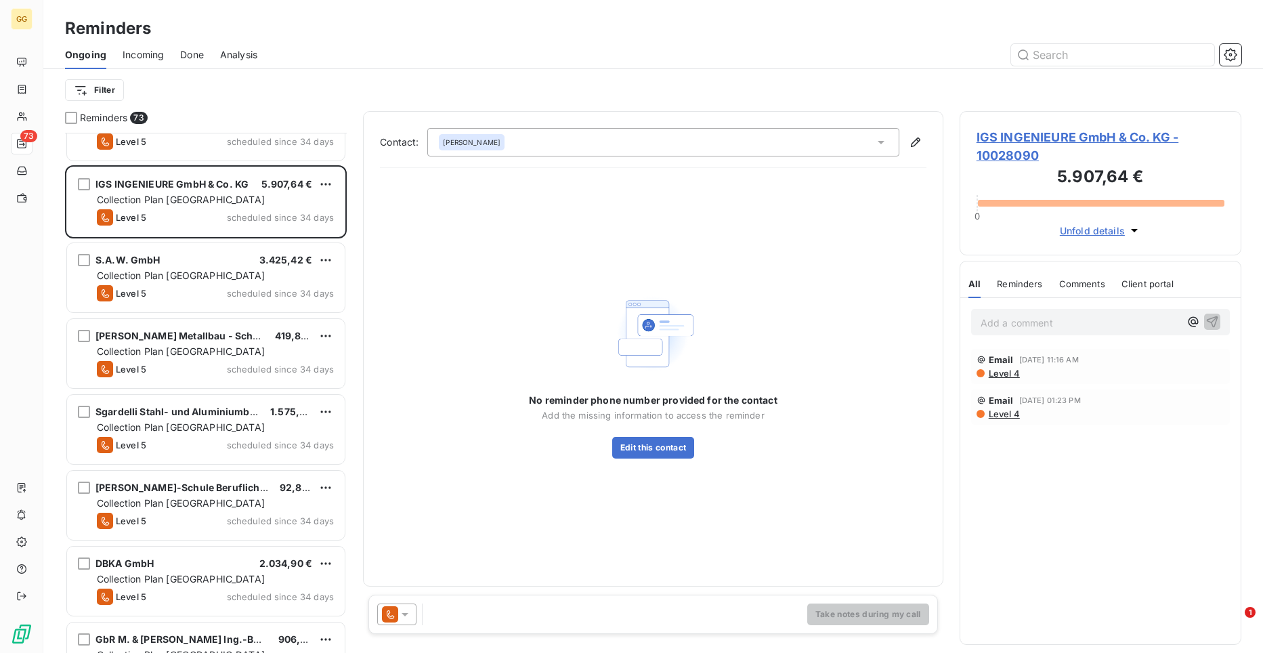
click at [996, 137] on span "IGS INGENIEURE GmbH & Co. KG - 10028090" at bounding box center [1100, 146] width 248 height 37
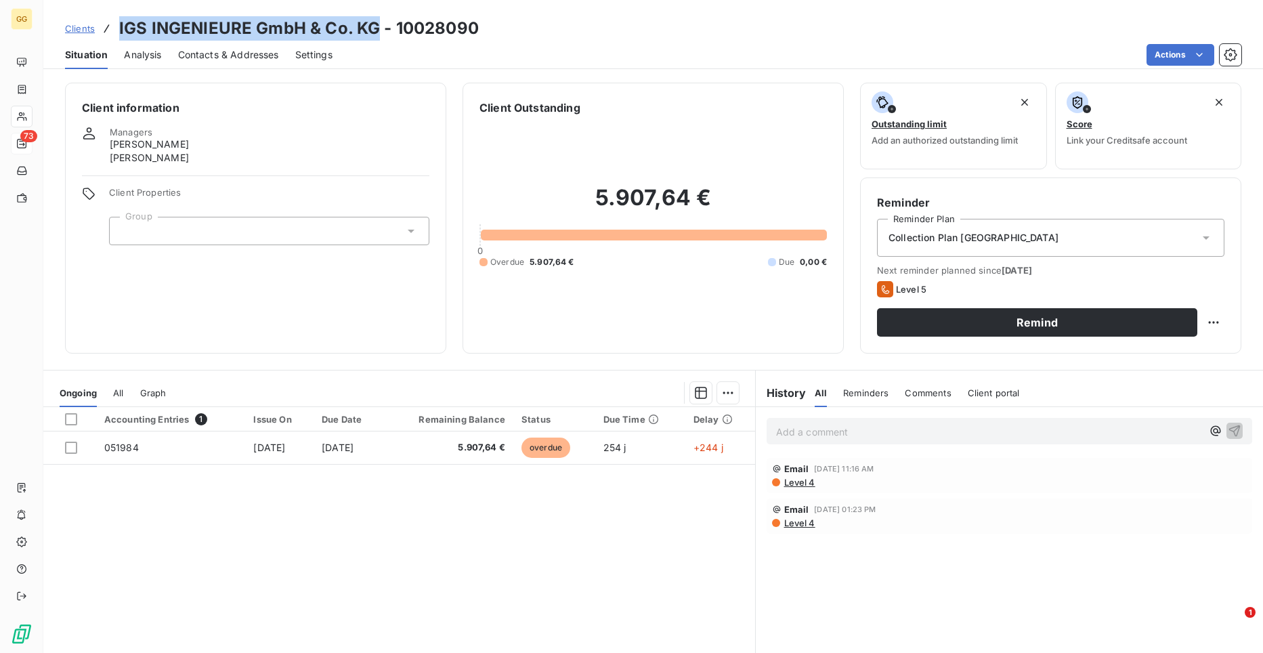
drag, startPoint x: 119, startPoint y: 24, endPoint x: 378, endPoint y: 39, distance: 259.1
click at [378, 39] on h3 "IGS INGENIEURE GmbH & Co. KG - 10028090" at bounding box center [298, 28] width 359 height 24
copy h3 "IGS INGENIEURE GmbH & Co. KG"
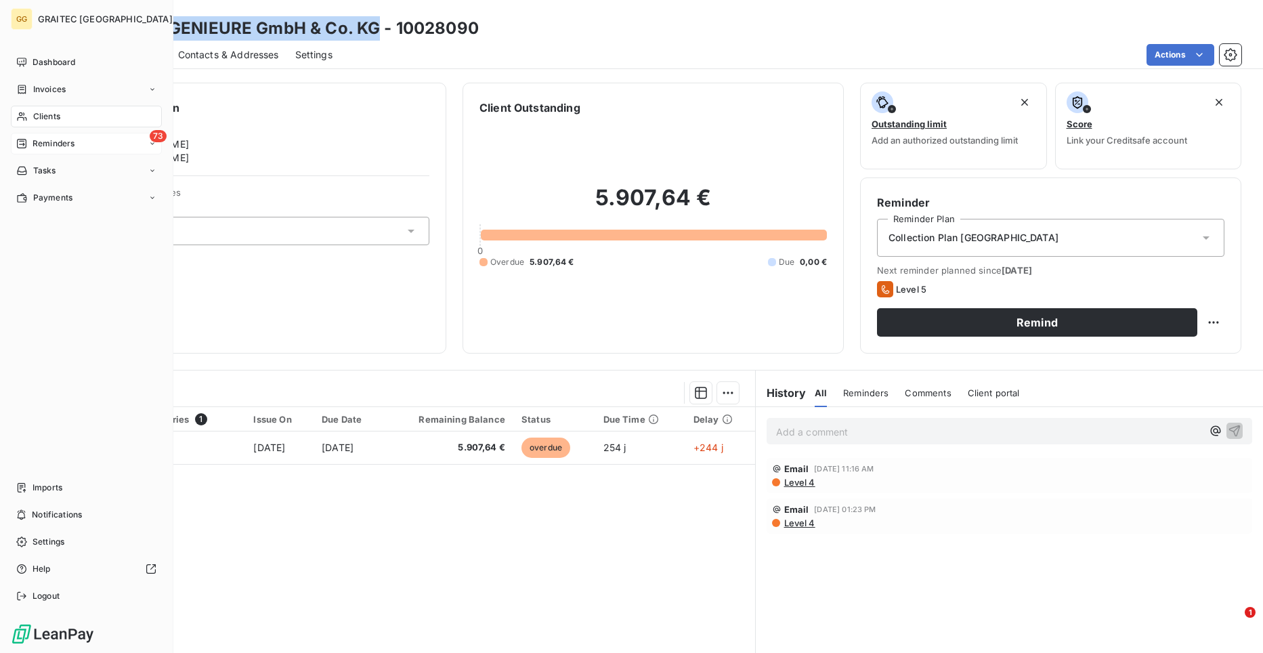
drag, startPoint x: 39, startPoint y: 139, endPoint x: 70, endPoint y: 149, distance: 31.9
click at [39, 139] on span "Reminders" at bounding box center [53, 143] width 42 height 12
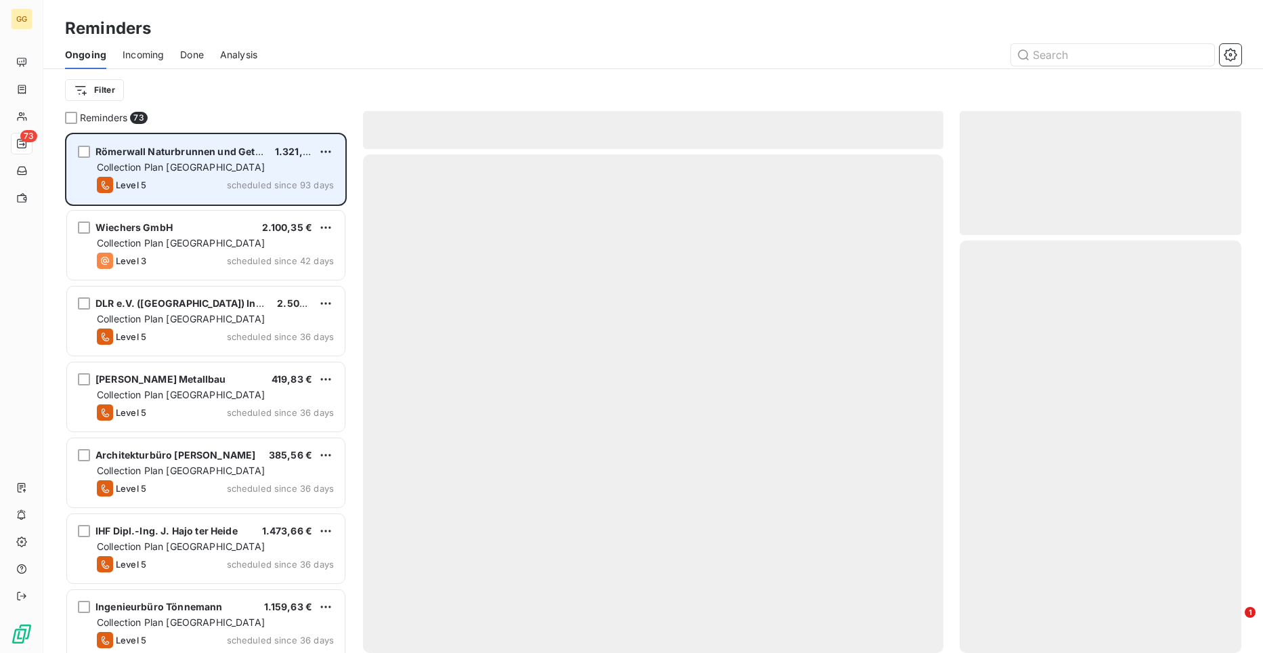
scroll to position [510, 272]
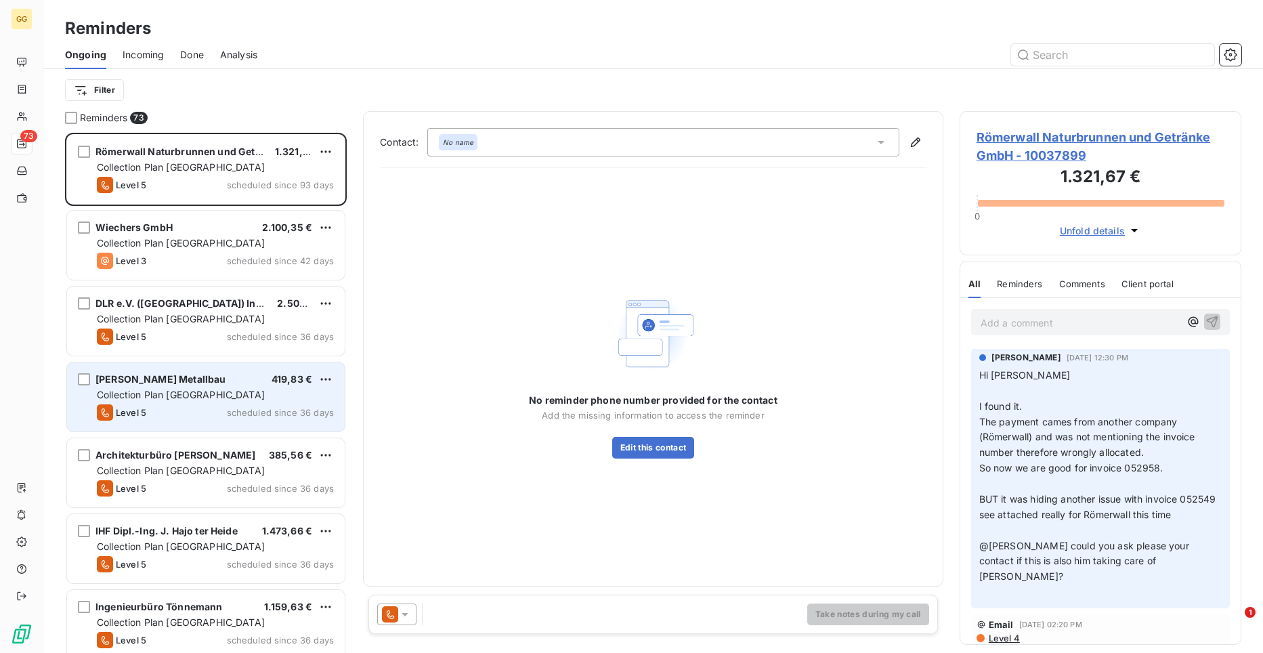
click at [289, 403] on div "[PERSON_NAME] Metallbau 419,83 € Collection Plan [GEOGRAPHIC_DATA] Level 5 sche…" at bounding box center [206, 396] width 278 height 69
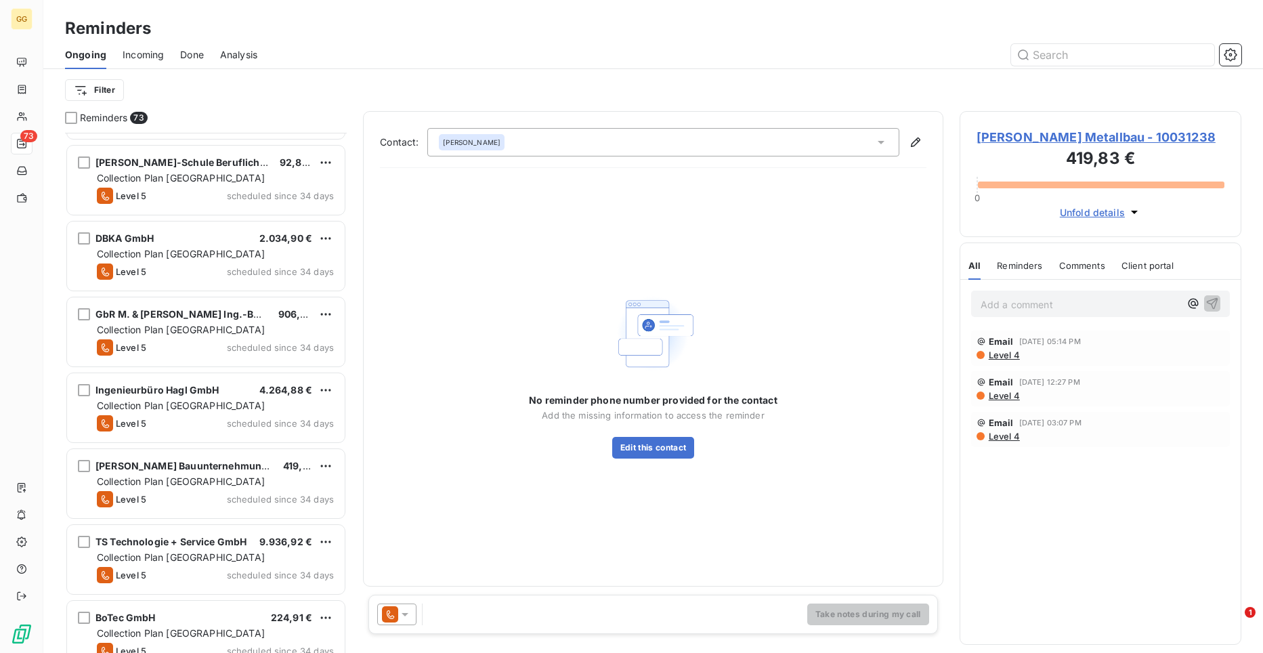
scroll to position [2140, 0]
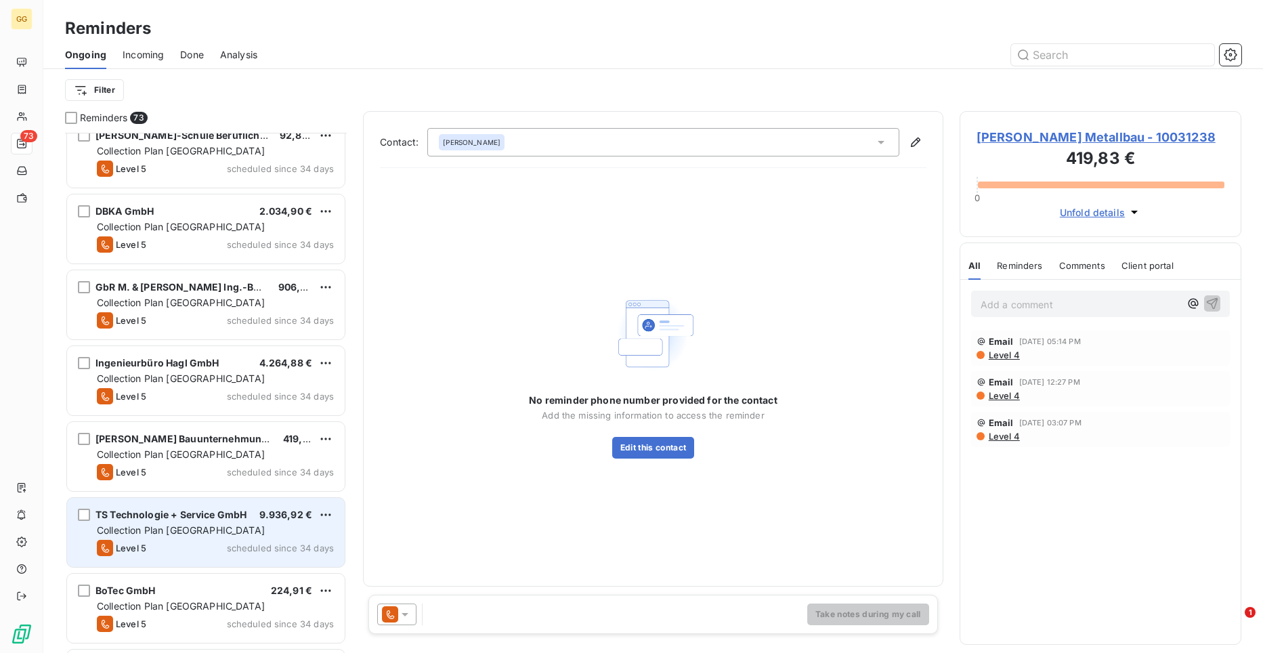
click at [181, 528] on span "Collection Plan [GEOGRAPHIC_DATA]" at bounding box center [181, 530] width 168 height 12
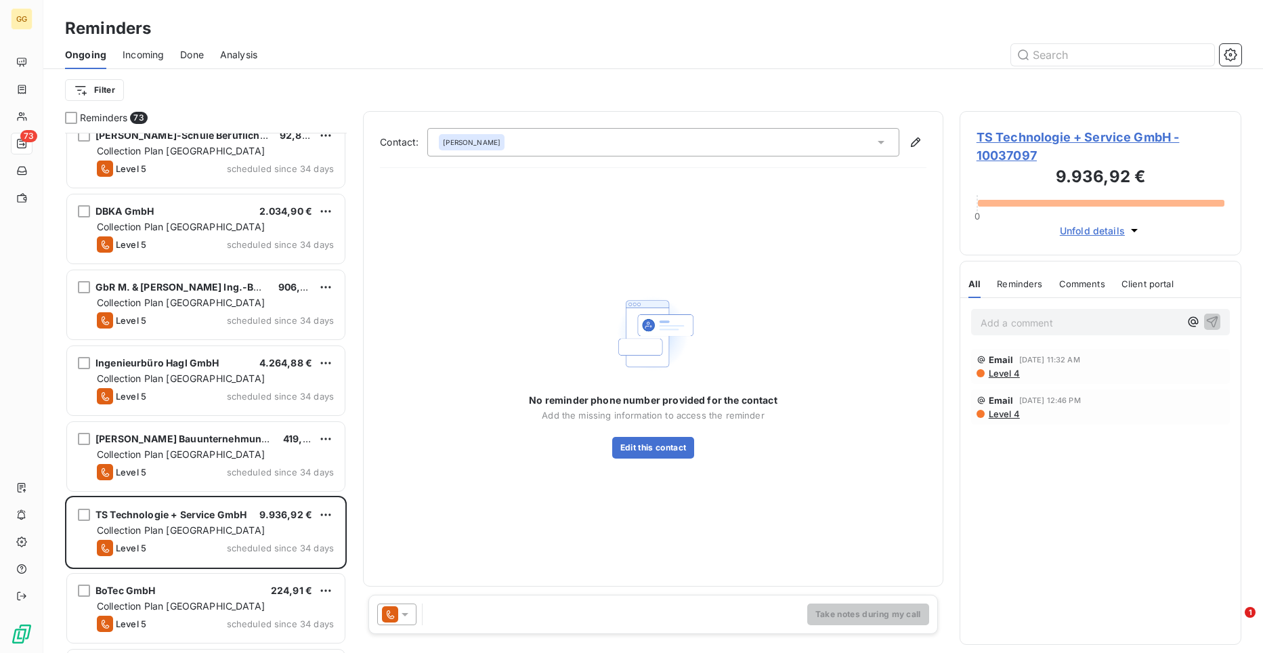
click at [1005, 142] on span "TS Technologie + Service GmbH - 10037097" at bounding box center [1100, 146] width 248 height 37
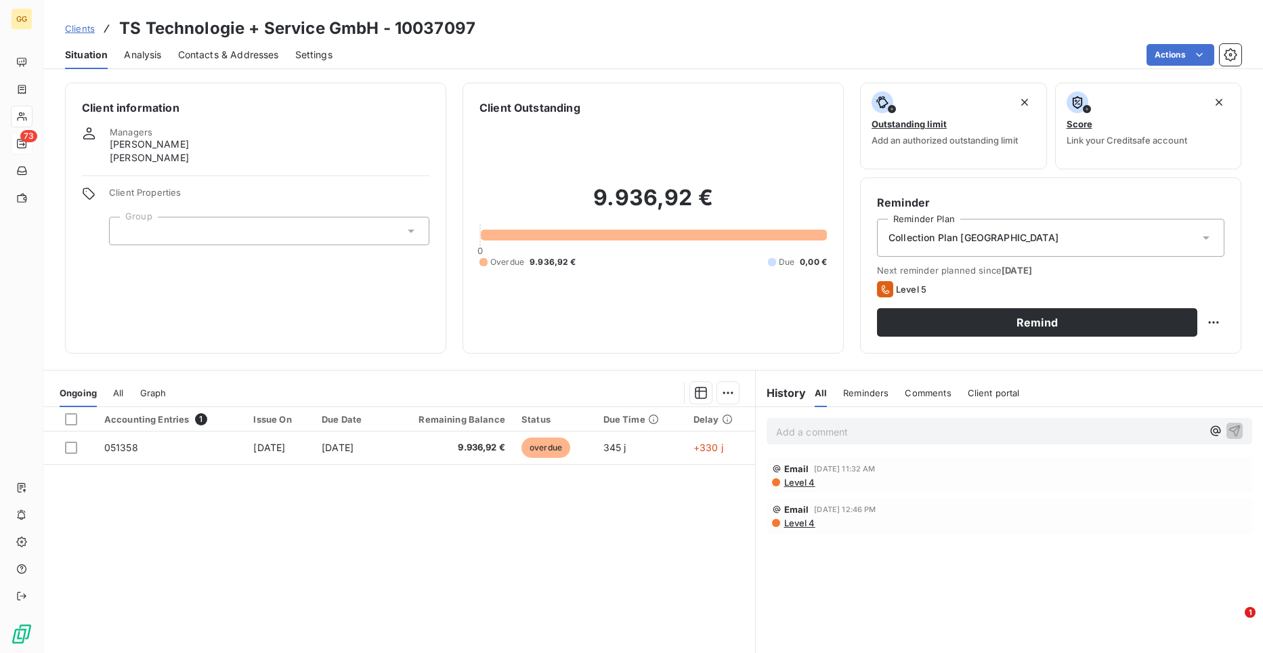
click at [370, 27] on h3 "TS Technologie + Service GmbH - 10037097" at bounding box center [297, 28] width 356 height 24
drag, startPoint x: 378, startPoint y: 29, endPoint x: 120, endPoint y: 14, distance: 258.4
click at [120, 14] on div "Clients TS Technologie + Service GmbH - 10037097 Situation Analysis Contacts & …" at bounding box center [652, 34] width 1219 height 69
copy h3 "TS Technologie + Service GmbH"
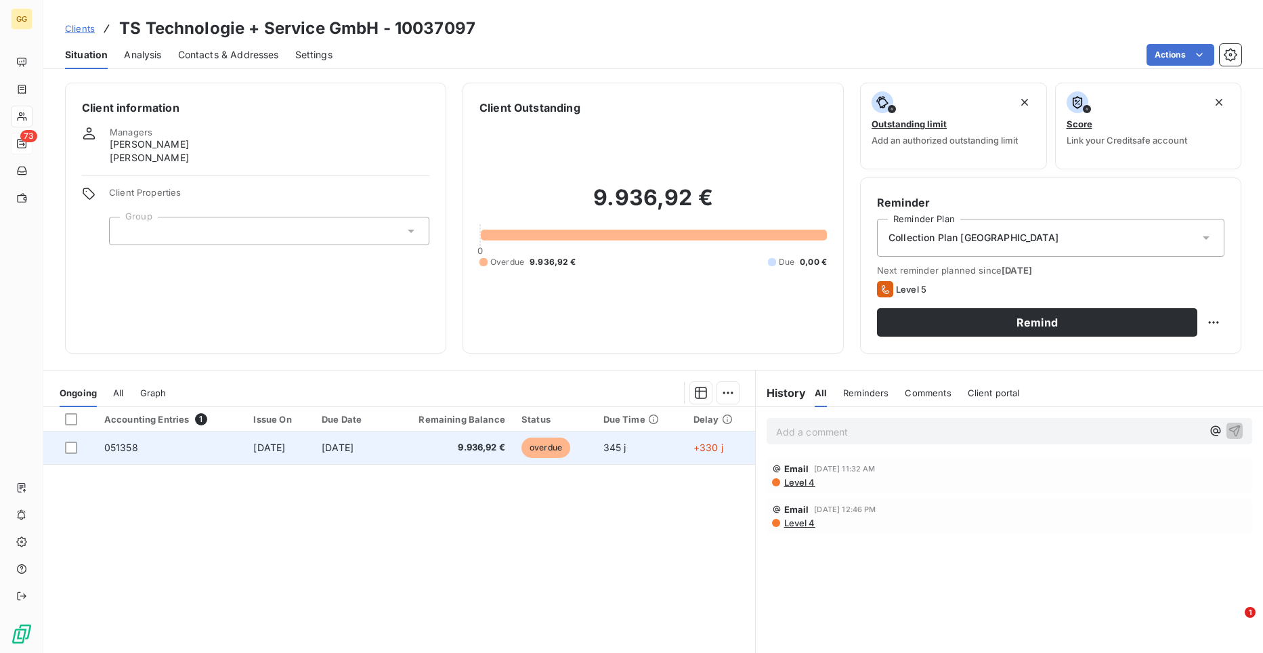
click at [118, 446] on span "051358" at bounding box center [121, 447] width 34 height 12
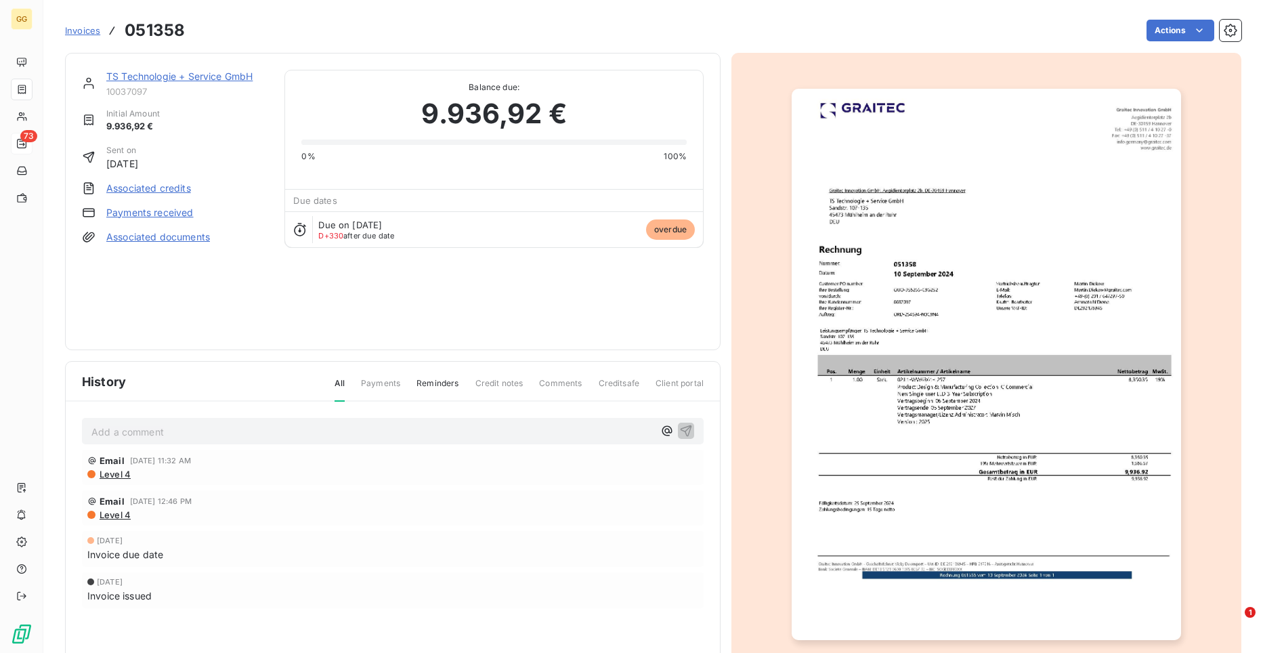
click at [876, 334] on img "button" at bounding box center [986, 364] width 390 height 551
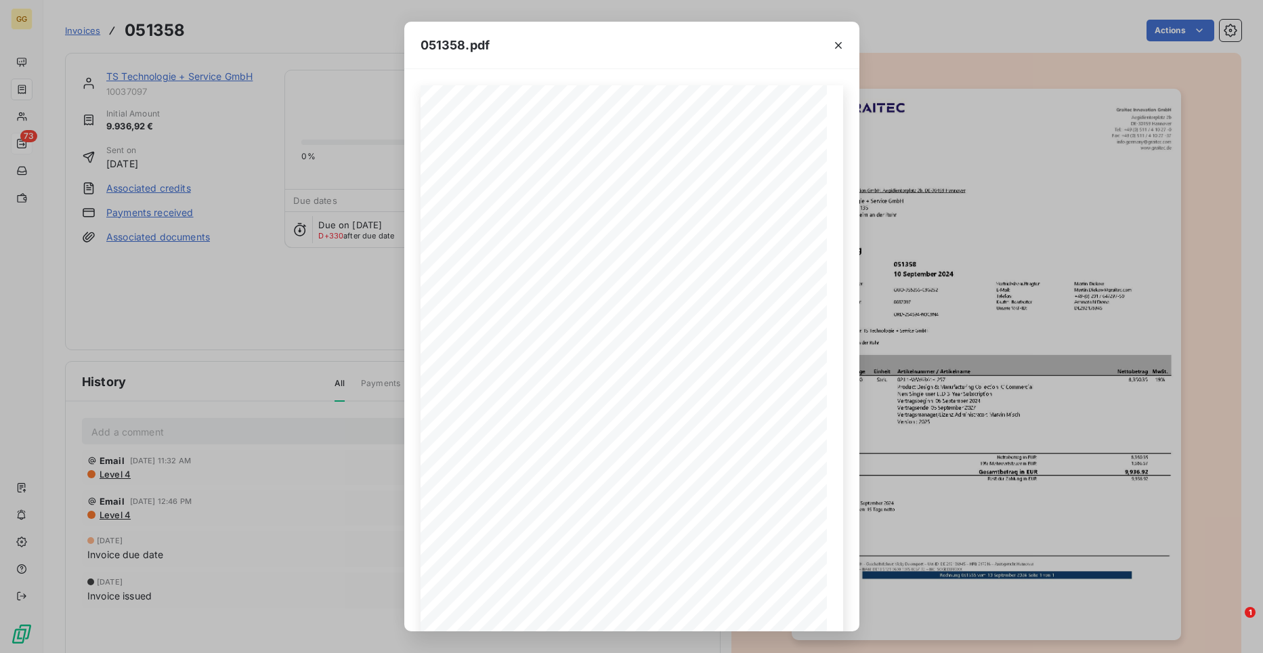
drag, startPoint x: 835, startPoint y: 43, endPoint x: 732, endPoint y: 32, distance: 102.7
click at [834, 42] on icon "button" at bounding box center [838, 46] width 14 height 14
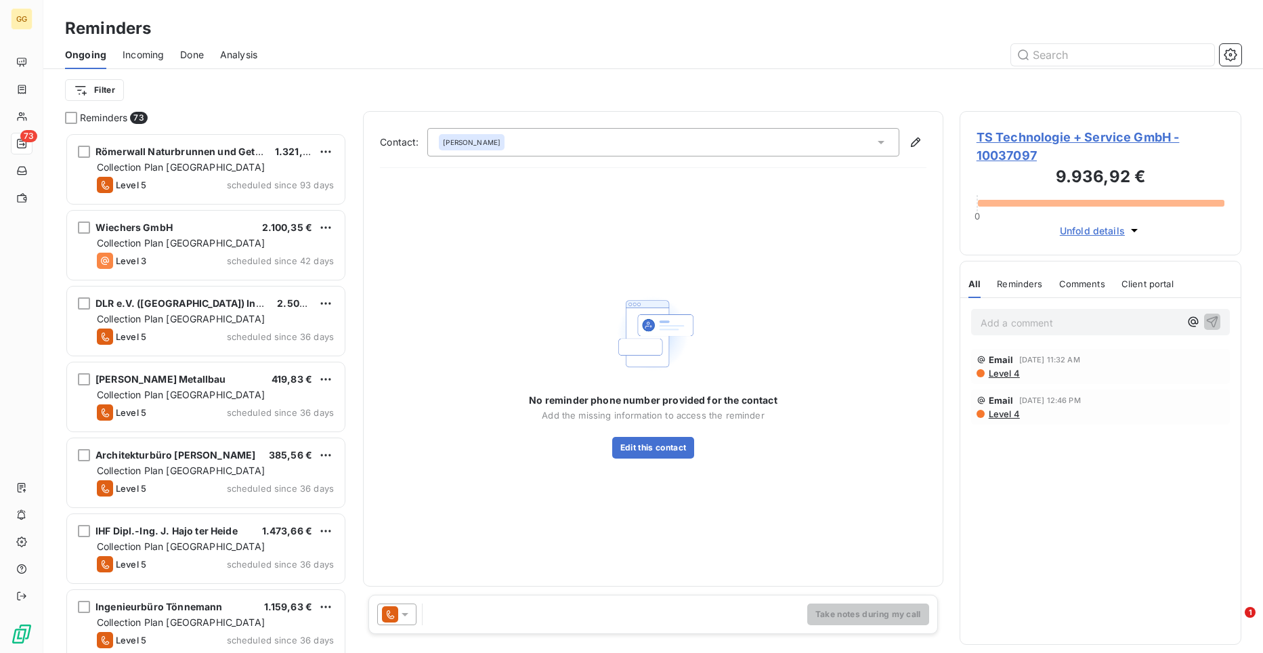
scroll to position [510, 272]
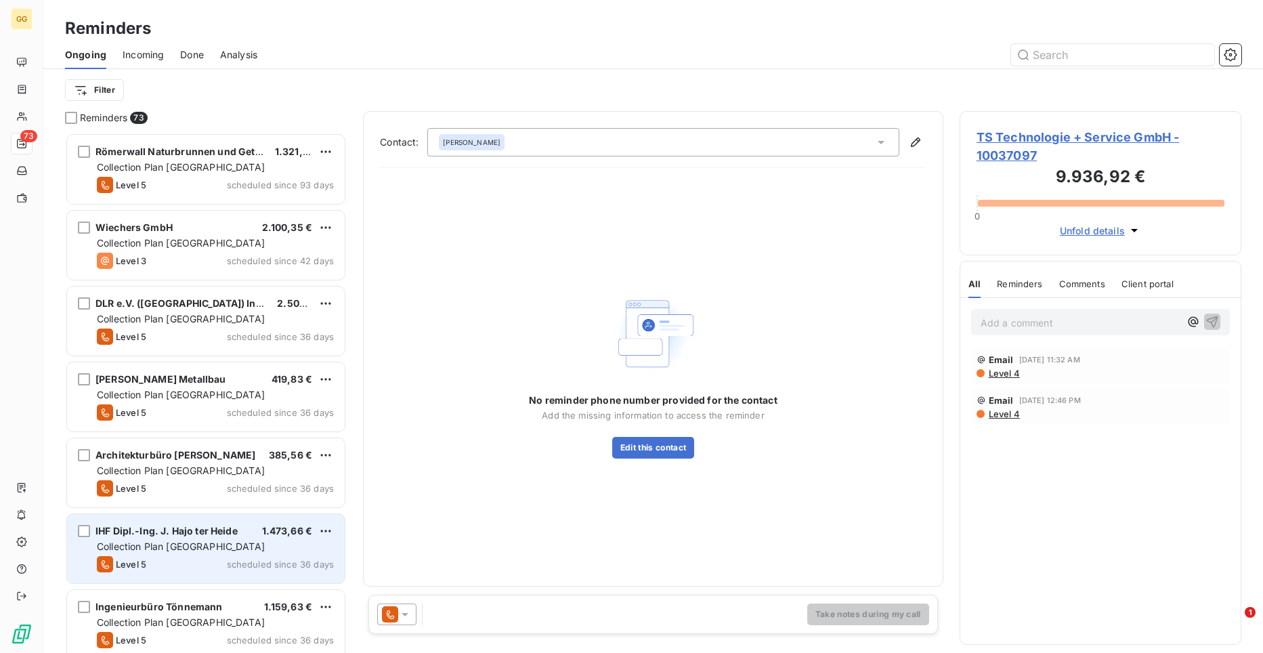
click at [259, 543] on div "Collection Plan [GEOGRAPHIC_DATA]" at bounding box center [215, 547] width 237 height 14
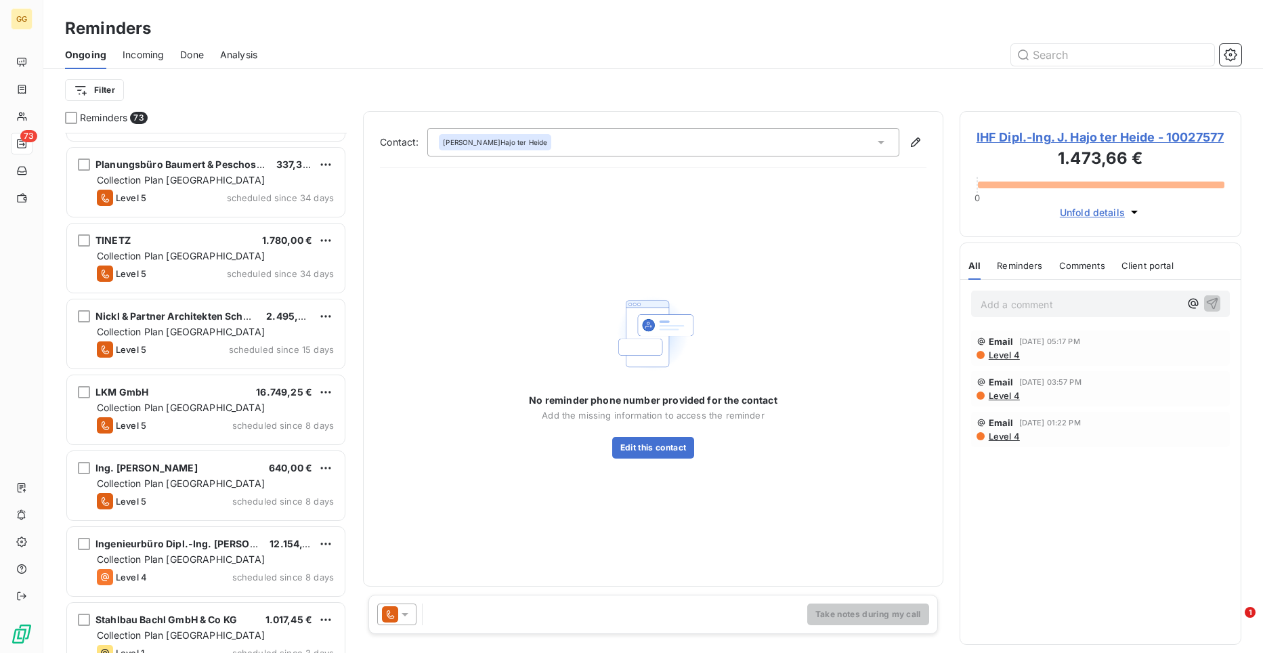
scroll to position [4821, 0]
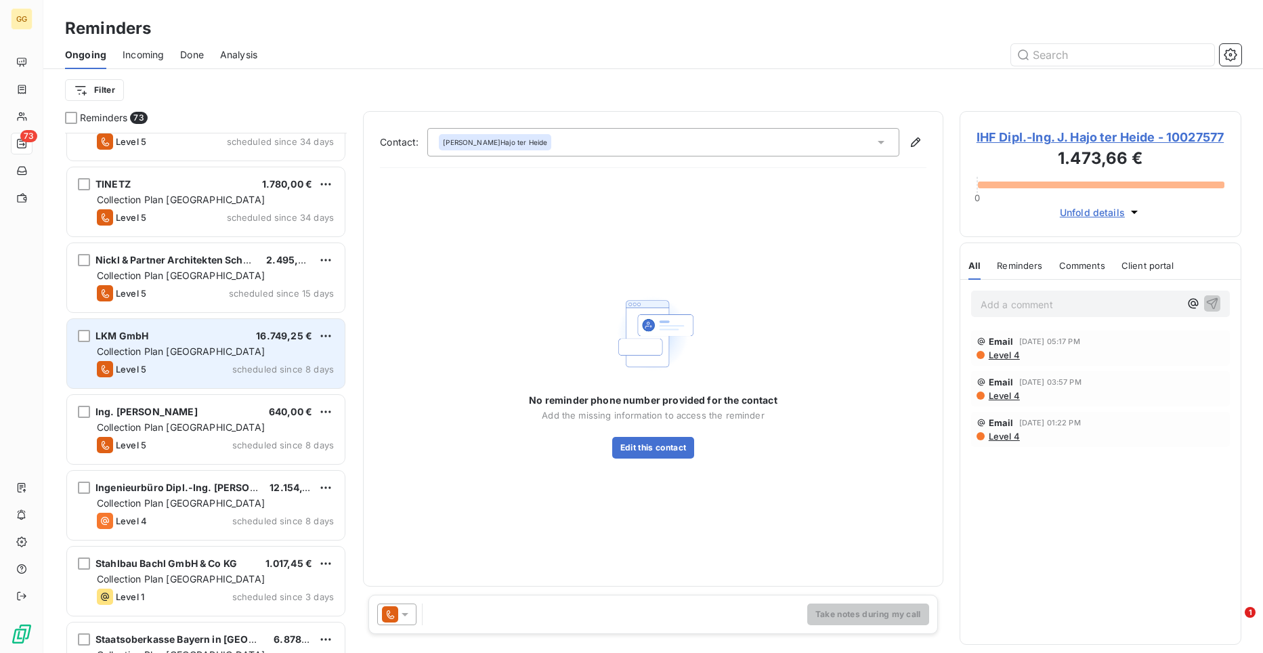
click at [208, 349] on span "Collection Plan [GEOGRAPHIC_DATA]" at bounding box center [181, 351] width 168 height 12
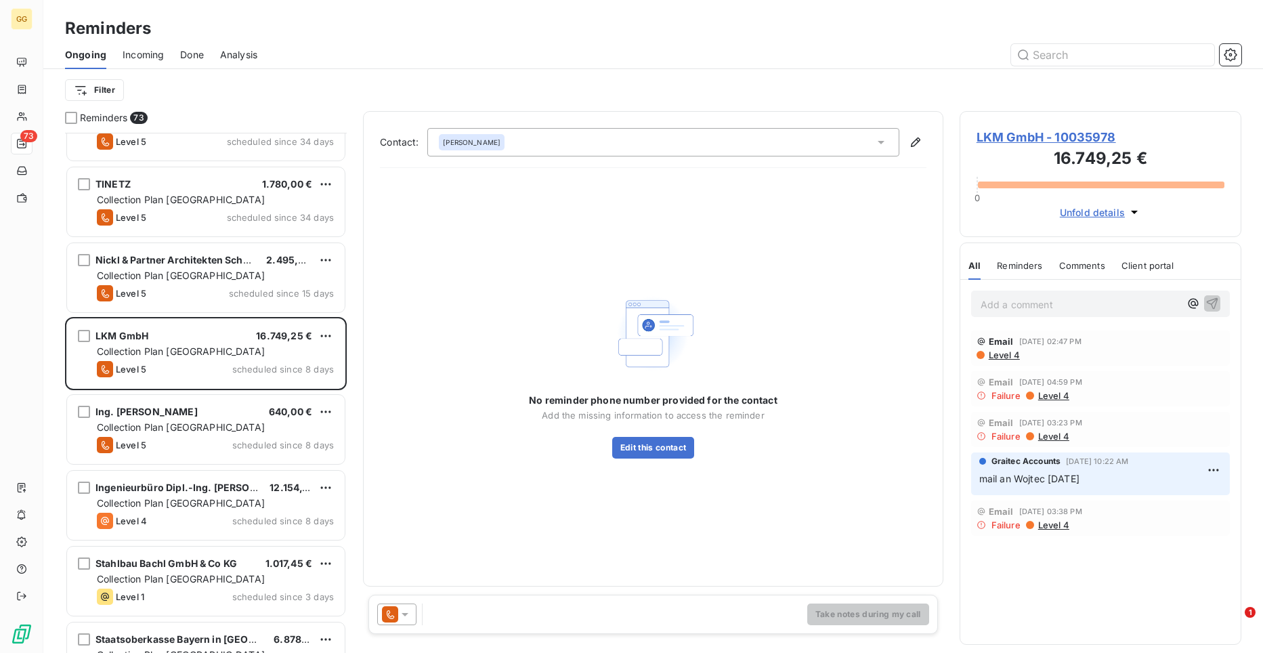
click at [1063, 129] on span "LKM GmbH - 10035978" at bounding box center [1100, 137] width 248 height 18
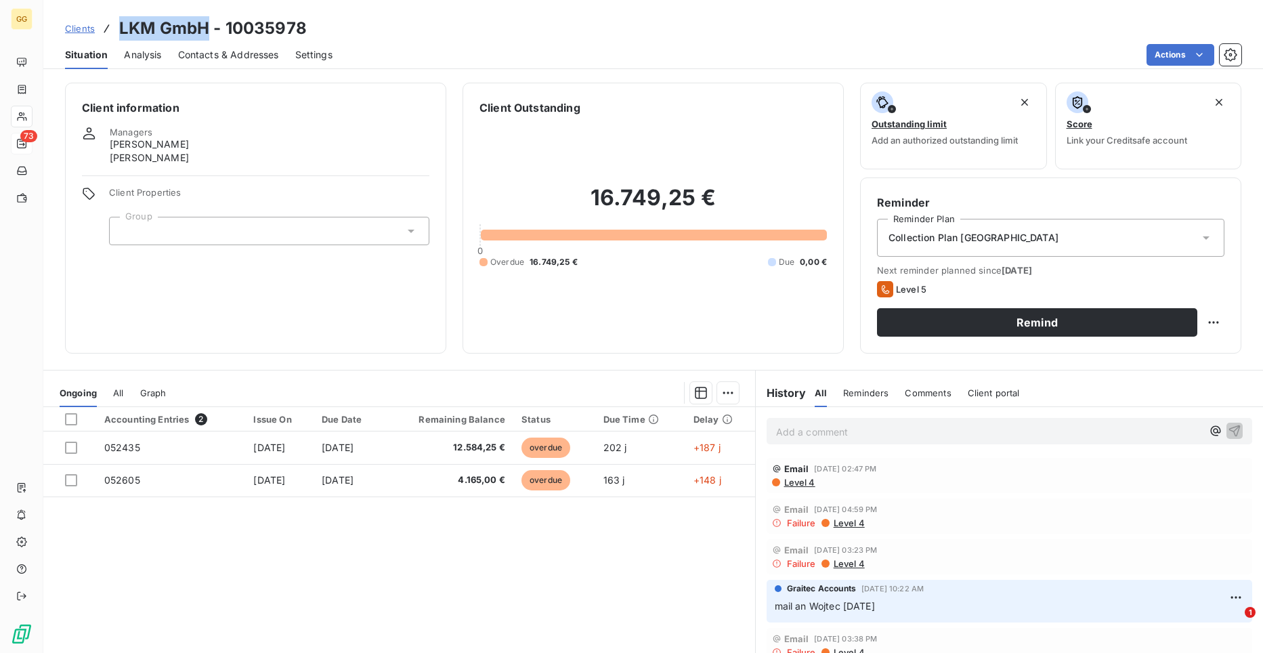
drag, startPoint x: 208, startPoint y: 31, endPoint x: 102, endPoint y: 32, distance: 106.3
click at [102, 32] on div "Clients LKM GmbH - 10035978" at bounding box center [186, 28] width 242 height 24
copy h3 "LKM GmbH"
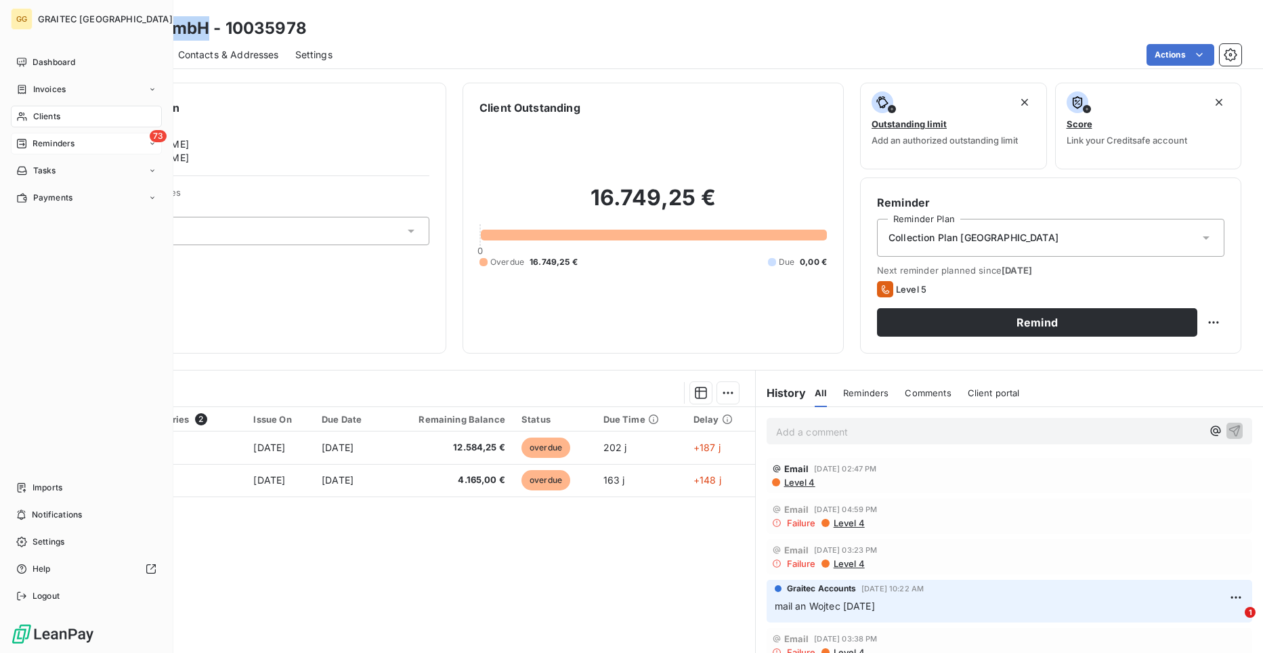
click at [18, 138] on icon at bounding box center [21, 143] width 11 height 11
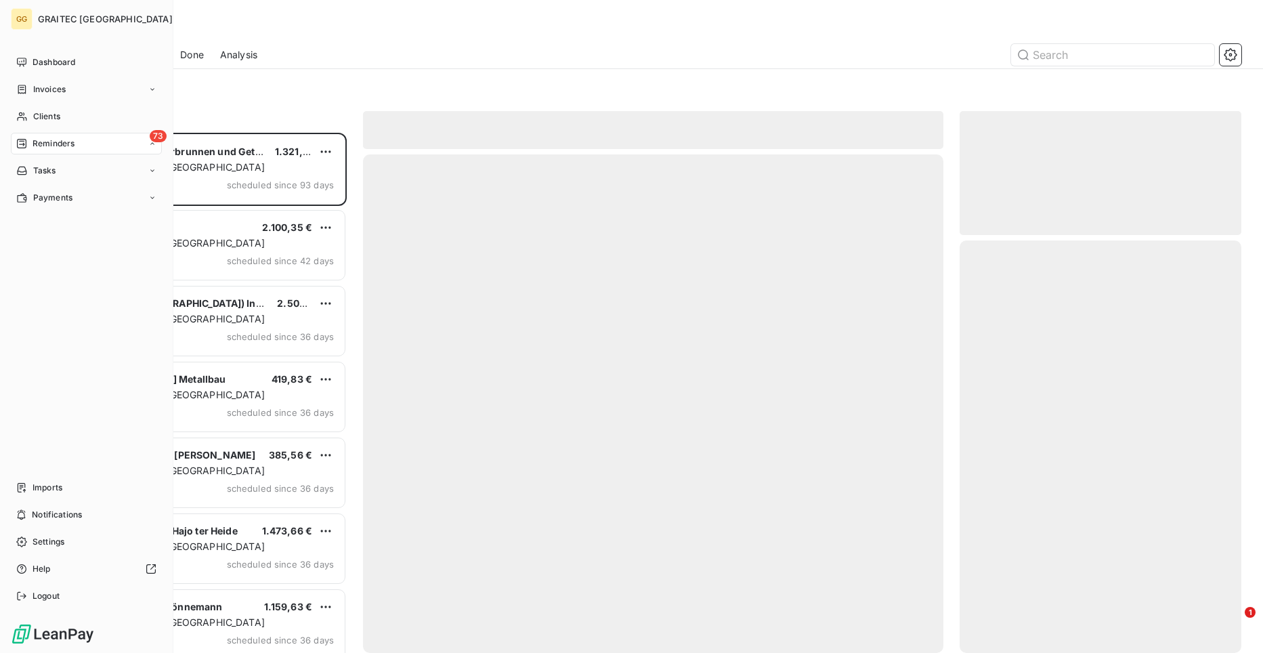
scroll to position [510, 272]
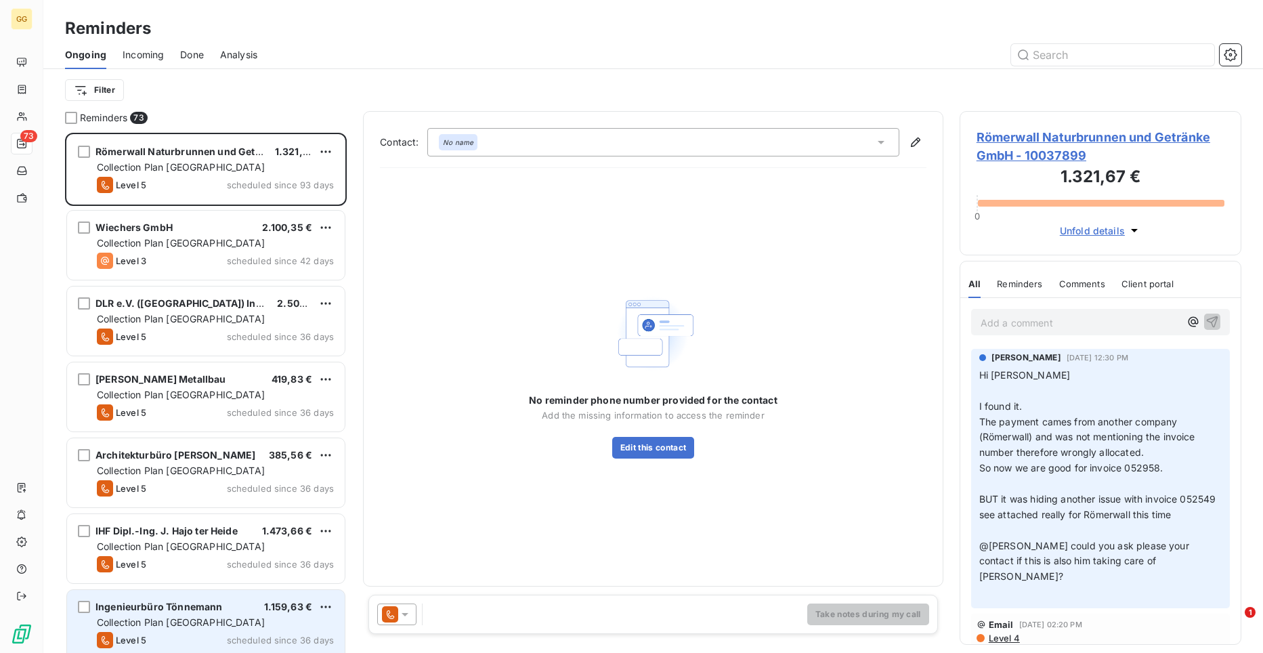
click at [203, 619] on span "Collection Plan [GEOGRAPHIC_DATA]" at bounding box center [181, 622] width 168 height 12
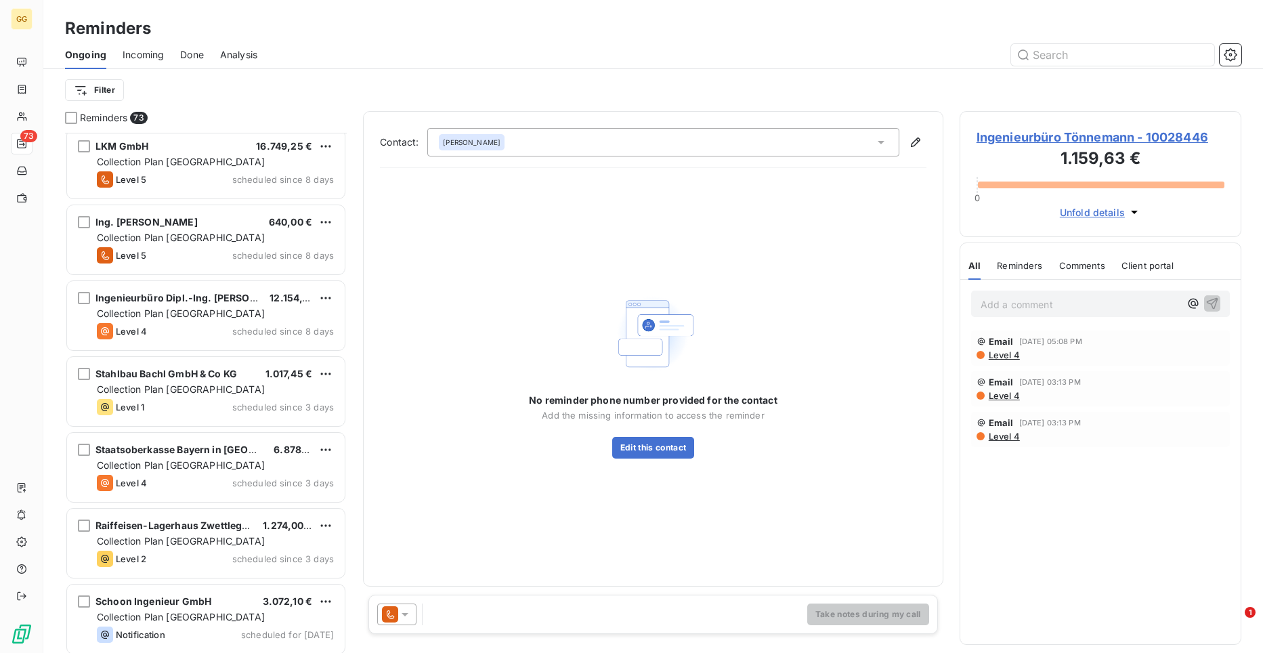
scroll to position [5015, 0]
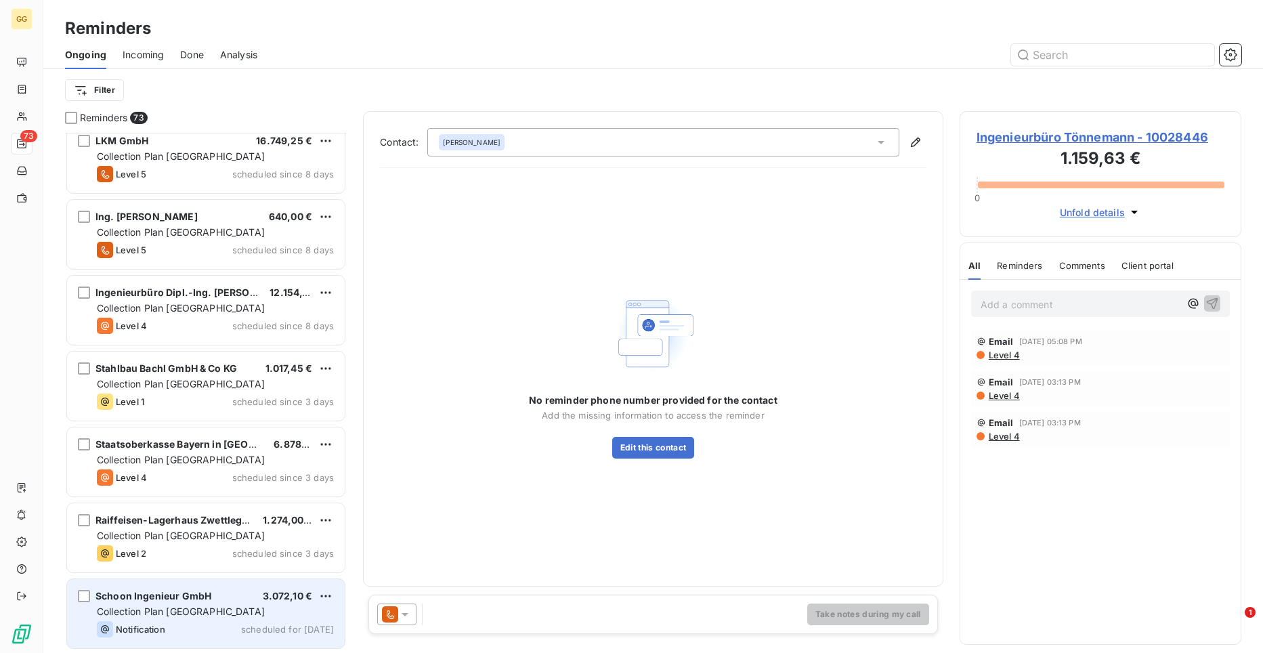
click at [263, 627] on span "scheduled for [DATE]" at bounding box center [287, 628] width 93 height 11
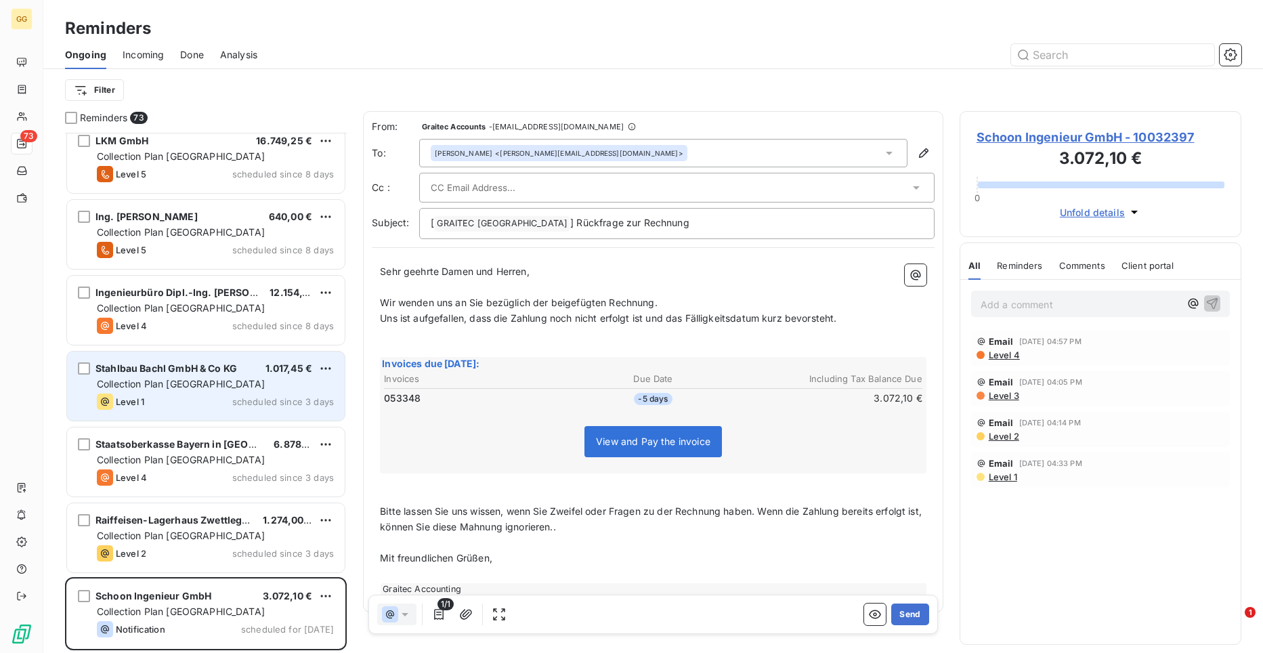
scroll to position [510, 272]
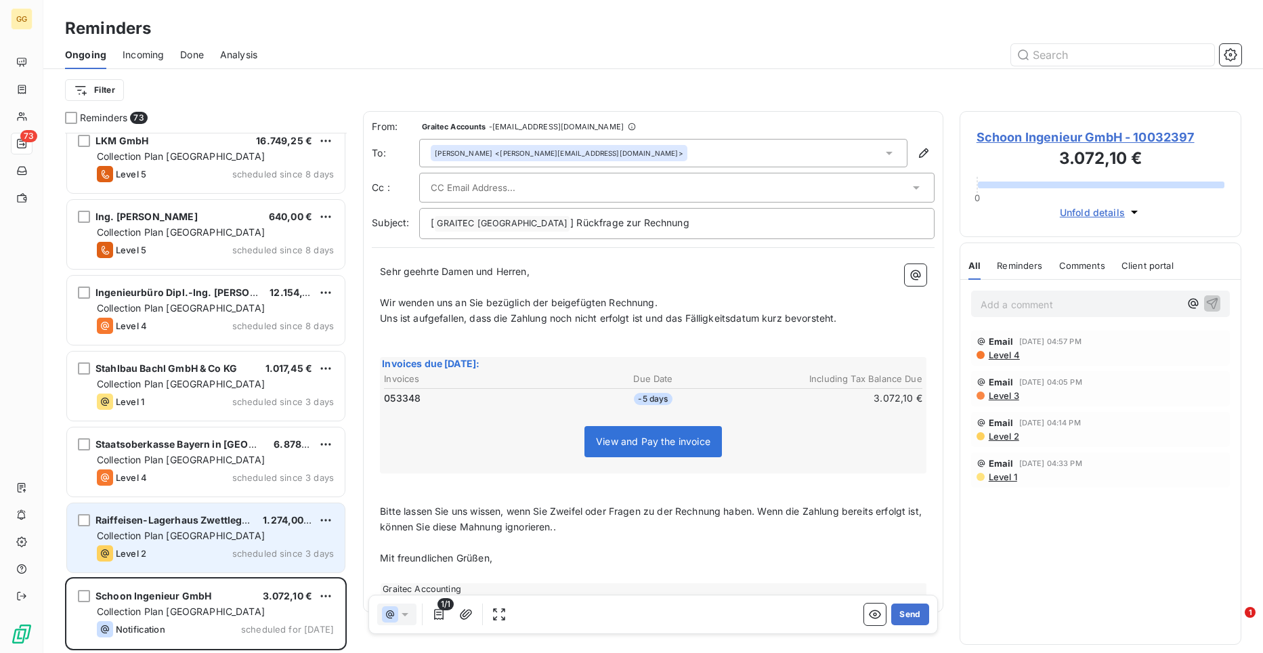
click at [226, 517] on span "Raiffeisen-Lagerhaus Zwettlegen" at bounding box center [174, 520] width 158 height 12
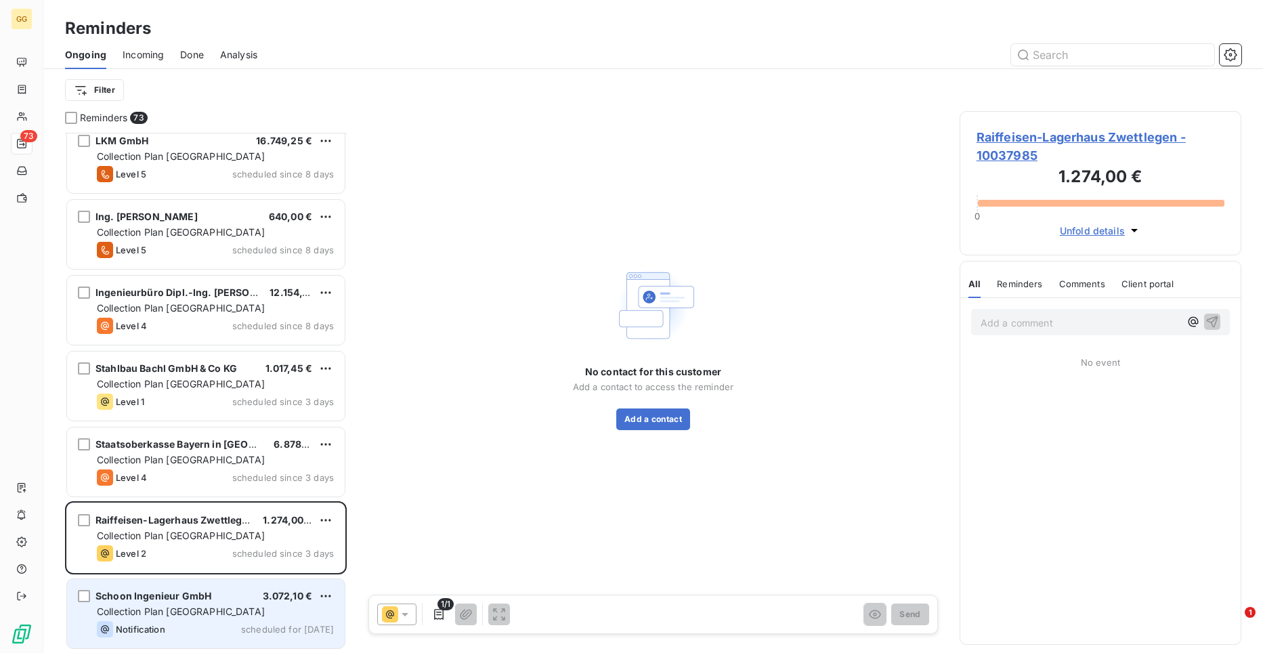
click at [192, 602] on div "Schoon Ingenieur GmbH" at bounding box center [153, 596] width 116 height 14
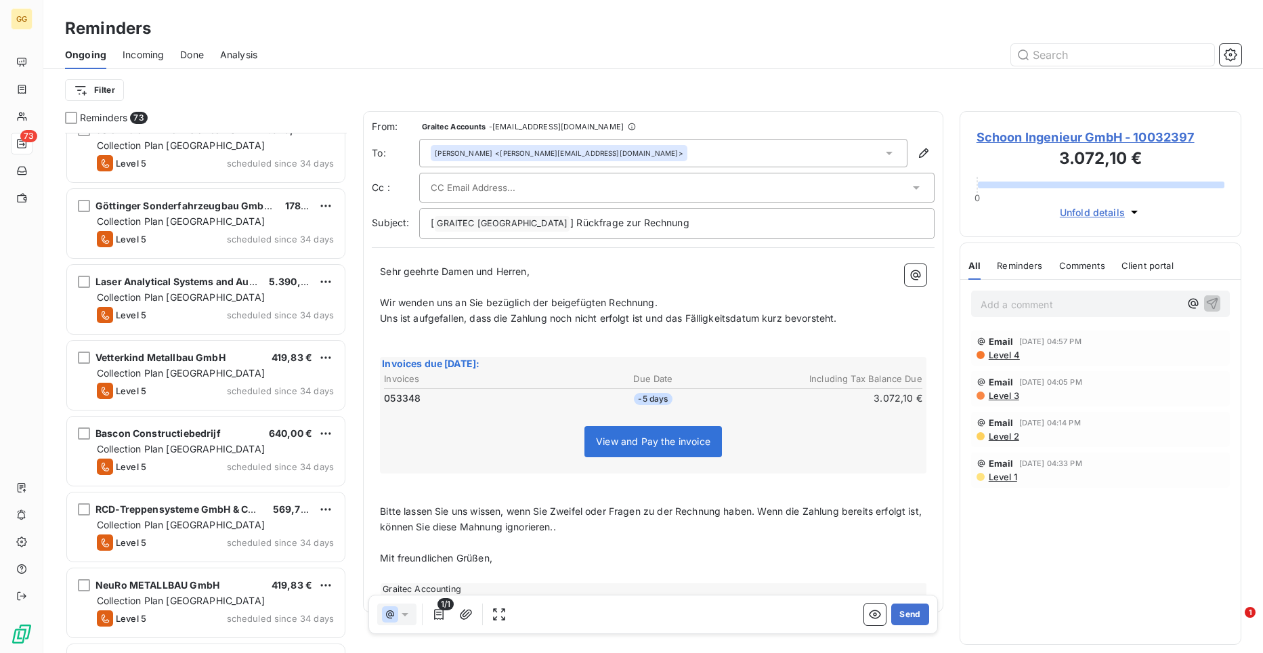
scroll to position [2876, 0]
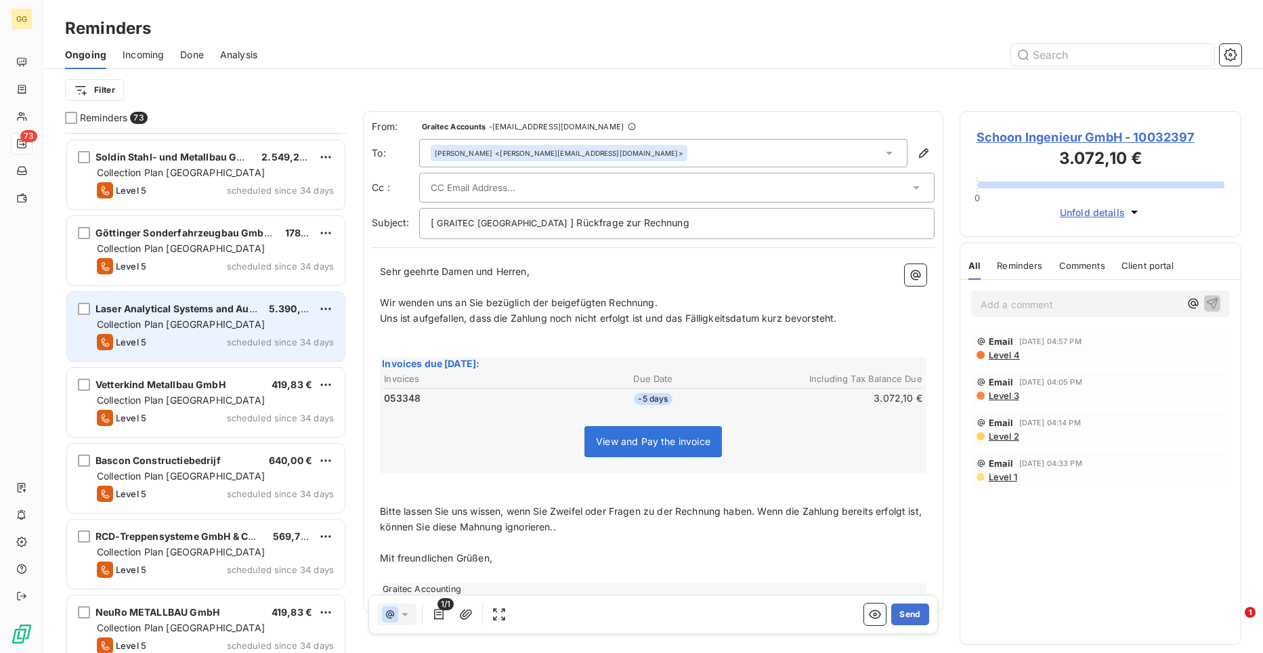
click at [224, 301] on div "Laser Analytical Systems and Automation 5.390,70 € Collection Plan [GEOGRAPHIC_…" at bounding box center [206, 326] width 278 height 69
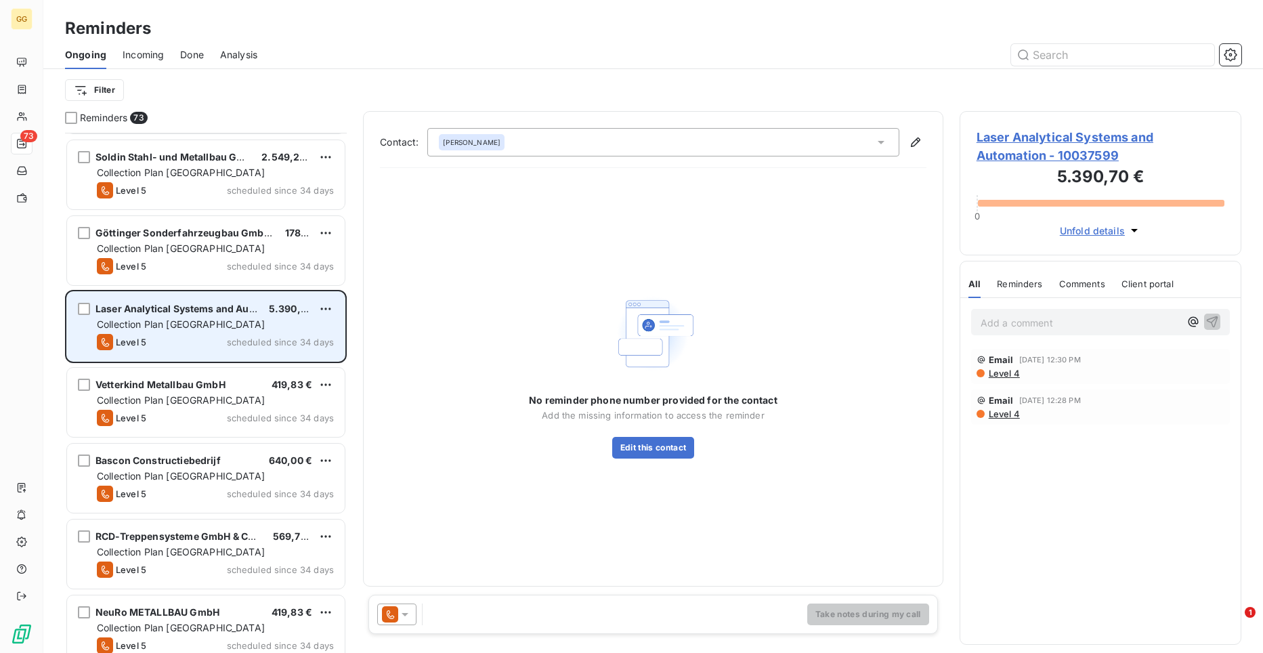
click at [196, 331] on div "Laser Analytical Systems and Automation 5.390,70 € Collection Plan [GEOGRAPHIC_…" at bounding box center [206, 326] width 278 height 69
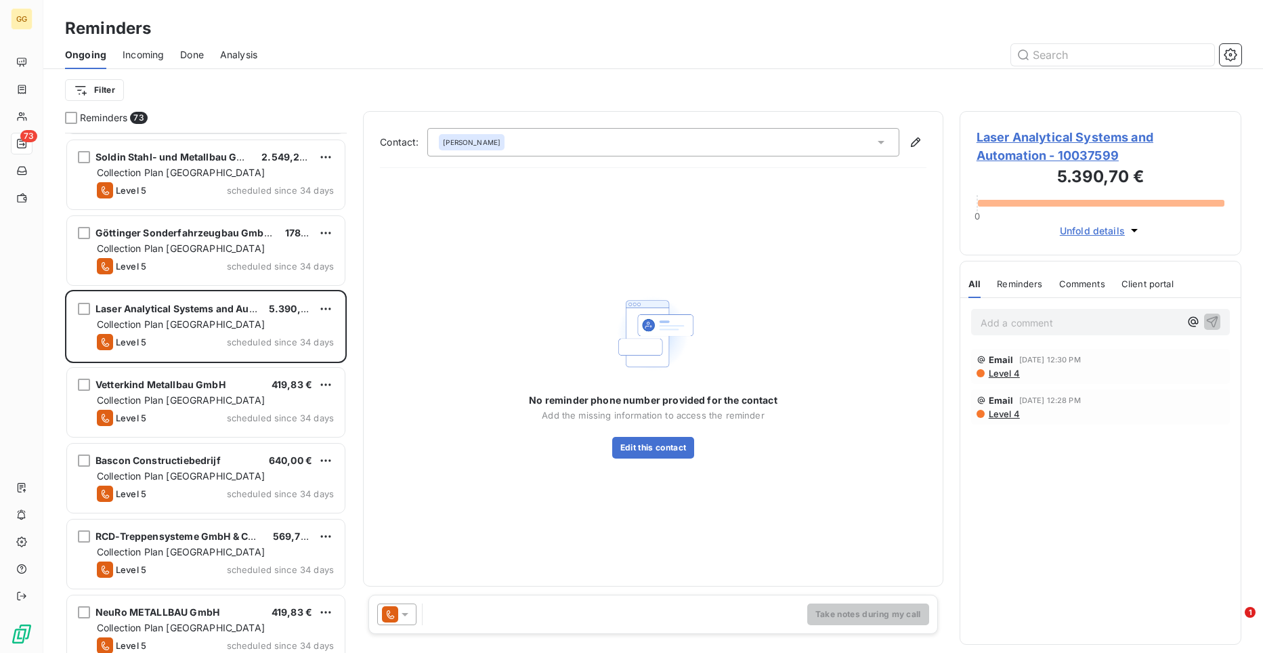
click at [1011, 136] on span "Laser Analytical Systems and Automation - 10037599" at bounding box center [1100, 146] width 248 height 37
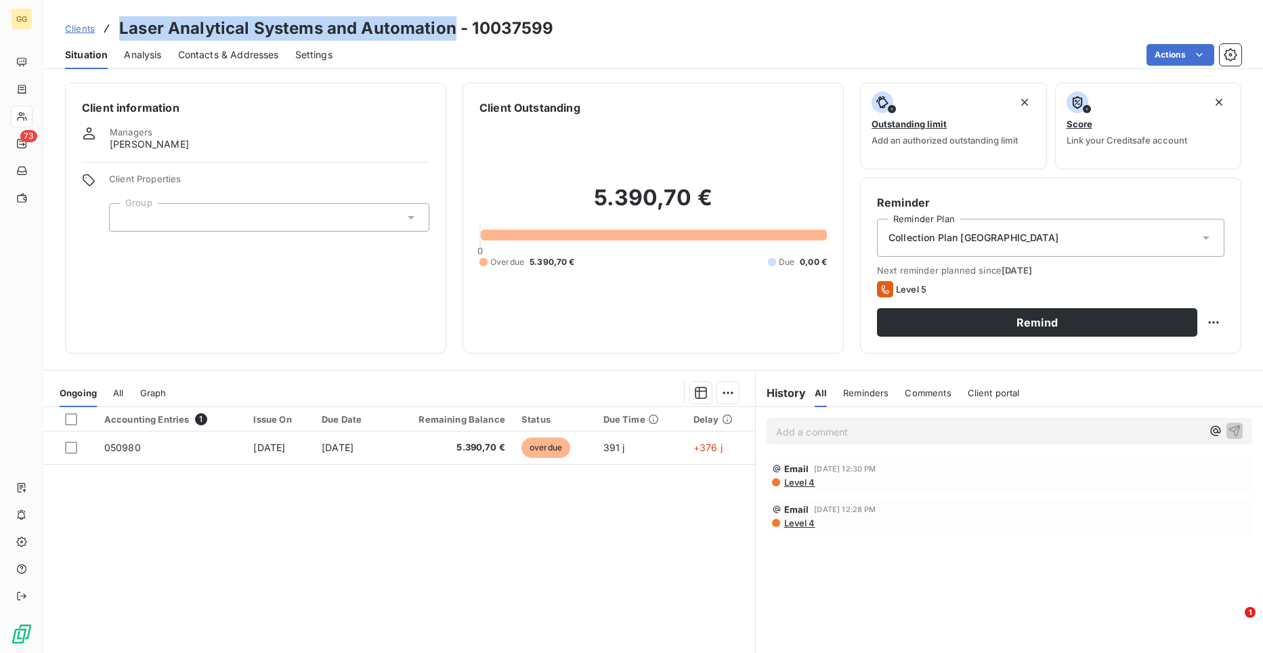
drag, startPoint x: 119, startPoint y: 26, endPoint x: 452, endPoint y: 32, distance: 332.4
click at [452, 32] on h3 "Laser Analytical Systems and Automation - 10037599" at bounding box center [336, 28] width 435 height 24
copy h3 "Laser Analytical Systems and Automation"
click at [453, 32] on h3 "Laser Analytical Systems and Automation - 10037599" at bounding box center [336, 28] width 435 height 24
drag, startPoint x: 118, startPoint y: 28, endPoint x: 451, endPoint y: 39, distance: 333.2
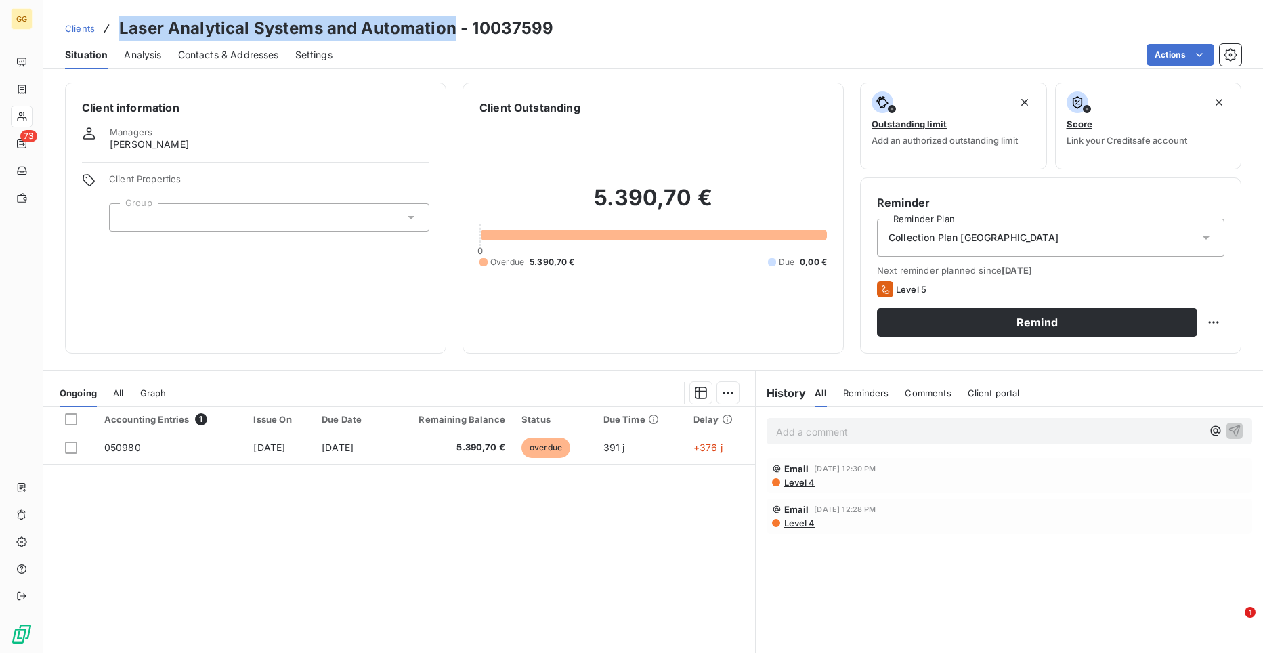
click at [451, 39] on div "Clients Laser Analytical Systems and Automation - 10037599" at bounding box center [309, 28] width 489 height 24
copy h3 "Laser Analytical Systems and Automation"
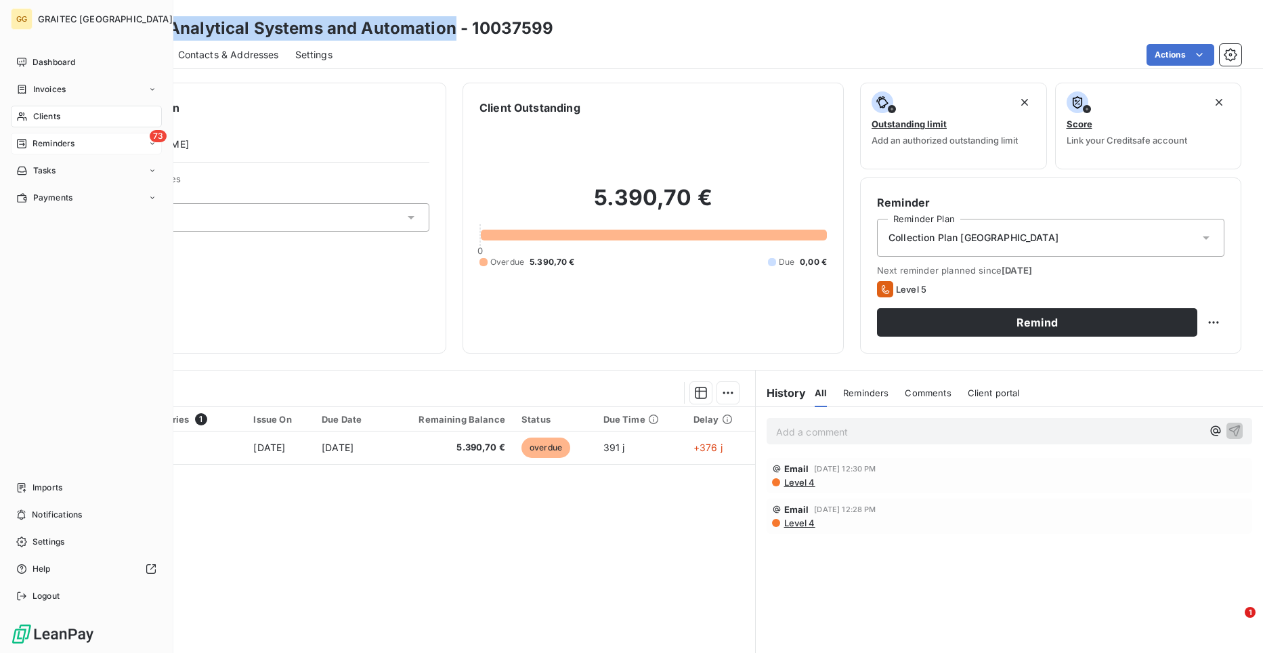
click at [28, 148] on div "Reminders" at bounding box center [45, 143] width 58 height 12
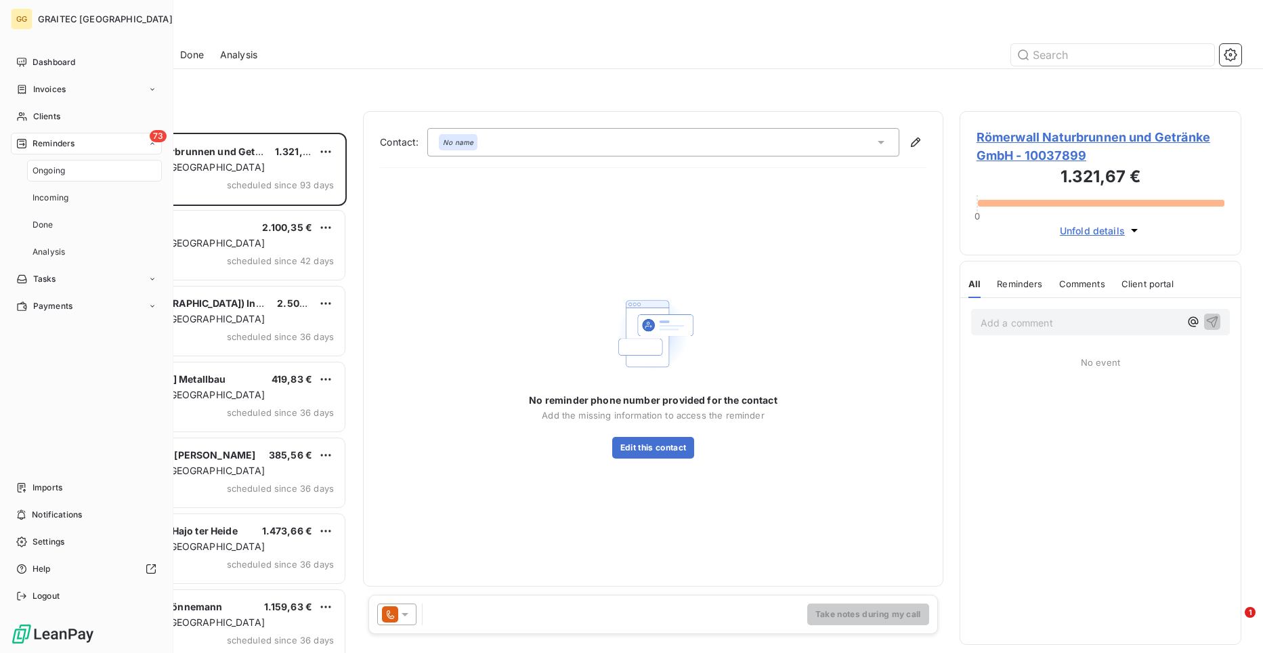
scroll to position [510, 272]
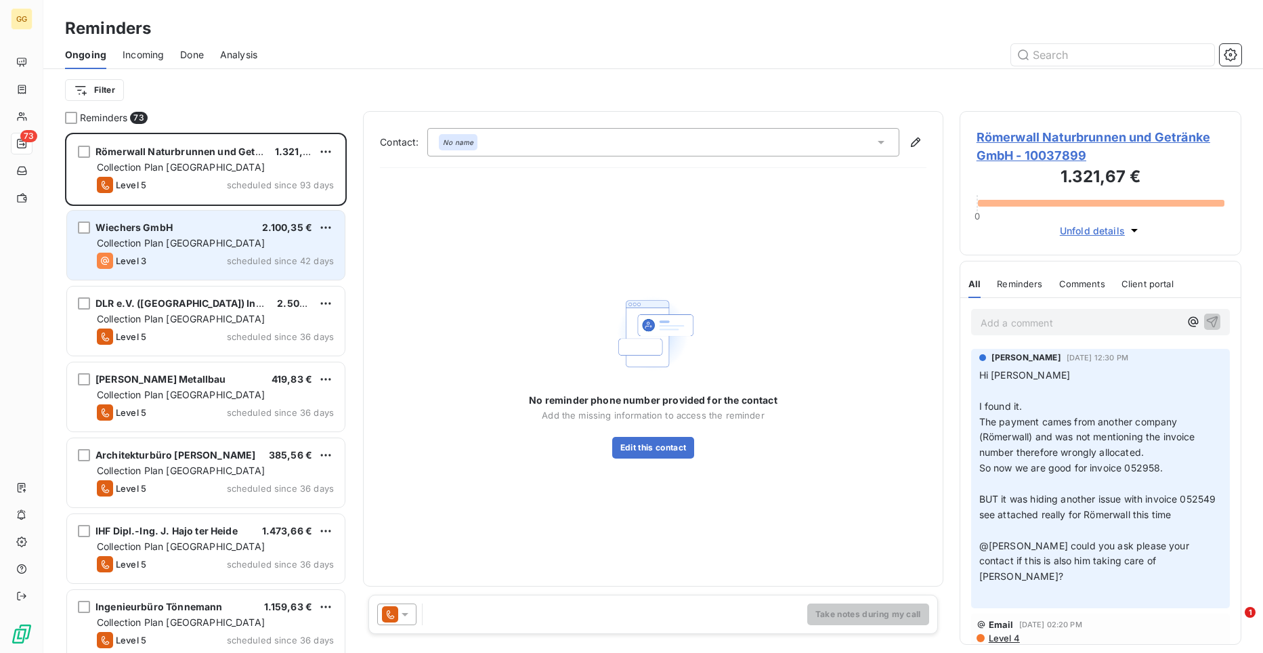
click at [190, 253] on div "Level 3 scheduled since 42 days" at bounding box center [215, 261] width 237 height 16
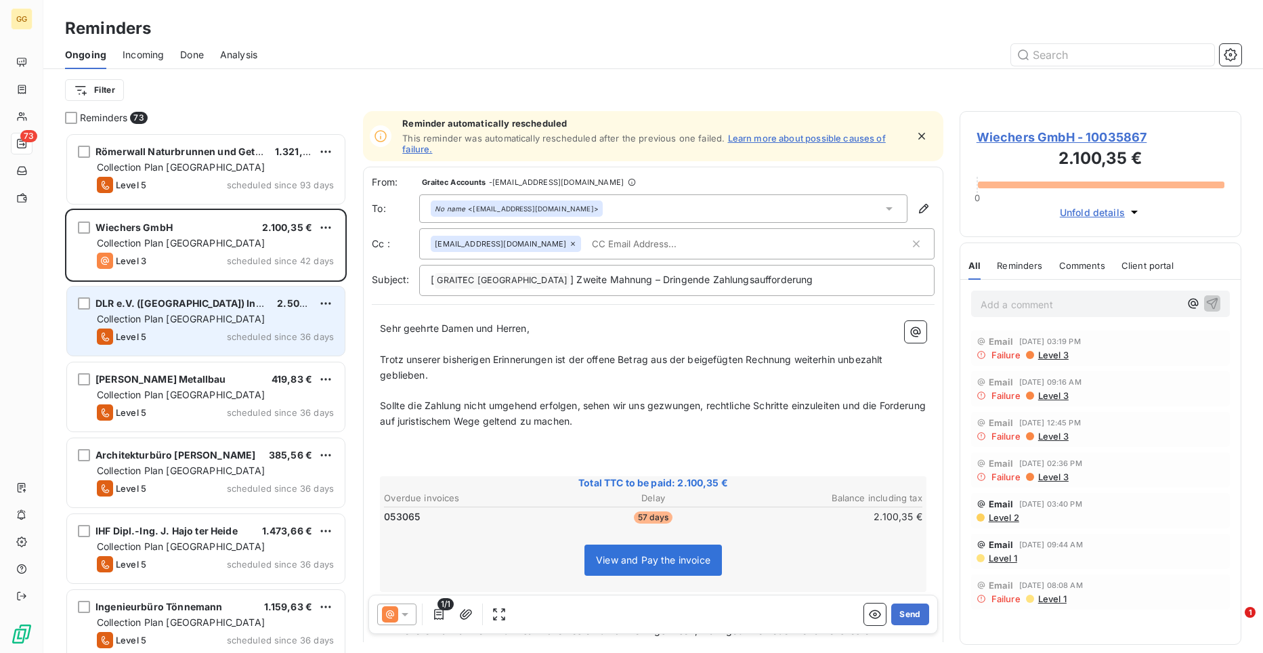
click at [185, 322] on span "Collection Plan [GEOGRAPHIC_DATA]" at bounding box center [181, 319] width 168 height 12
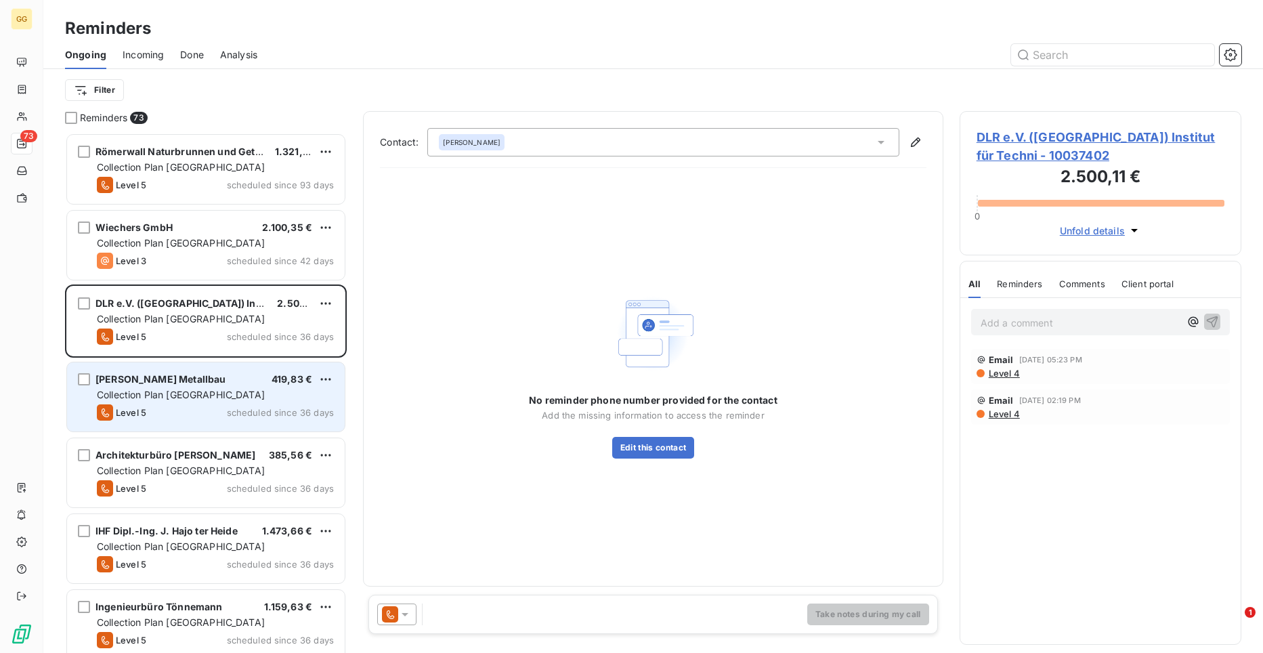
click at [168, 399] on span "Collection Plan [GEOGRAPHIC_DATA]" at bounding box center [181, 395] width 168 height 12
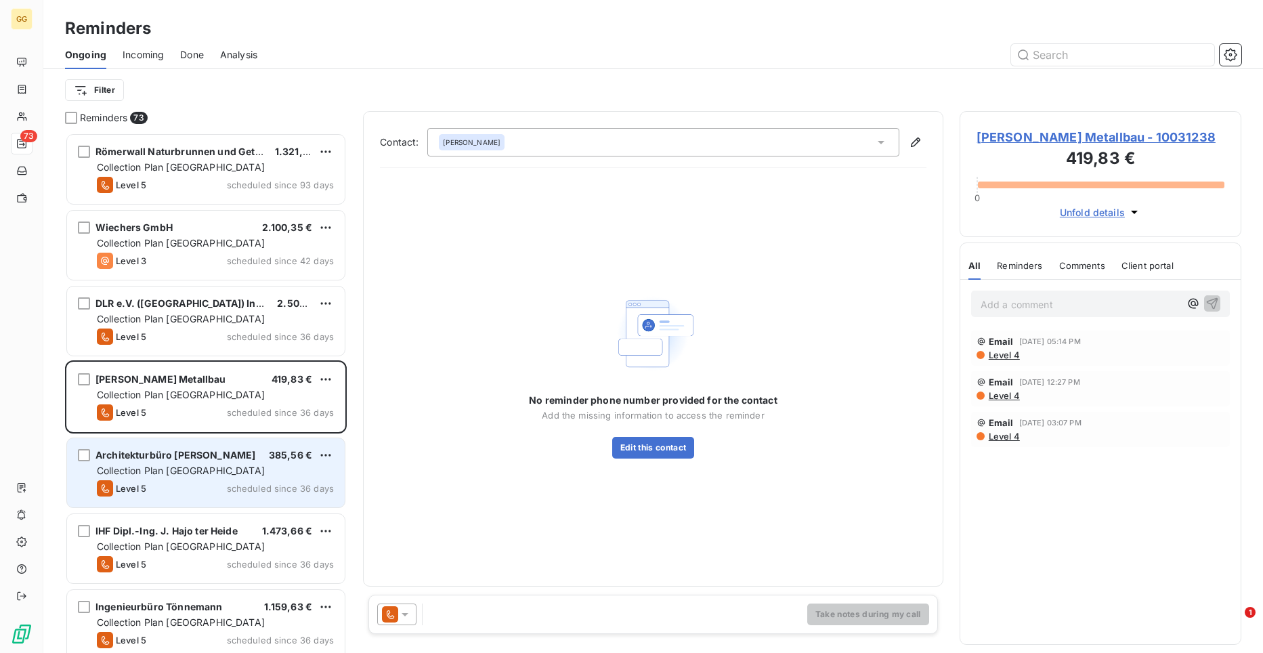
click at [169, 453] on span "Architekturbüro [PERSON_NAME]" at bounding box center [175, 455] width 160 height 12
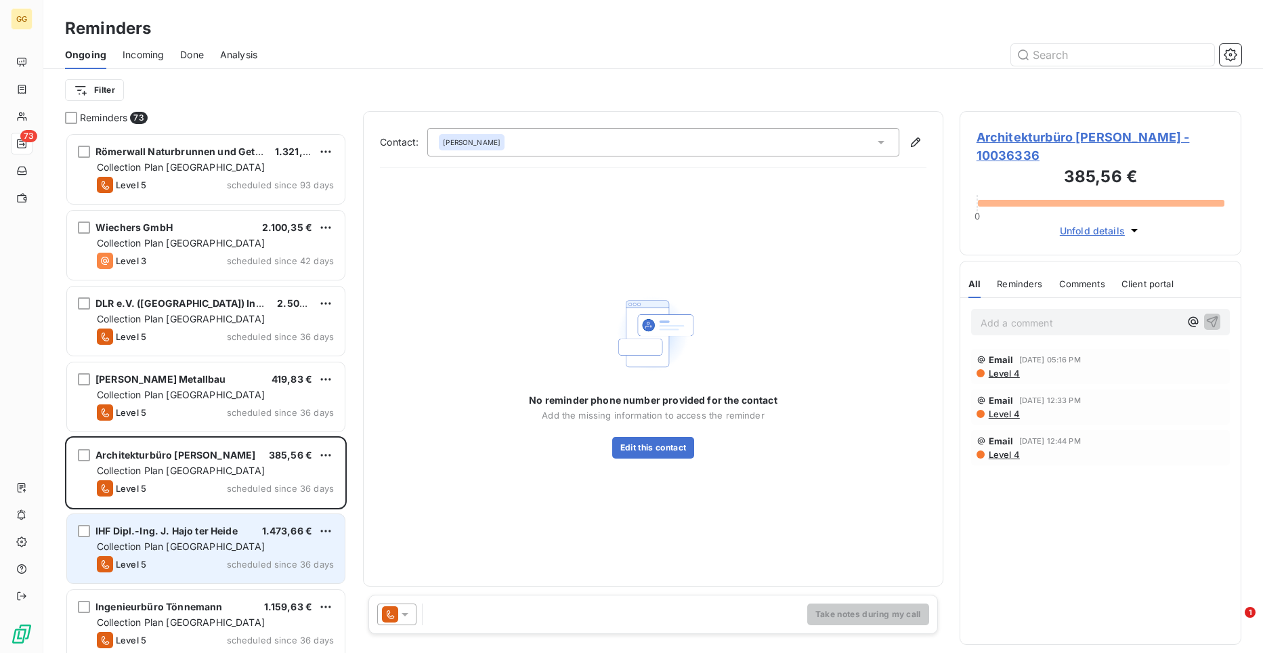
click at [165, 535] on span "IHF Dipl.-Ing. J. Hajo ter Heide" at bounding box center [166, 531] width 142 height 12
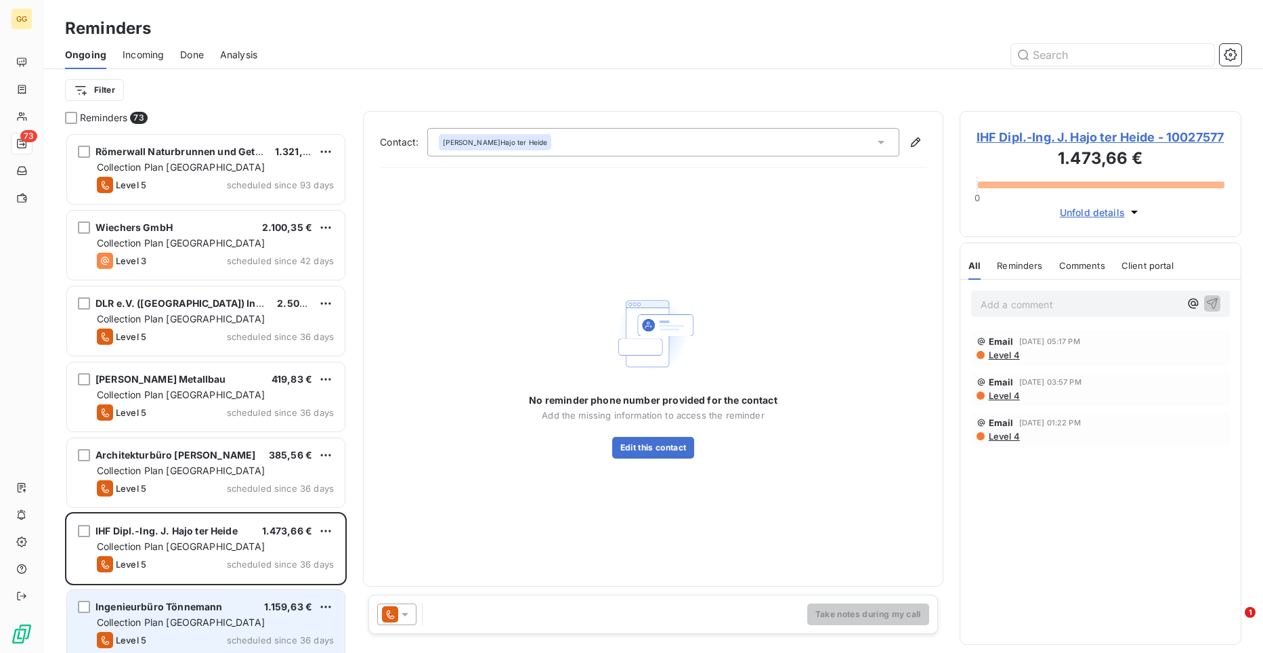
click at [228, 619] on div "Collection Plan [GEOGRAPHIC_DATA]" at bounding box center [215, 622] width 237 height 14
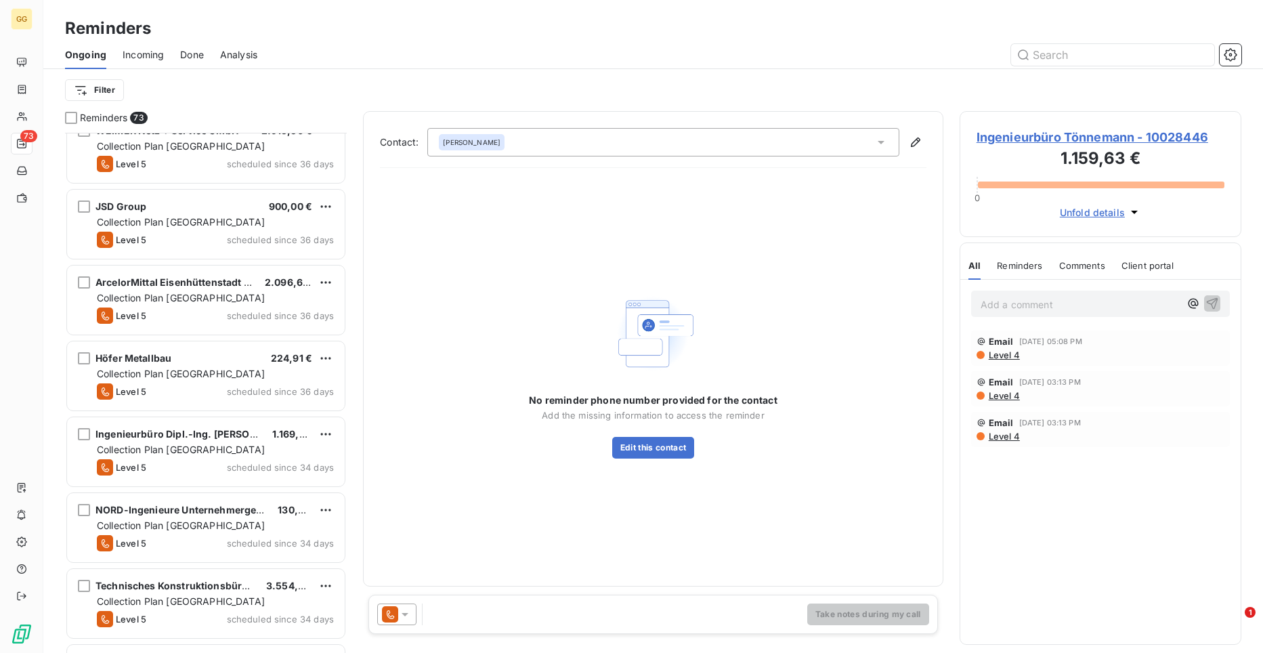
scroll to position [705, 0]
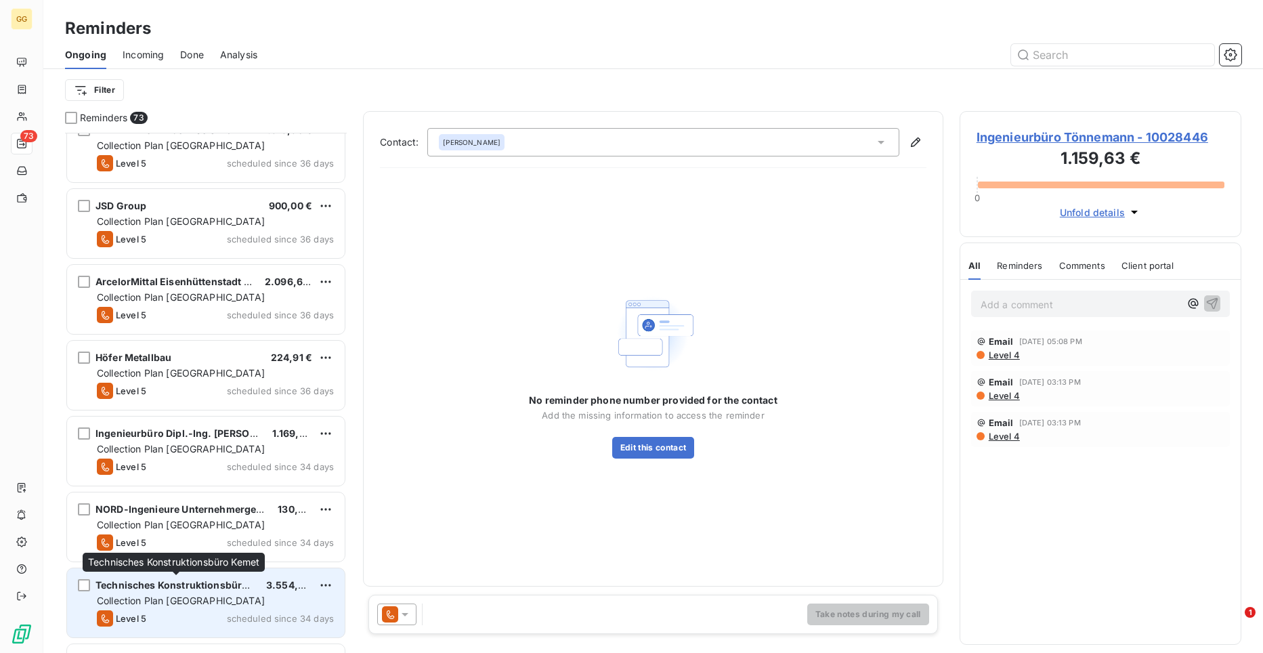
click at [248, 593] on div "Technisches Konstruktionsbüro Kemet 3.554,29 € Collection Plan [GEOGRAPHIC_DATA…" at bounding box center [206, 602] width 278 height 69
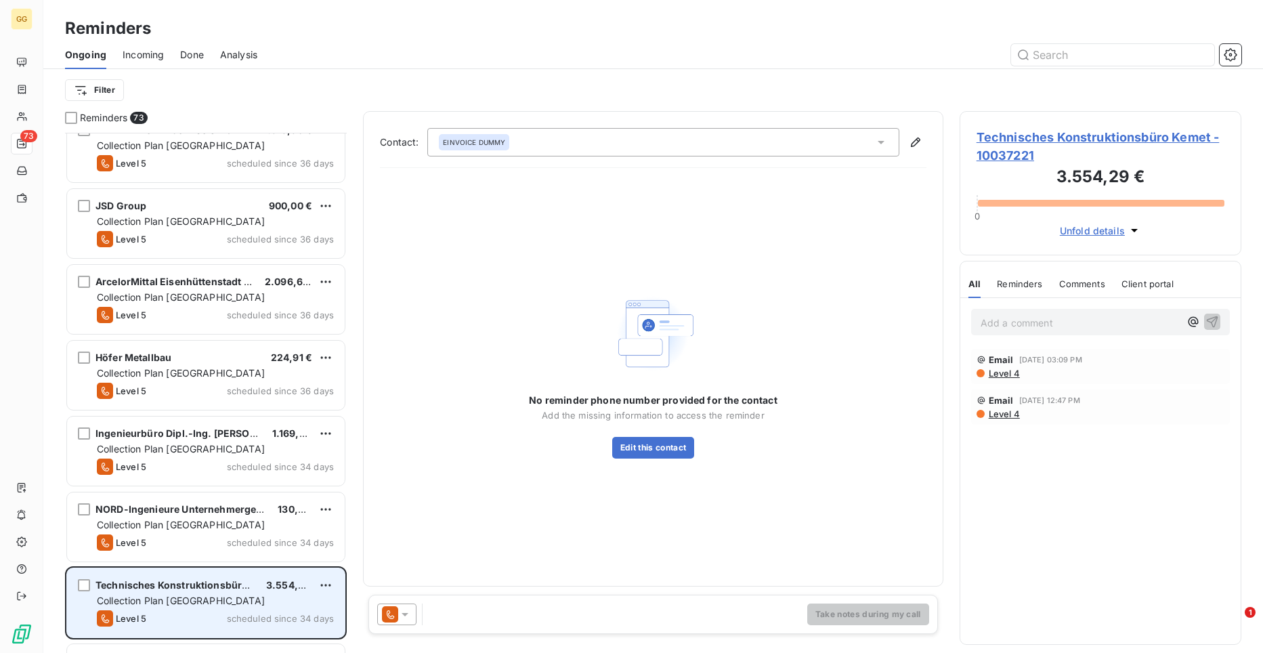
click at [234, 596] on div "Collection Plan [GEOGRAPHIC_DATA]" at bounding box center [215, 601] width 237 height 14
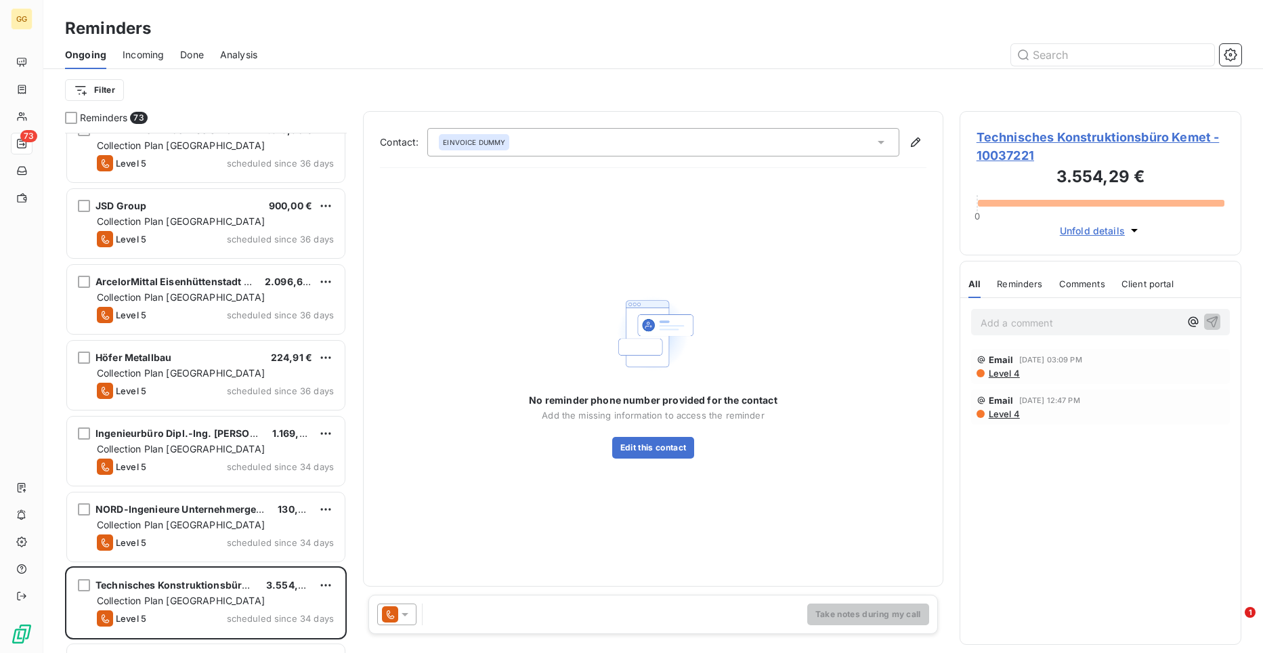
click at [1036, 141] on span "Technisches Konstruktionsbüro Kemet - 10037221" at bounding box center [1100, 146] width 248 height 37
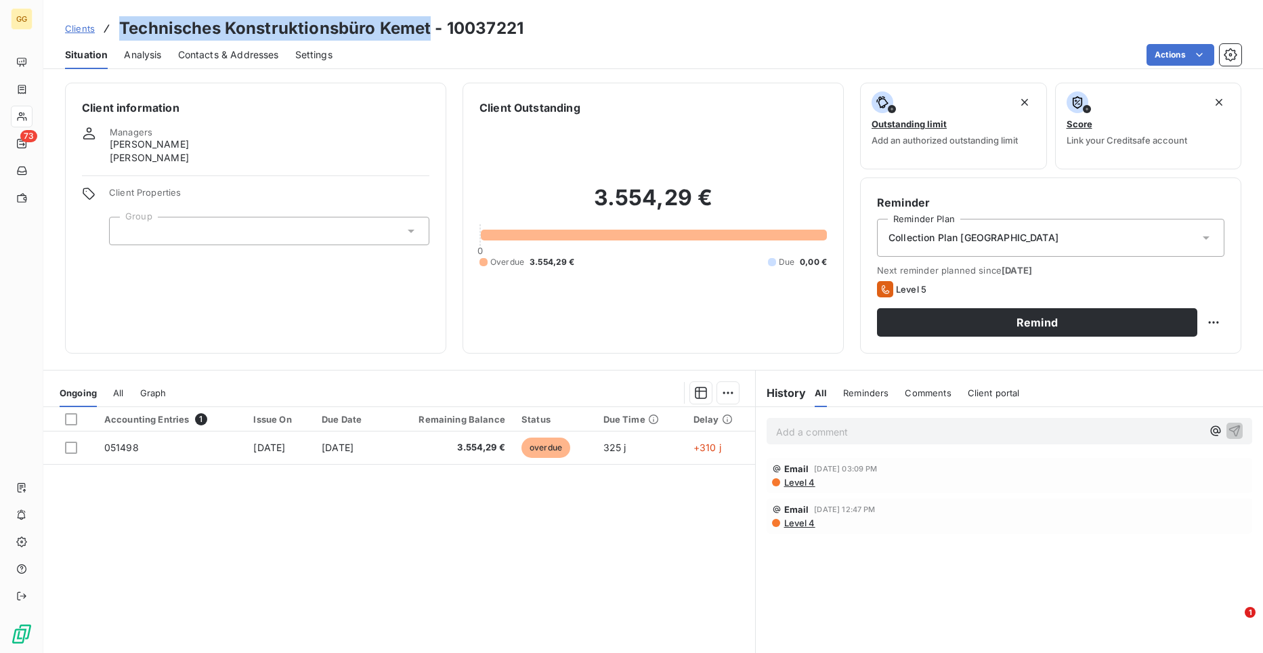
drag, startPoint x: 432, startPoint y: 30, endPoint x: 123, endPoint y: 27, distance: 308.7
click at [123, 27] on h3 "Technisches Konstruktionsbüro Kemet - 10037221" at bounding box center [321, 28] width 404 height 24
copy h3 "Technisches Konstruktionsbüro Kemet"
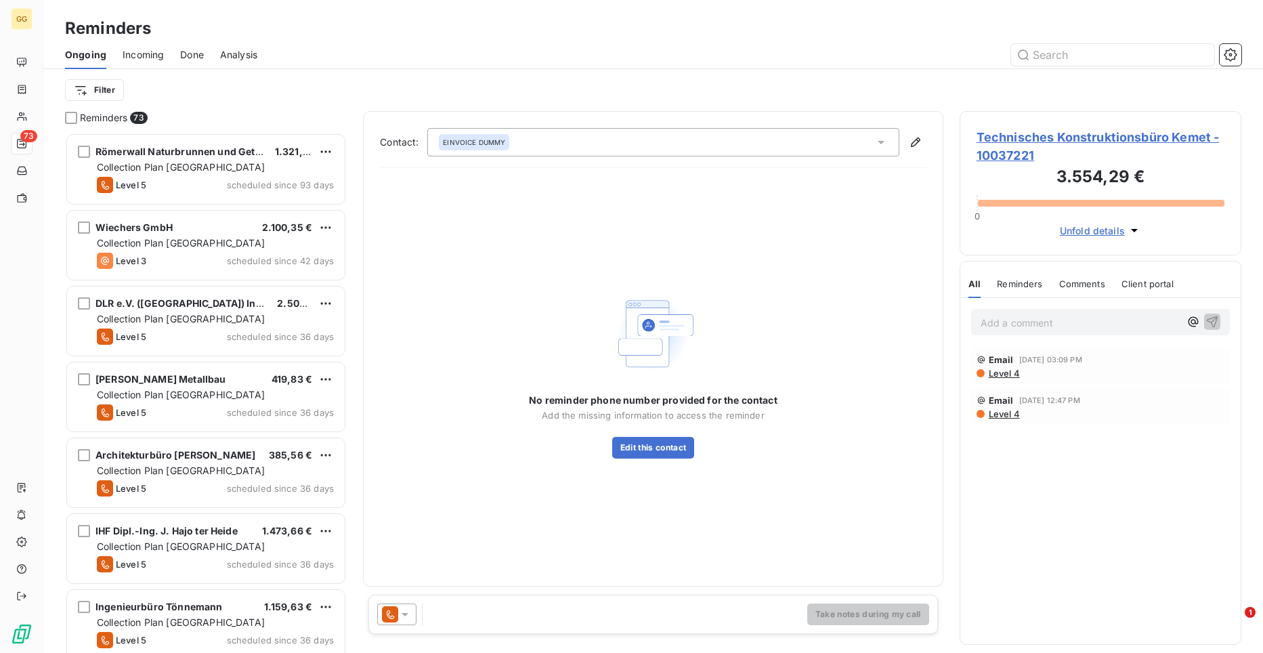
scroll to position [510, 272]
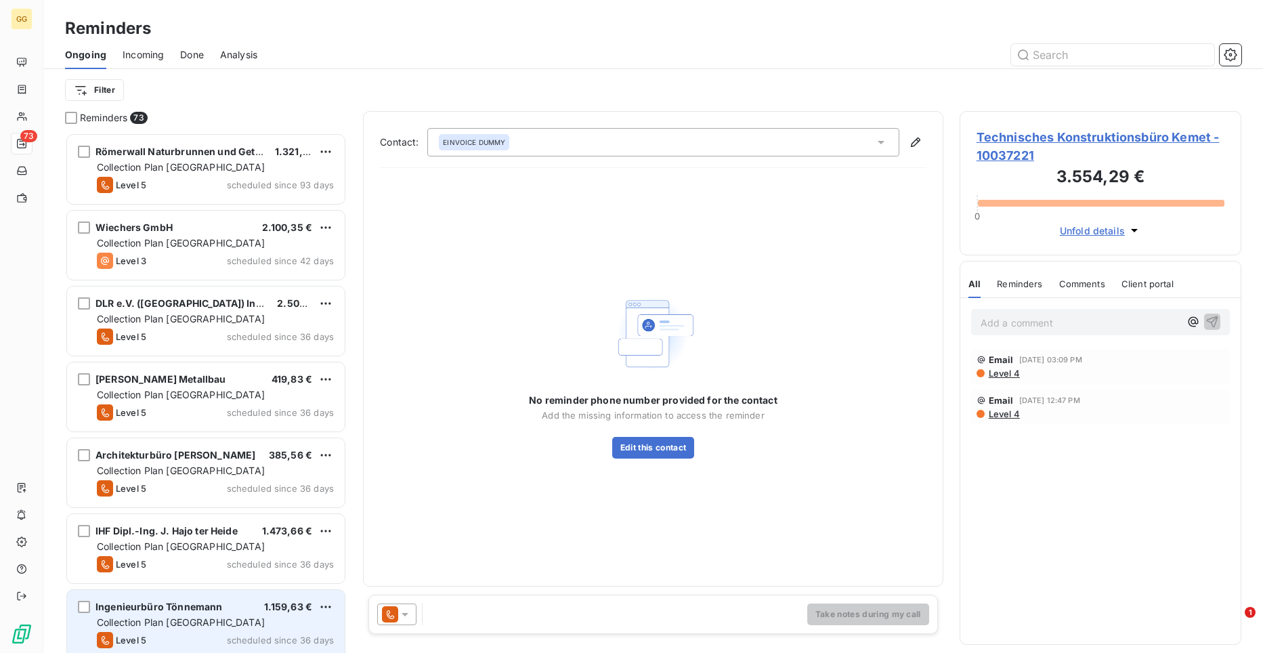
click at [271, 605] on span "1.159,63 €" at bounding box center [288, 606] width 49 height 12
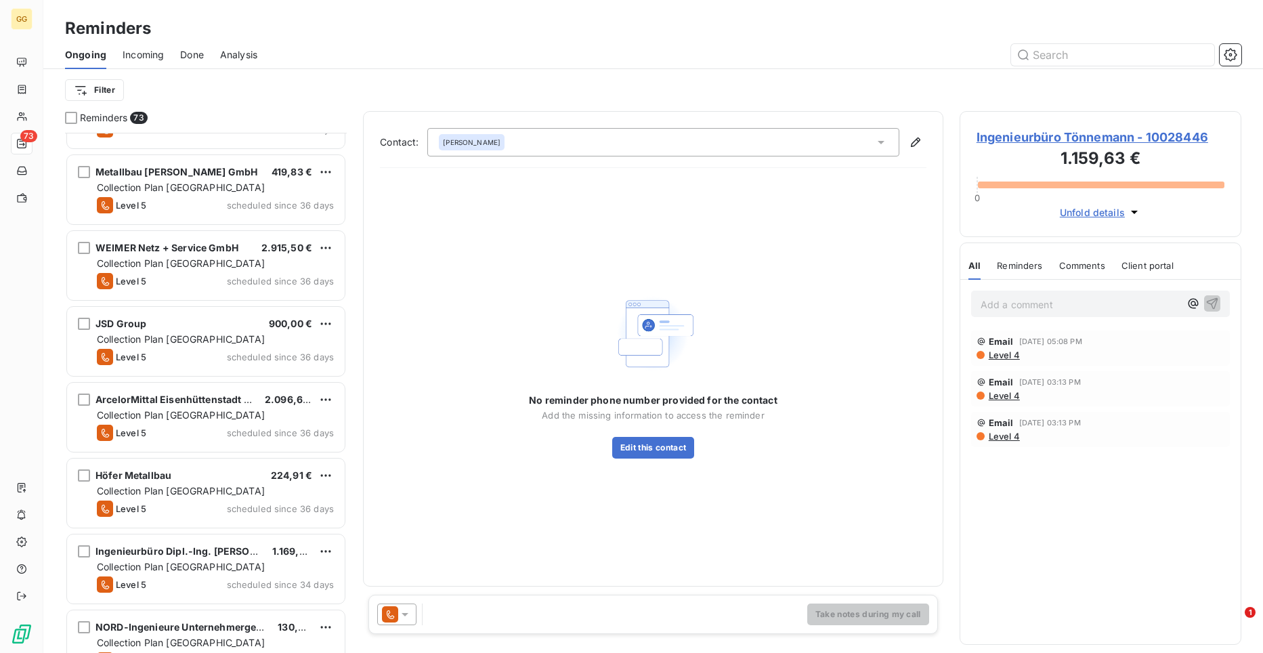
scroll to position [623, 0]
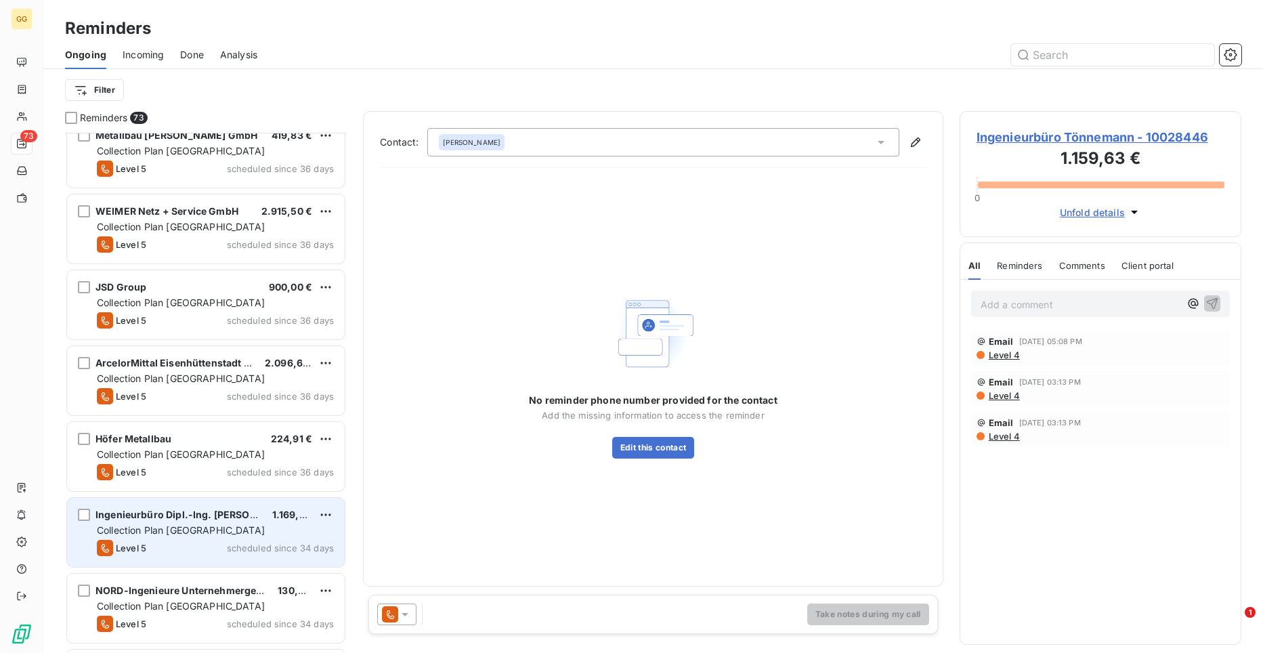
click at [283, 528] on div "Collection Plan [GEOGRAPHIC_DATA]" at bounding box center [215, 530] width 237 height 14
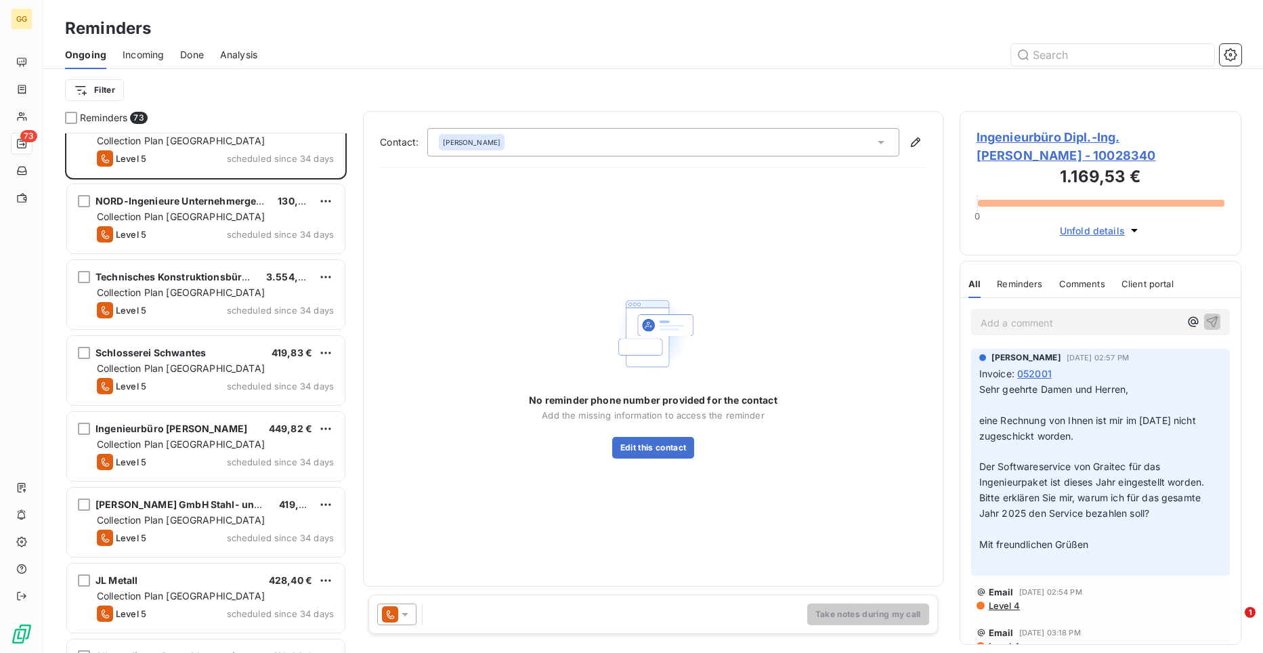
scroll to position [1030, 0]
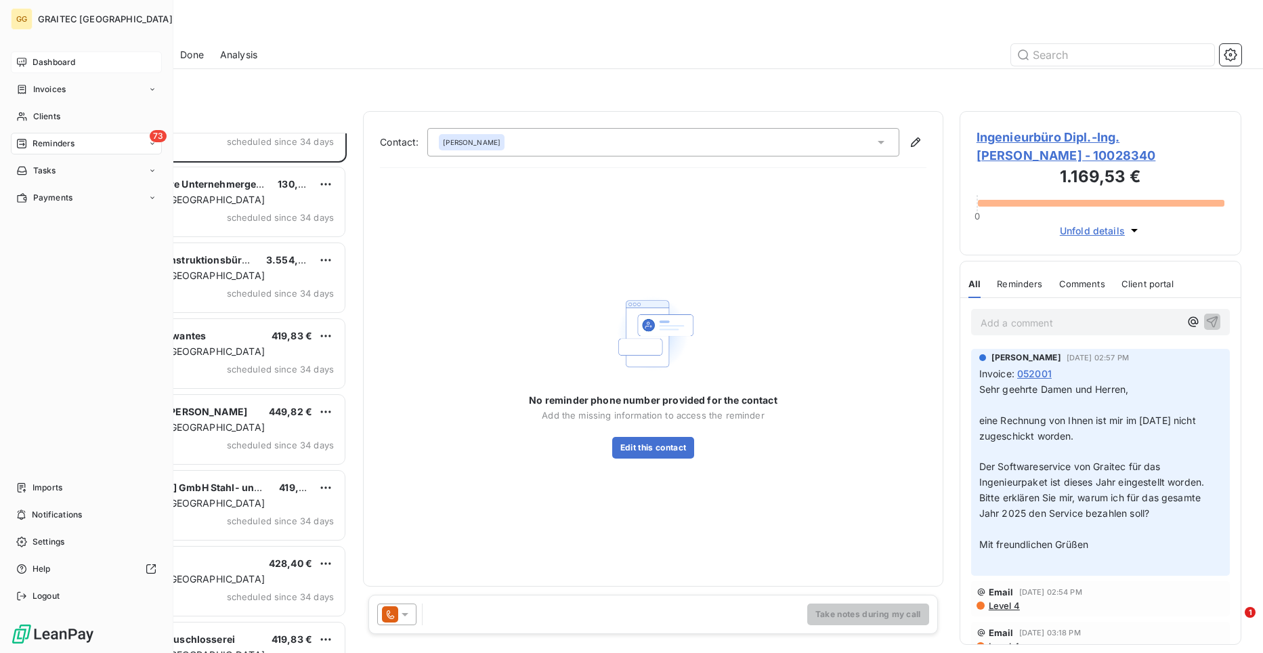
click at [63, 62] on span "Dashboard" at bounding box center [53, 62] width 43 height 12
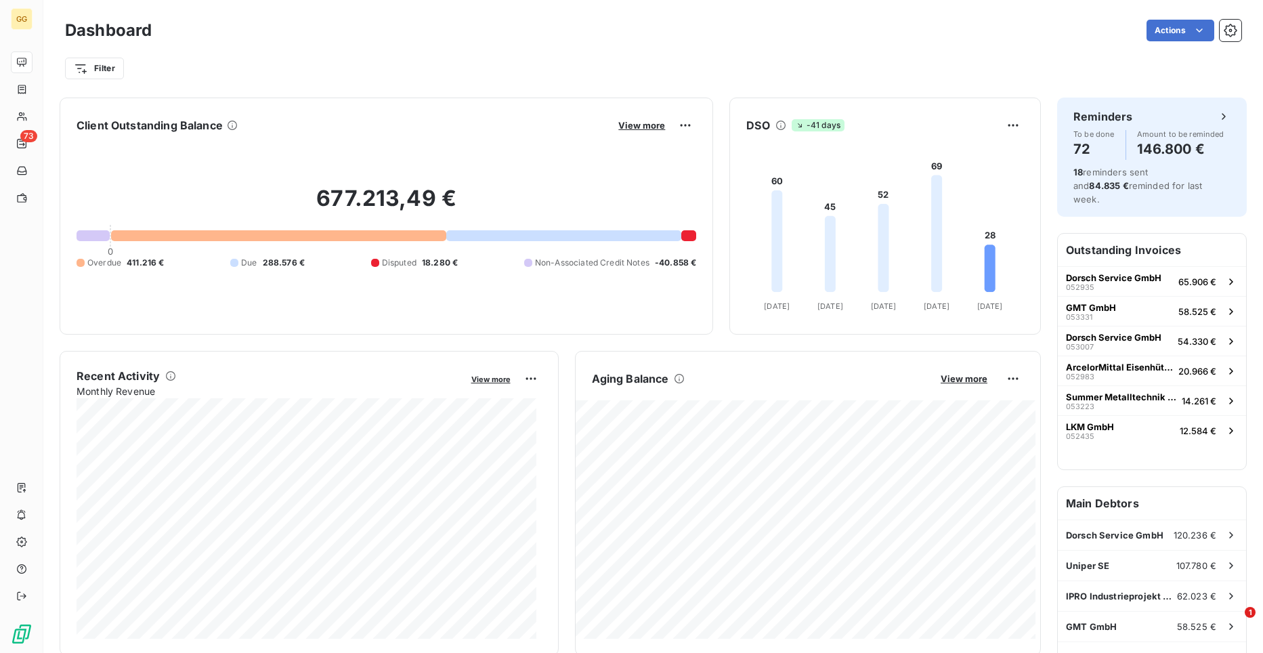
click at [683, 239] on div at bounding box center [688, 235] width 15 height 11
